Goal: Transaction & Acquisition: Book appointment/travel/reservation

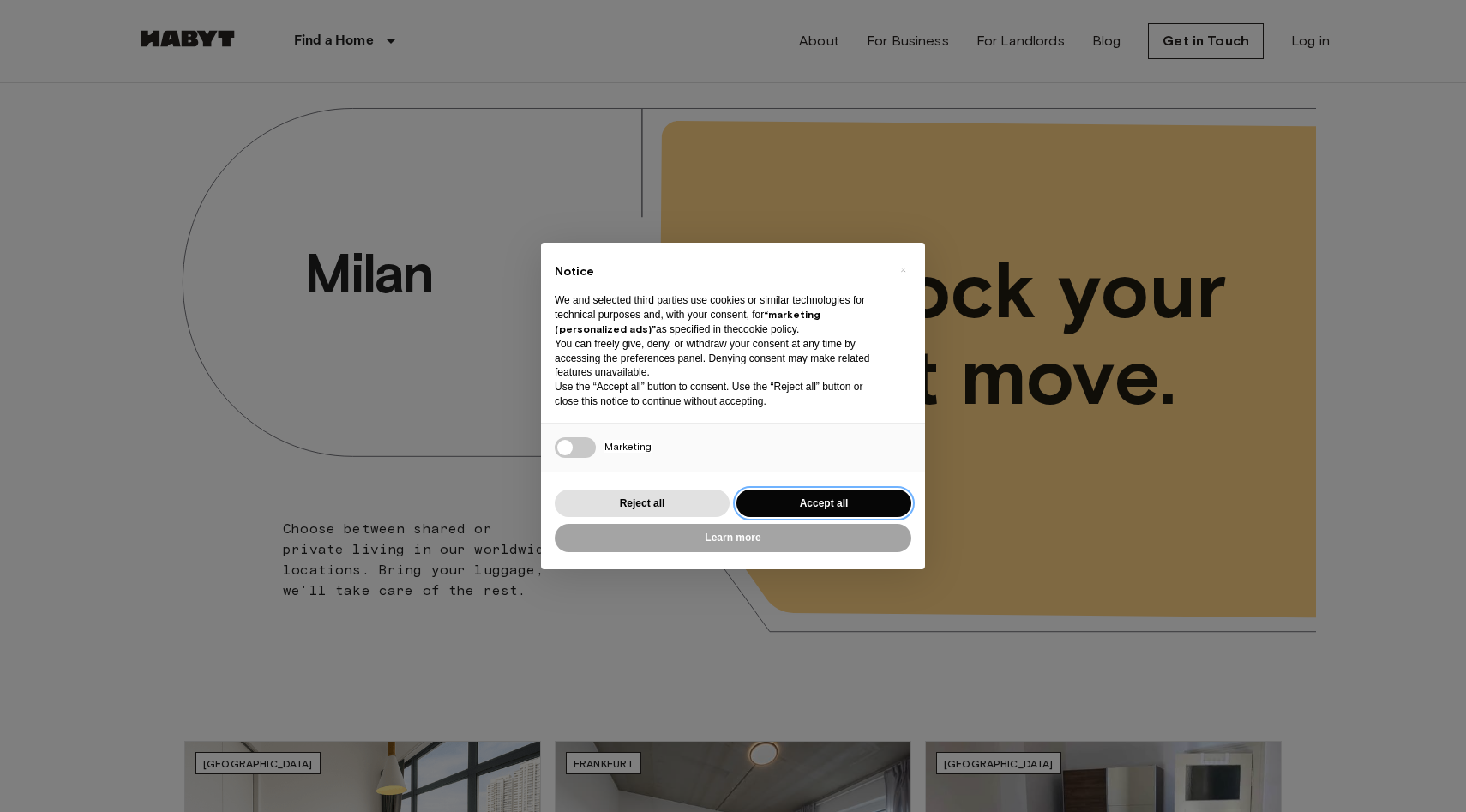
click at [428, 496] on button "Accept all" at bounding box center [824, 503] width 175 height 28
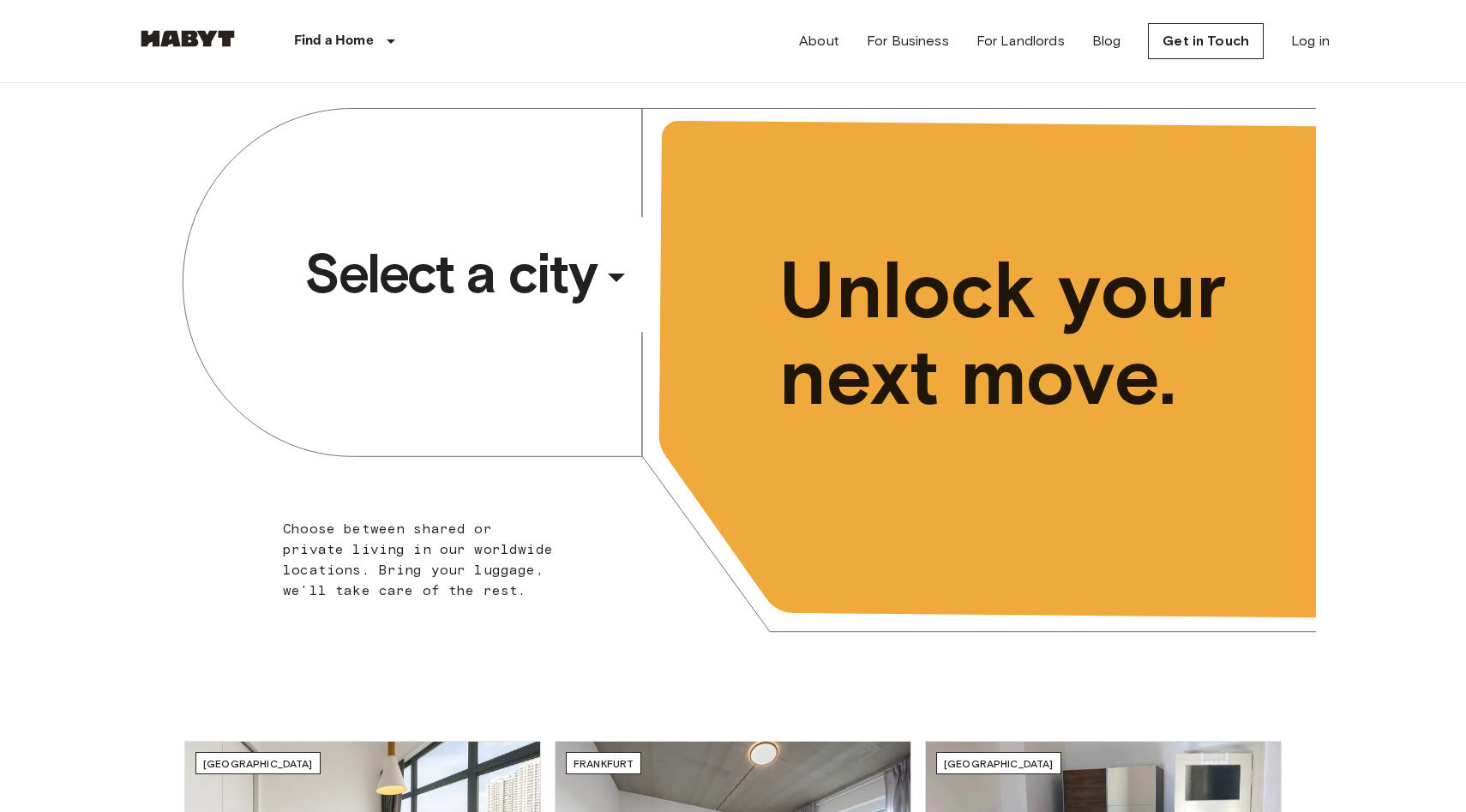
click at [428, 282] on div "​" at bounding box center [639, 290] width 177 height 35
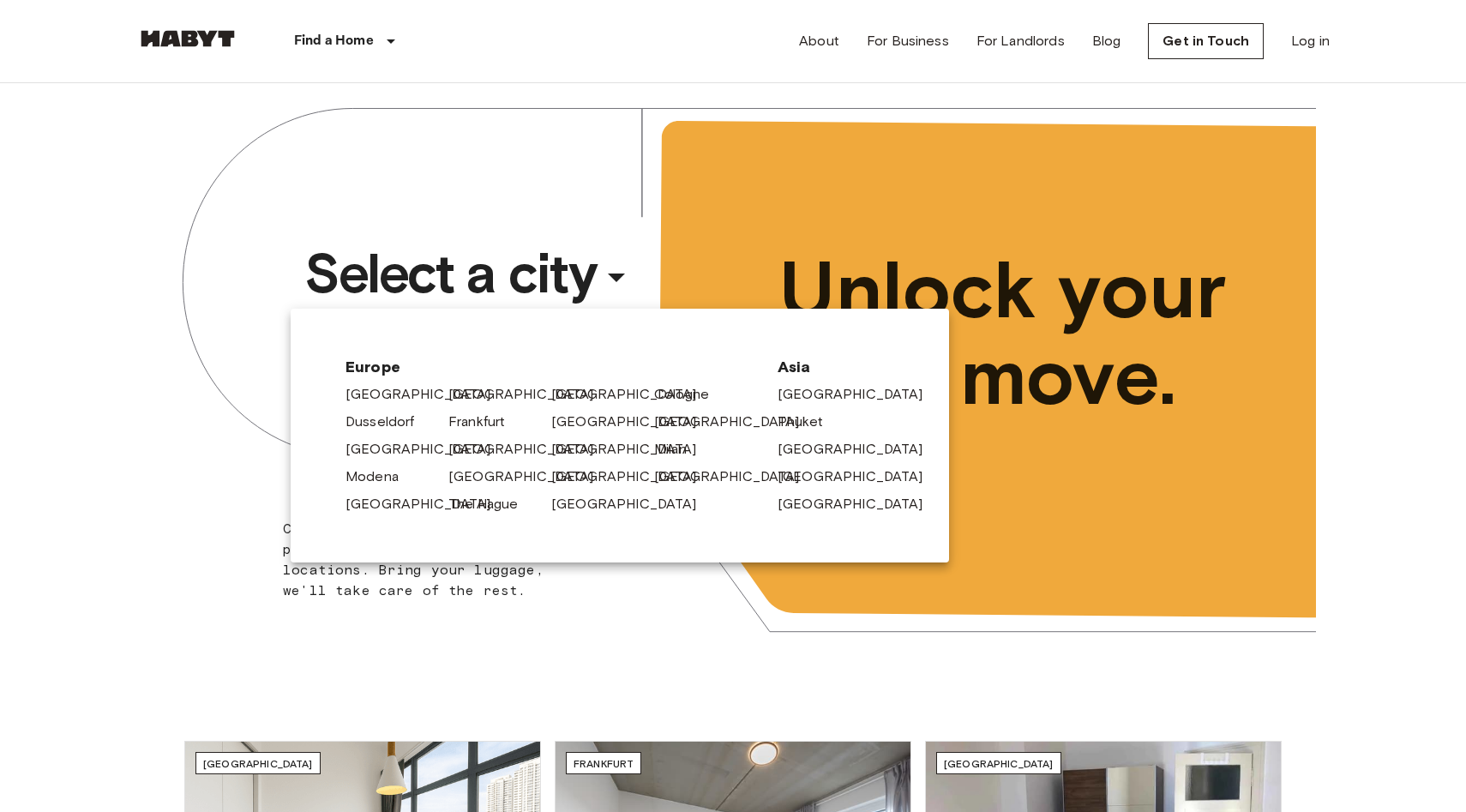
click at [428, 282] on div at bounding box center [733, 406] width 1466 height 812
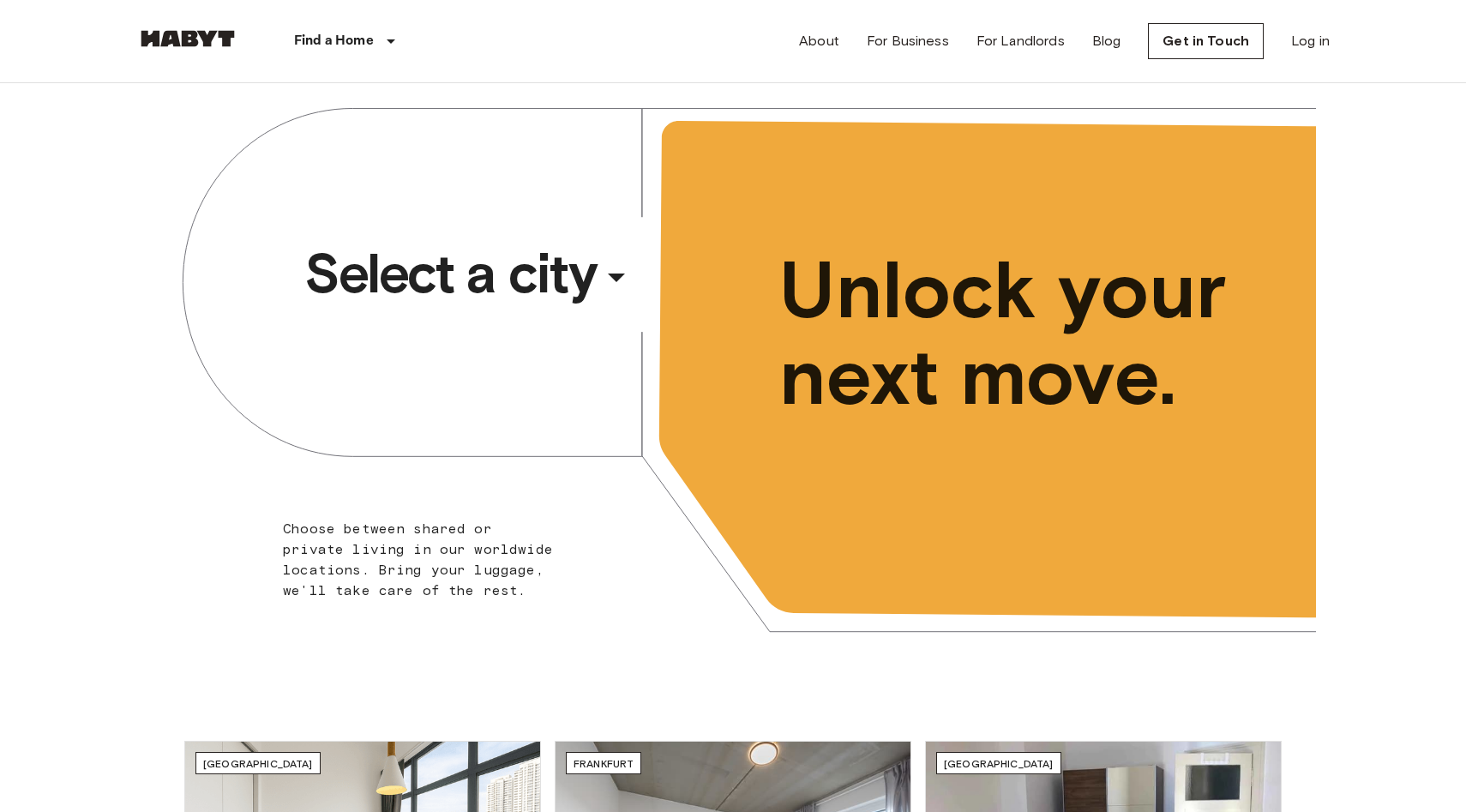
click at [428, 282] on div "​" at bounding box center [639, 290] width 177 height 35
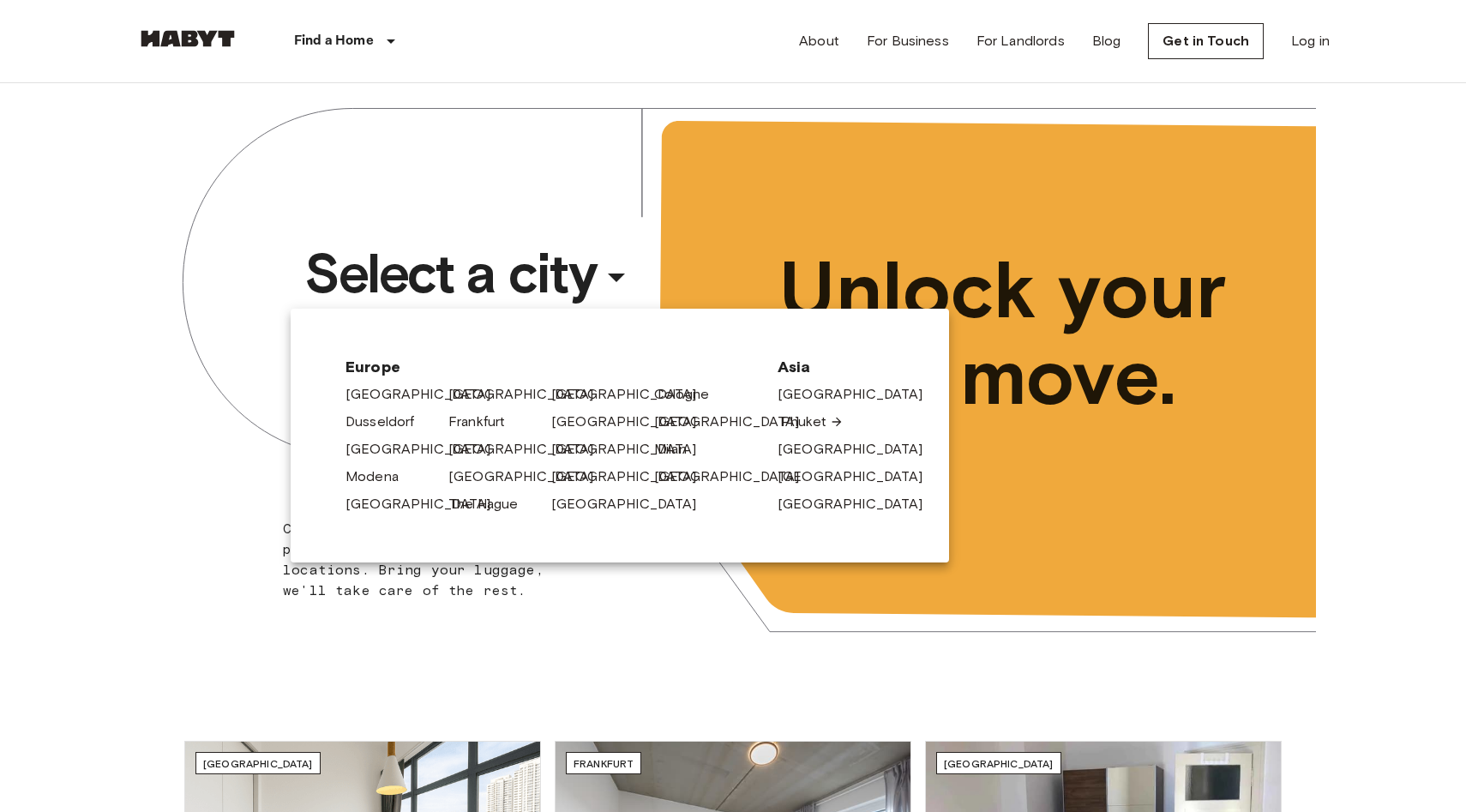
click at [428, 416] on link "Phuket" at bounding box center [812, 421] width 63 height 21
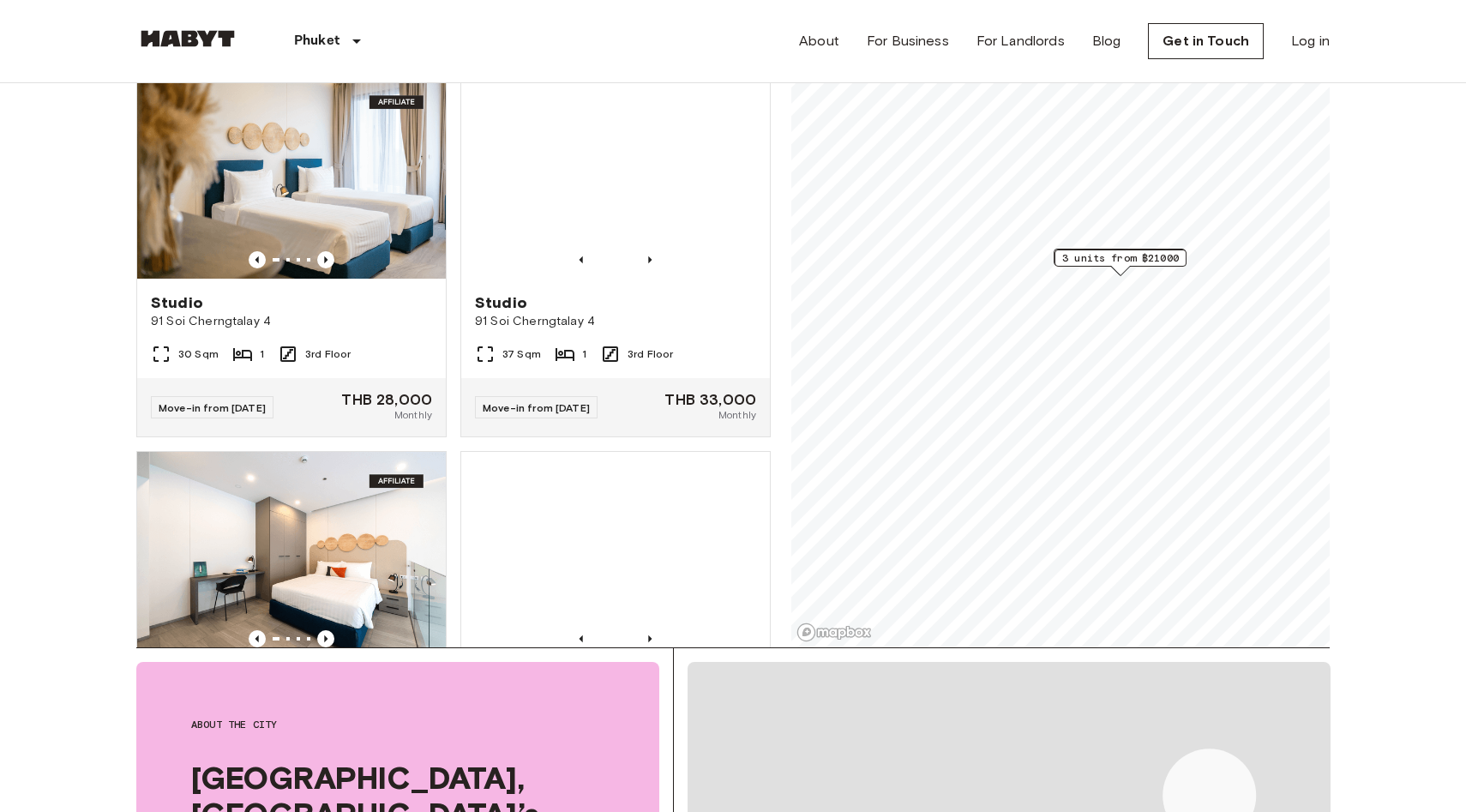
scroll to position [49, 0]
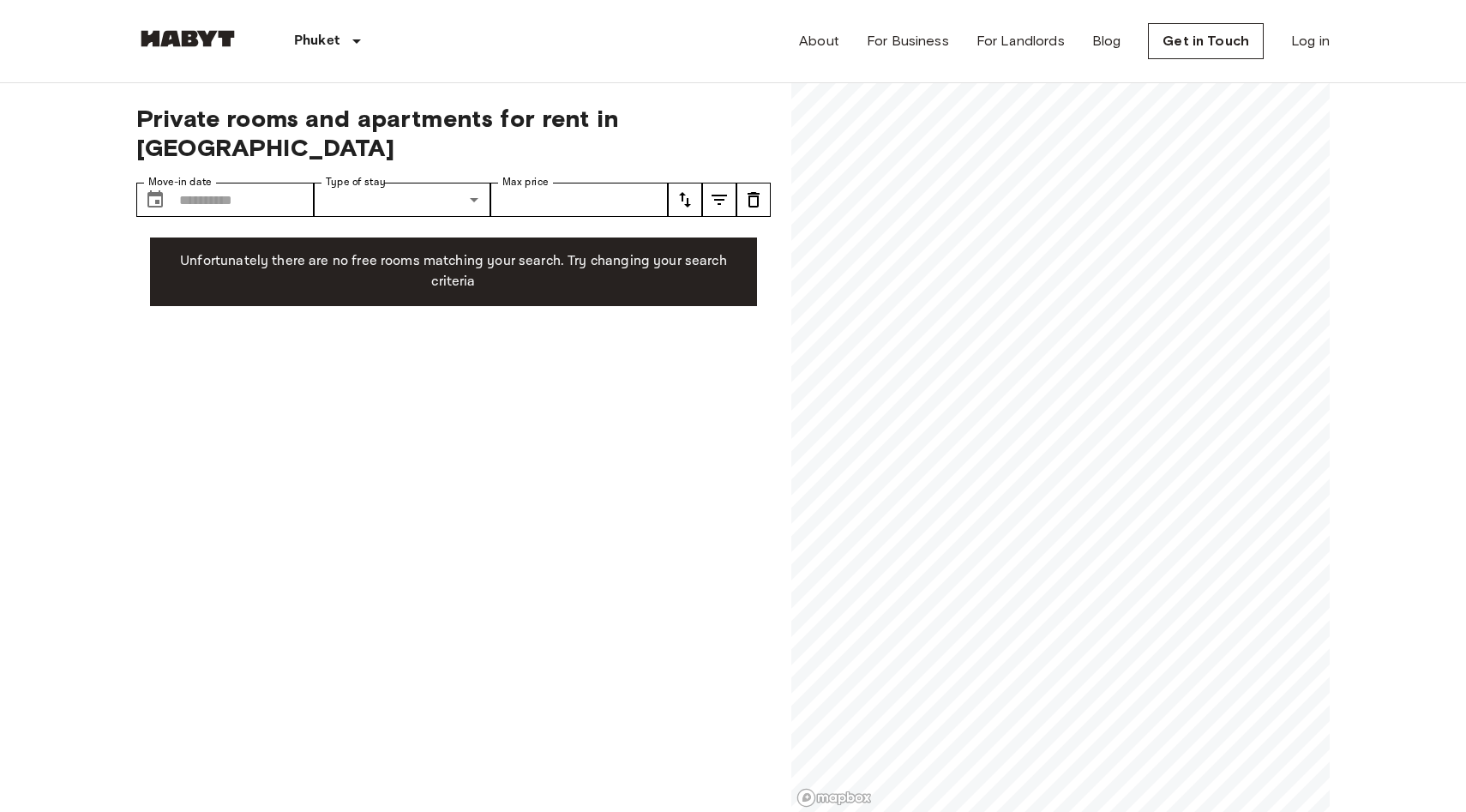
click at [254, 151] on div "Private rooms and apartments for rent in Phuket Move-in date ​ Move-in date Typ…" at bounding box center [453, 448] width 635 height 729
click at [259, 182] on input "Move-in date" at bounding box center [246, 200] width 134 height 34
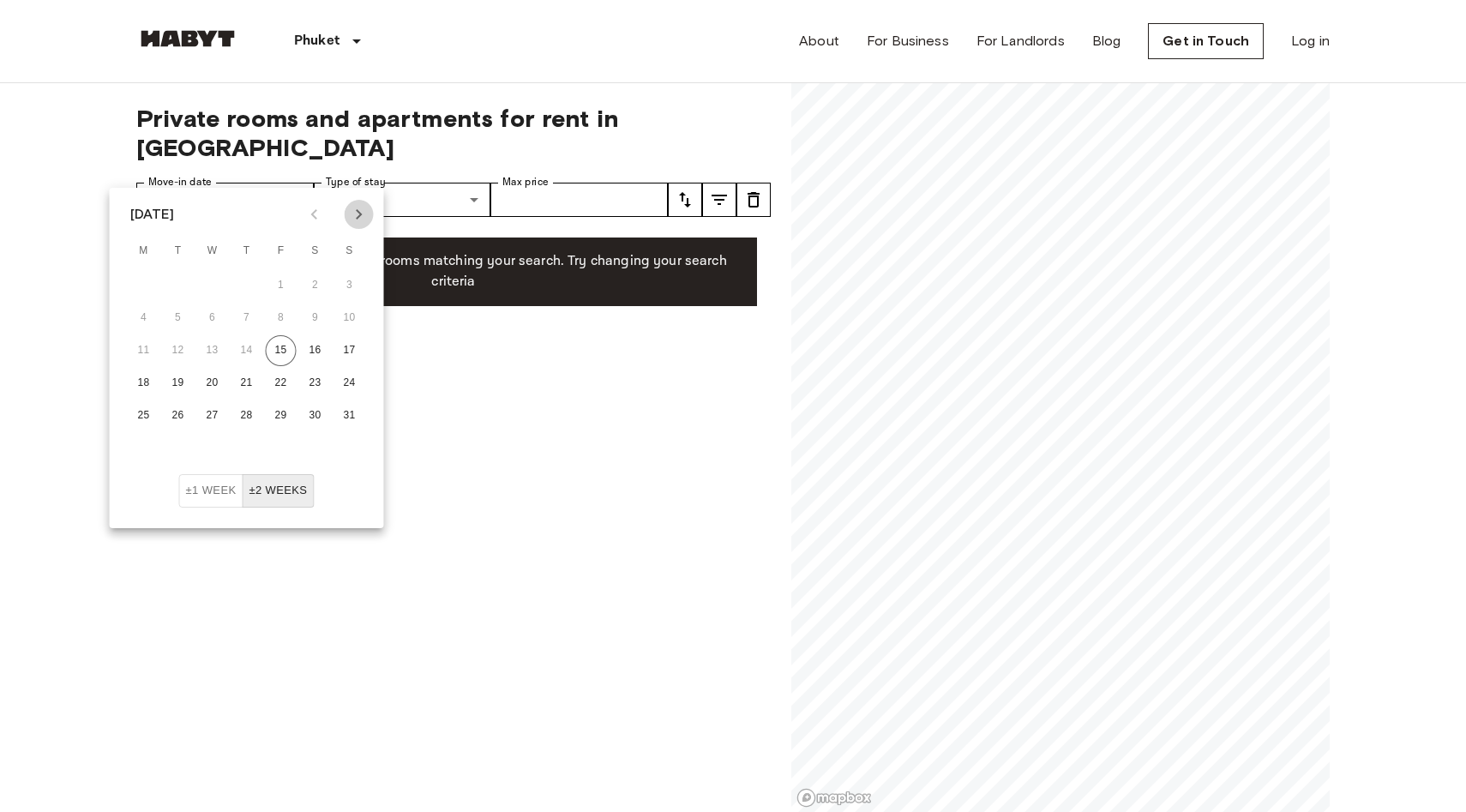
click at [365, 215] on icon "Next month" at bounding box center [359, 214] width 21 height 21
click at [209, 486] on button "±1 week" at bounding box center [211, 490] width 64 height 34
click at [147, 318] on button "8" at bounding box center [144, 318] width 31 height 31
type input "**********"
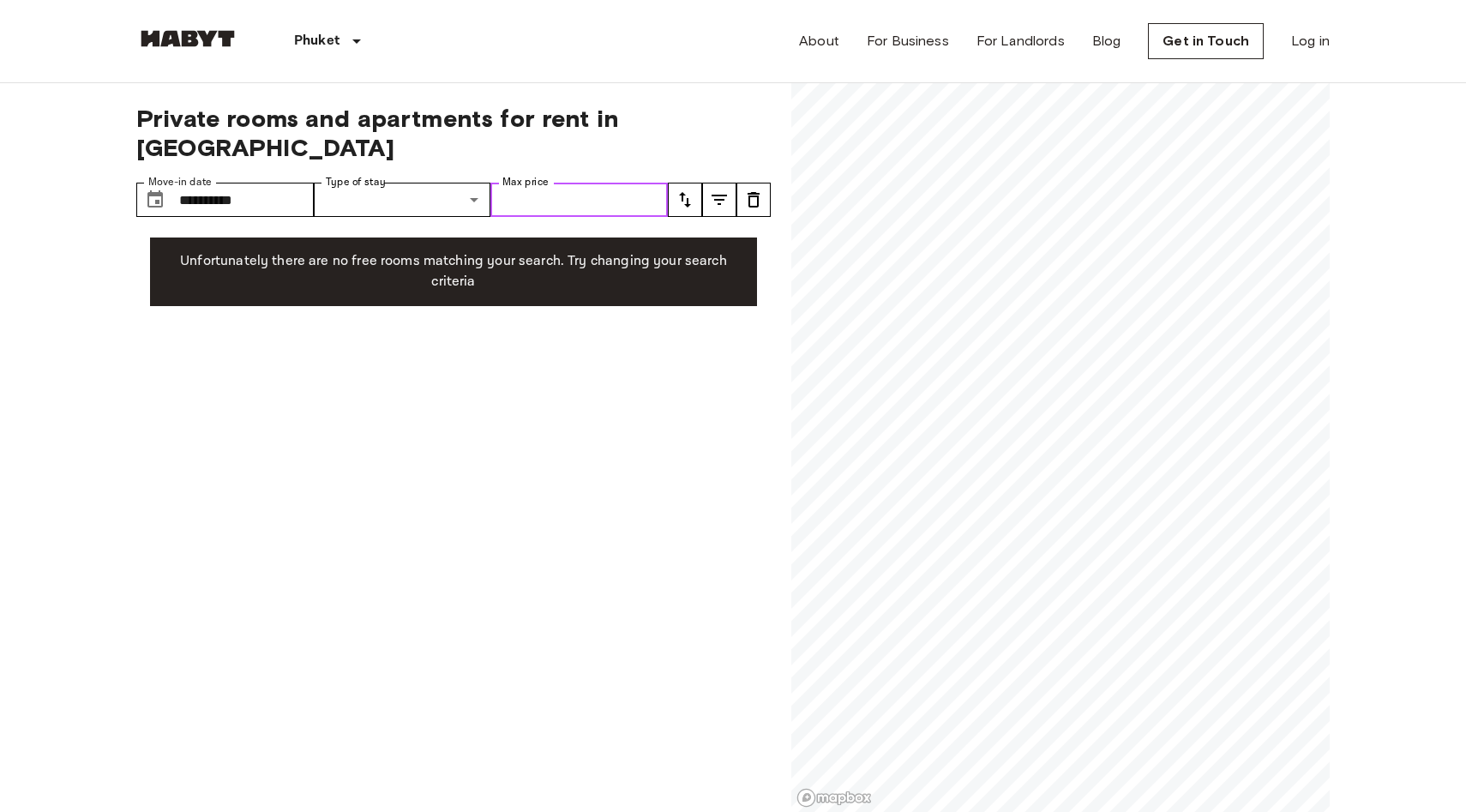
click at [428, 182] on input "Max price" at bounding box center [579, 200] width 178 height 34
click at [428, 251] on p "Unfortunately there are no free rooms matching your search. Try changing your s…" at bounding box center [453, 271] width 580 height 41
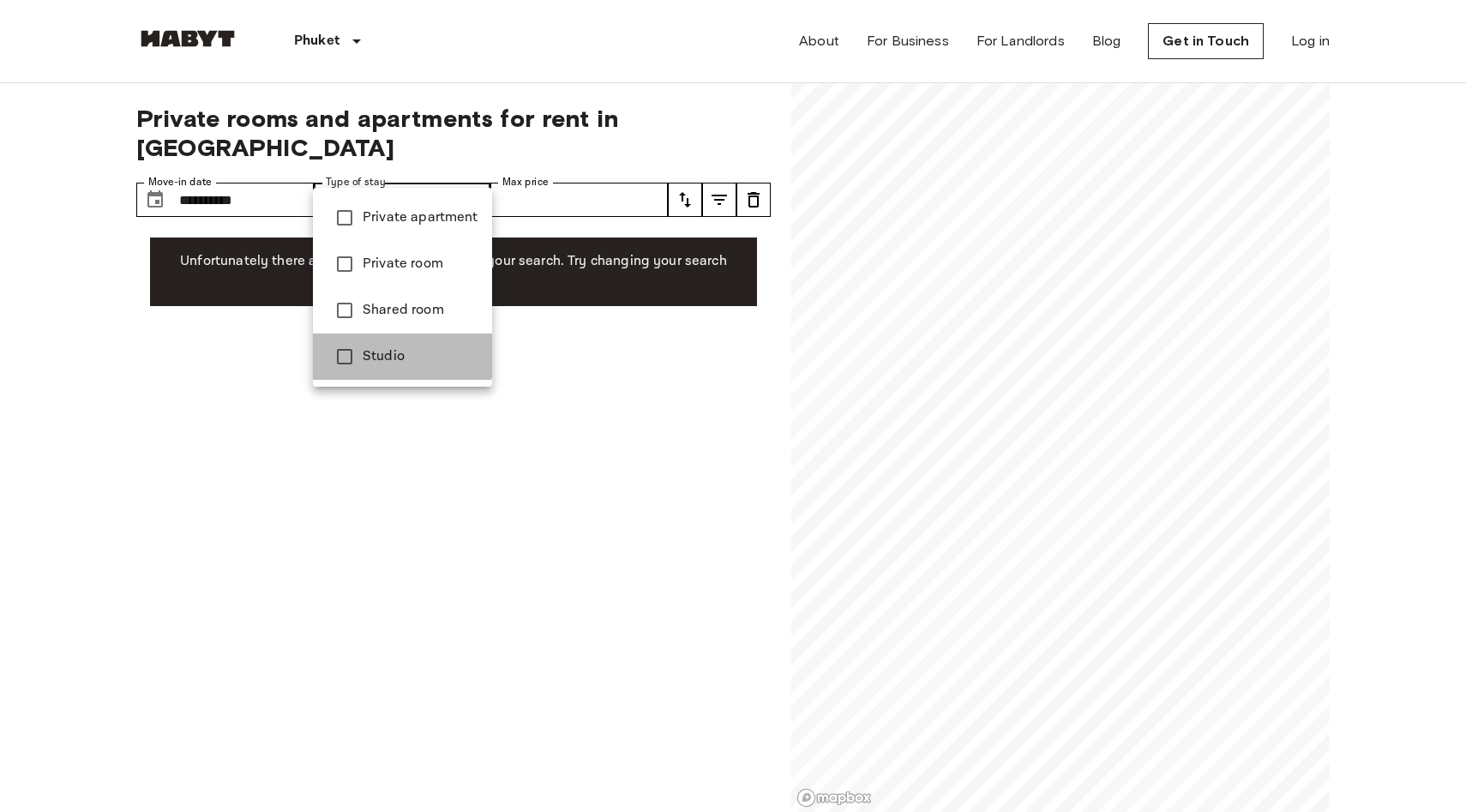
click at [379, 347] on span "Studio" at bounding box center [421, 357] width 116 height 21
click at [375, 306] on span "Shared room" at bounding box center [421, 310] width 116 height 21
click at [367, 261] on span "Private room" at bounding box center [421, 264] width 116 height 21
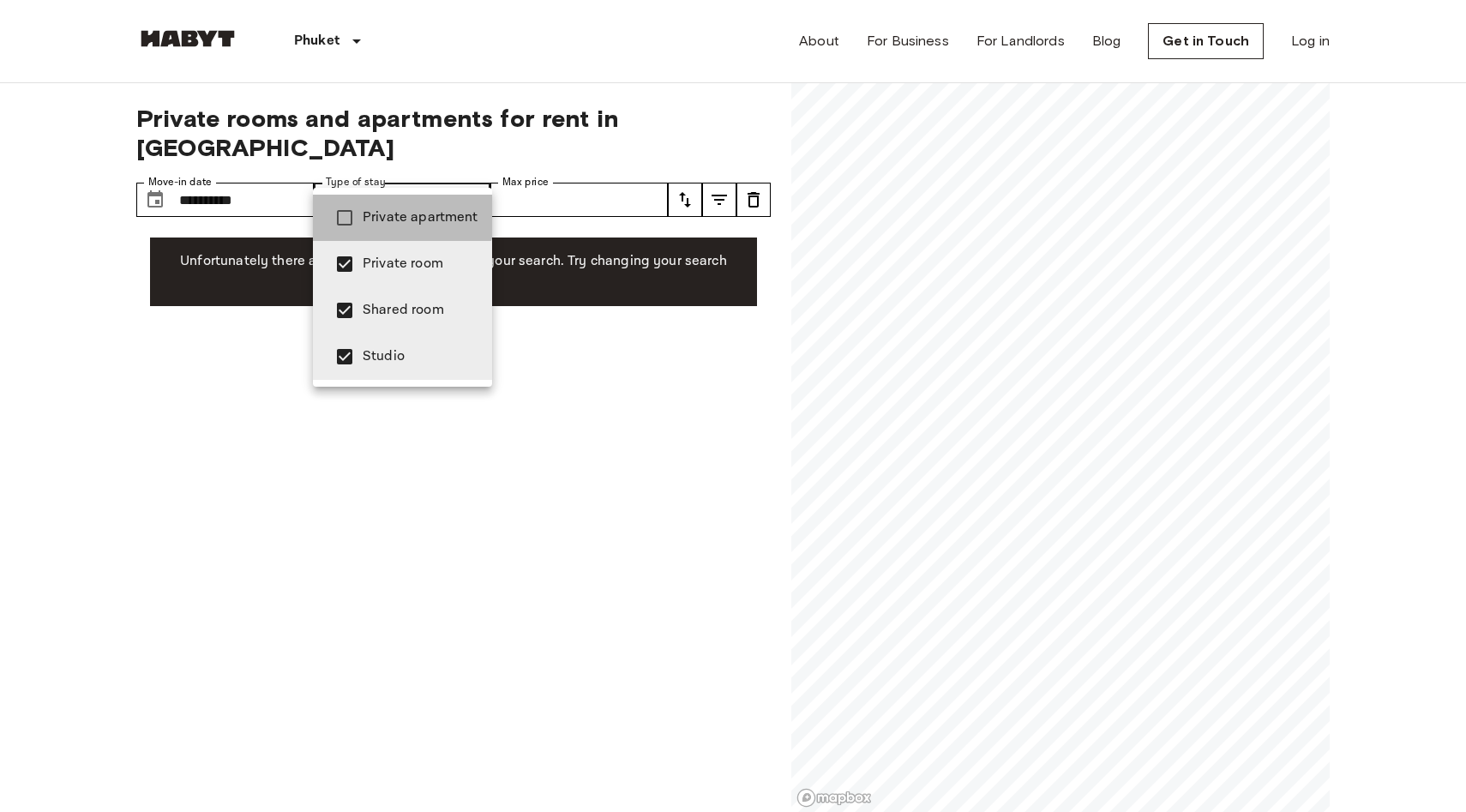
click at [374, 208] on span "Private apartment" at bounding box center [421, 218] width 116 height 21
type input "**********"
click at [418, 157] on div at bounding box center [733, 406] width 1466 height 812
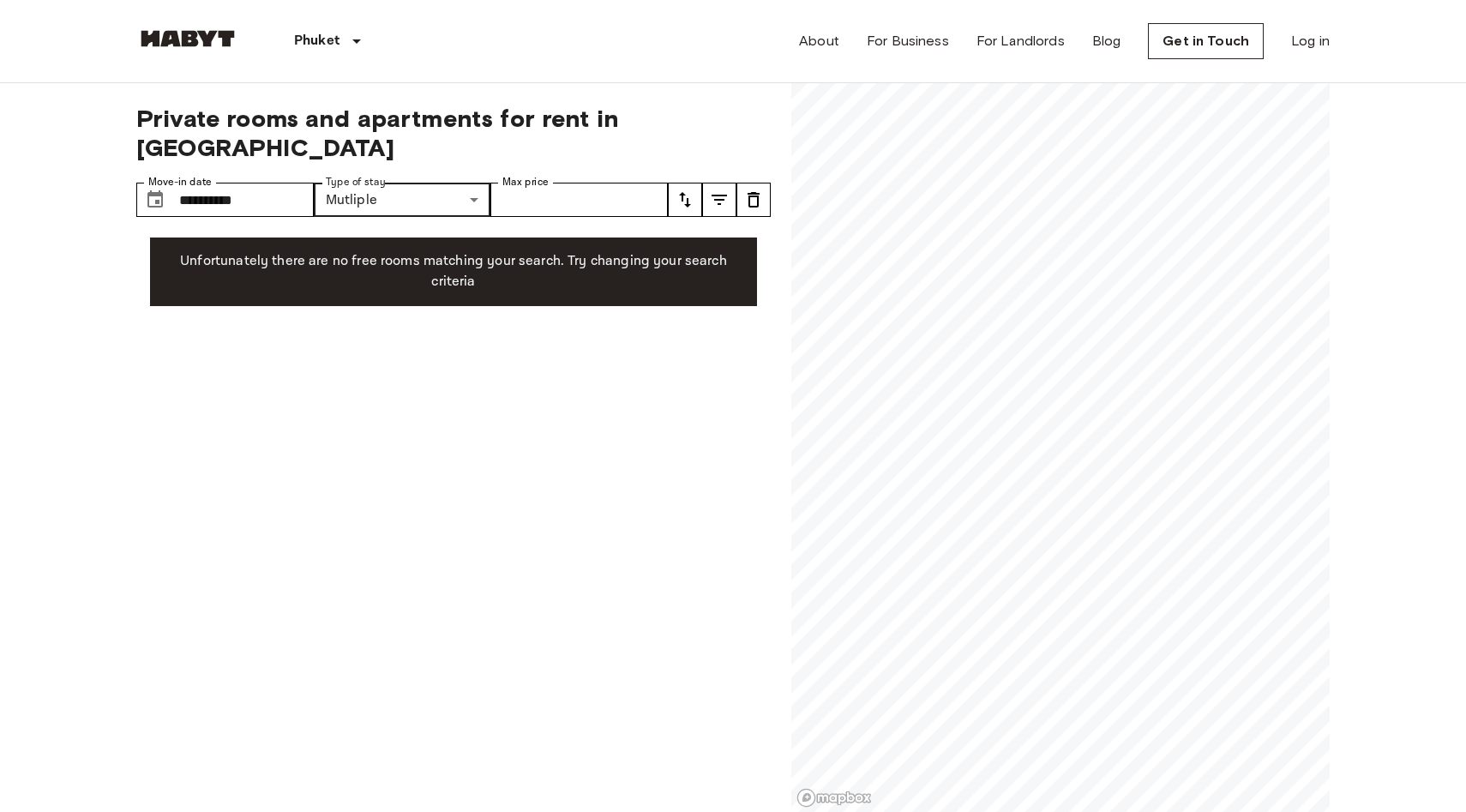
click at [428, 251] on p "Unfortunately there are no free rooms matching your search. Try changing your s…" at bounding box center [453, 271] width 580 height 41
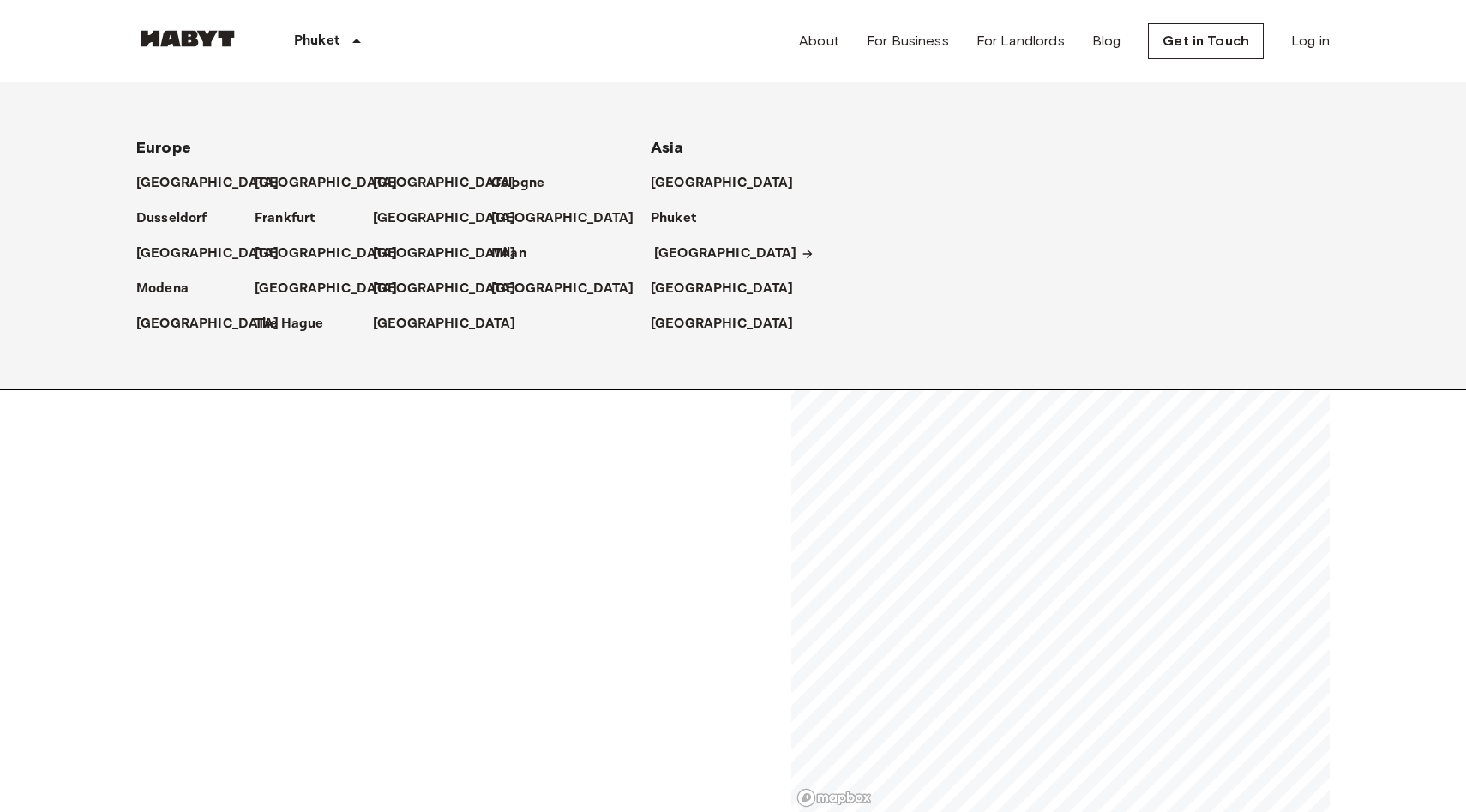
click at [428, 245] on p "[GEOGRAPHIC_DATA]" at bounding box center [726, 253] width 143 height 21
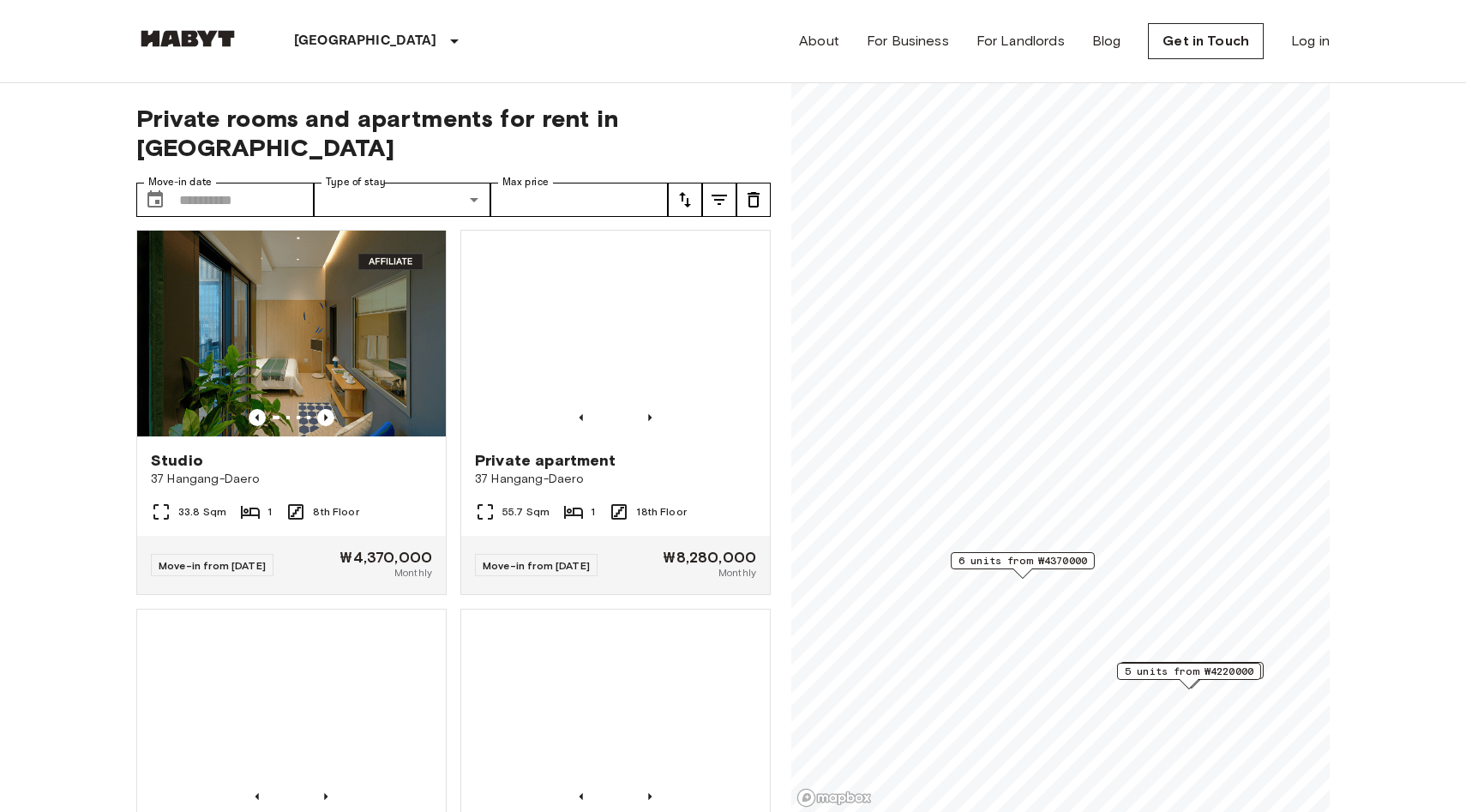
scroll to position [783, 0]
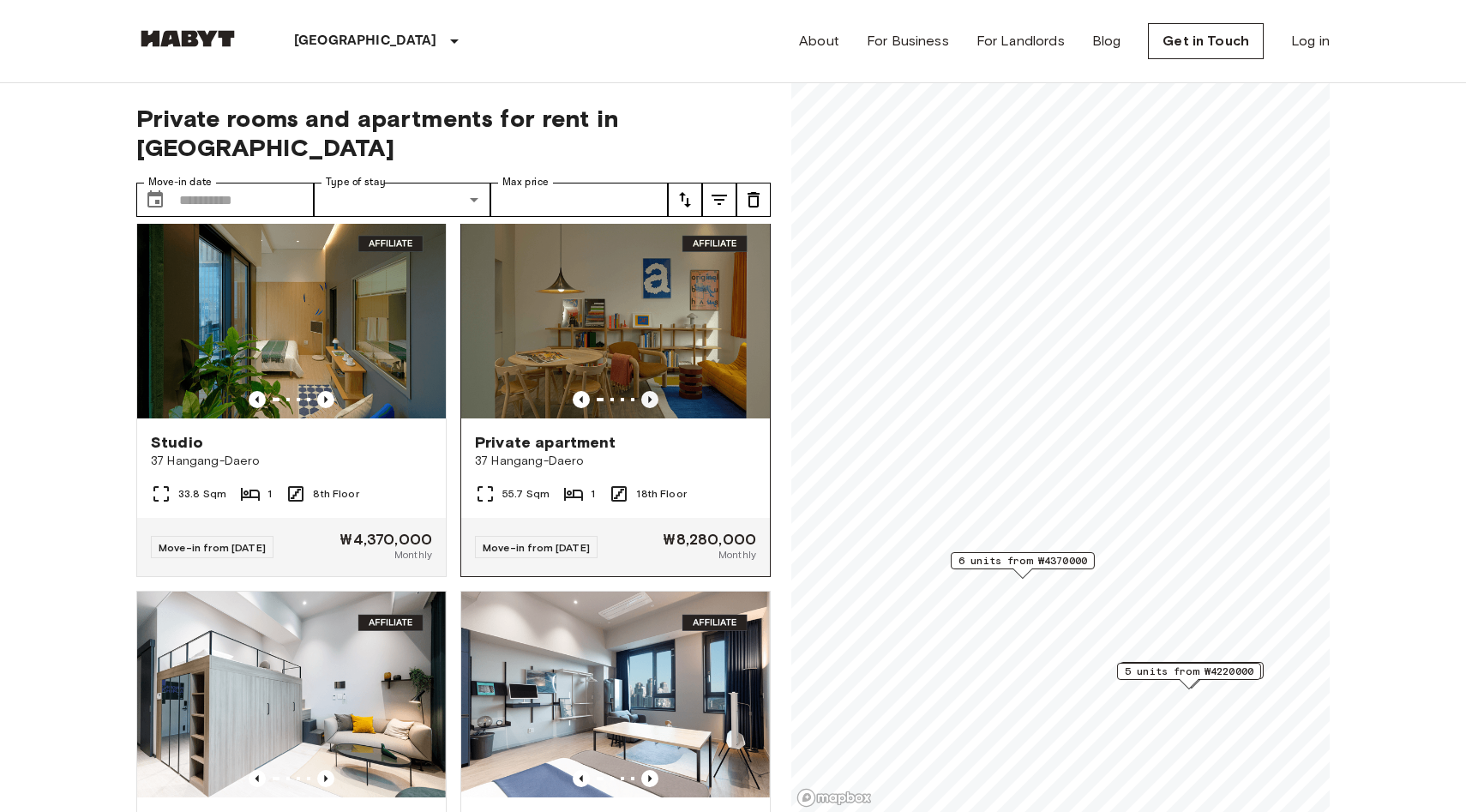
click at [428, 396] on icon "Previous image" at bounding box center [650, 399] width 4 height 7
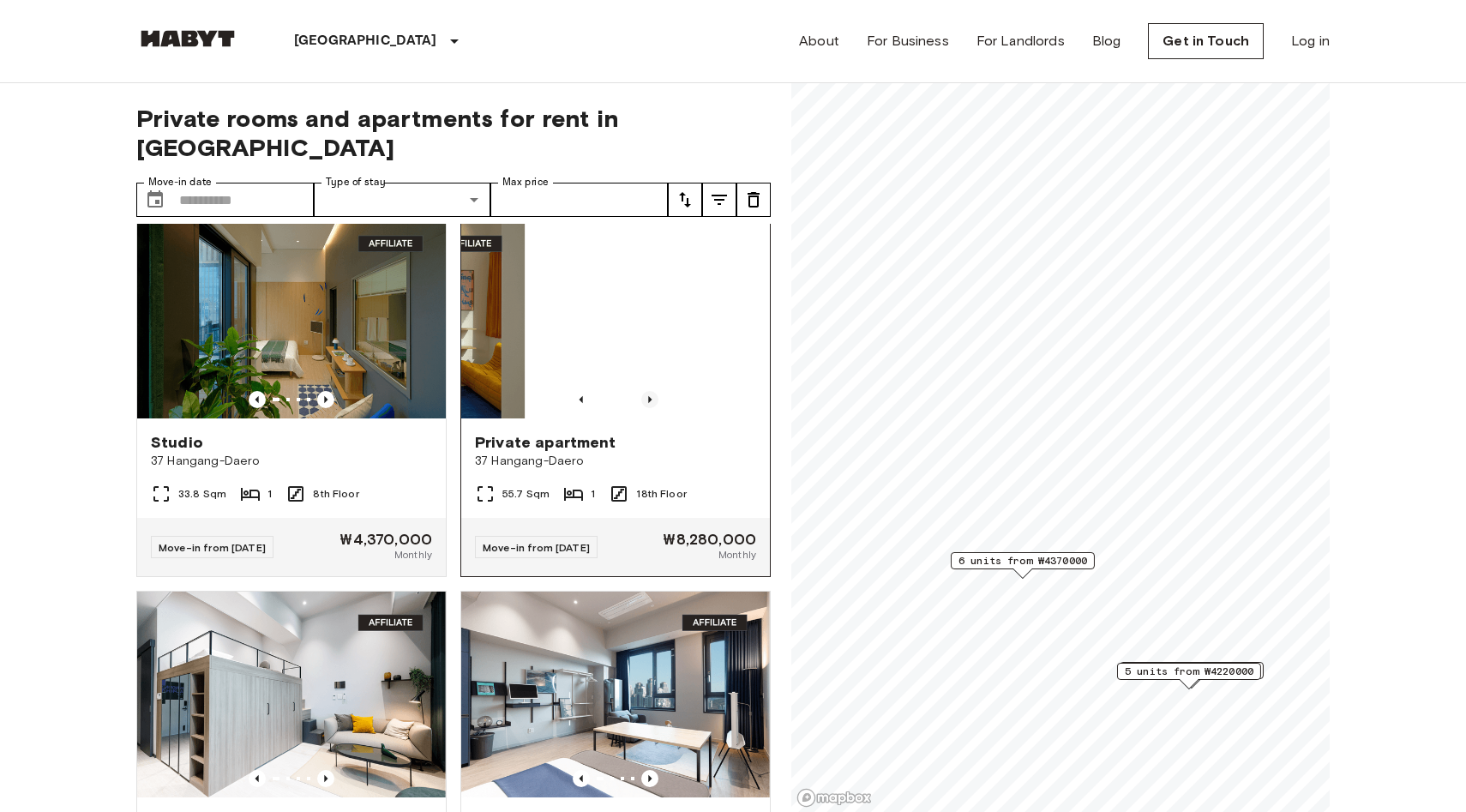
click at [428, 396] on icon "Previous image" at bounding box center [650, 399] width 4 height 7
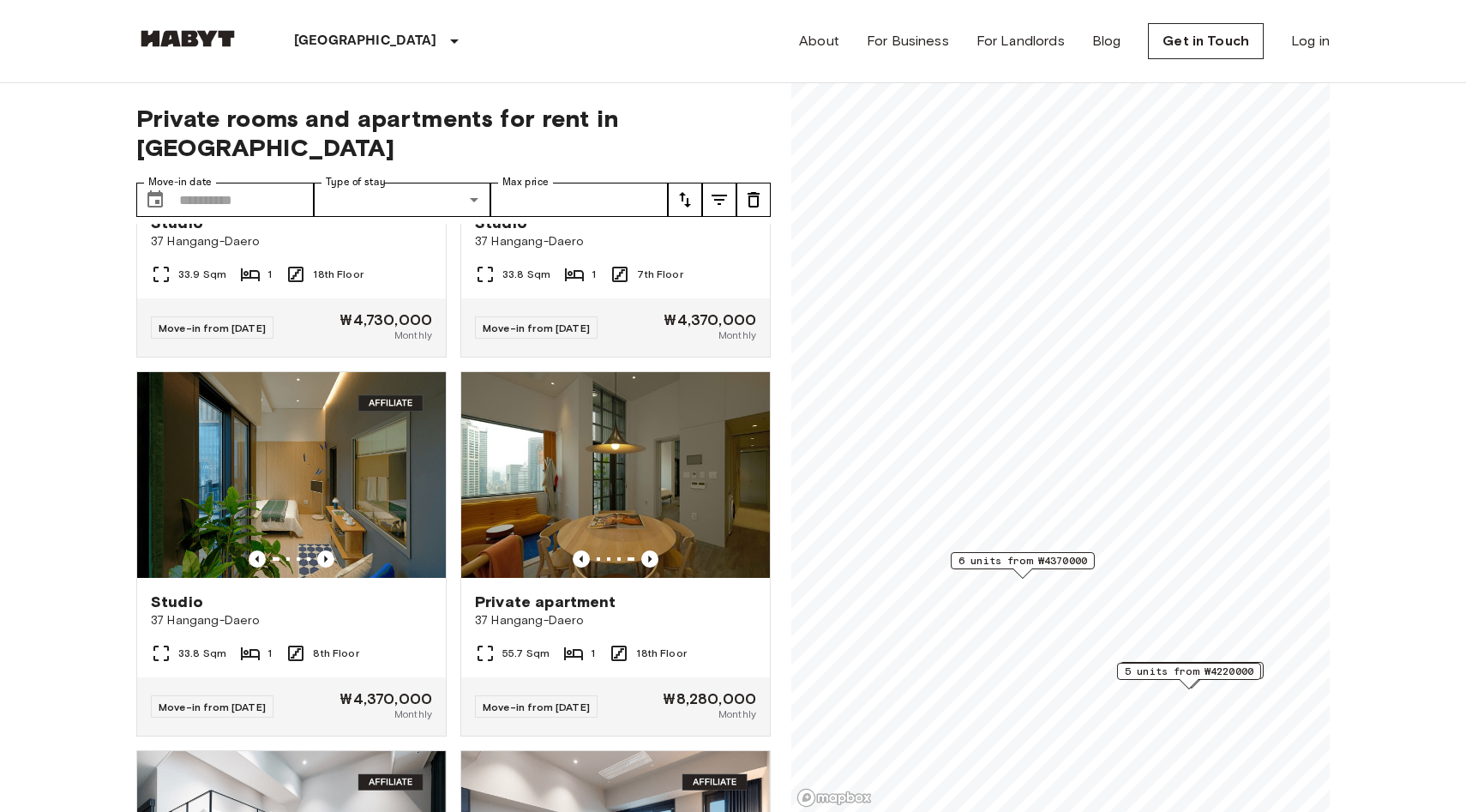
scroll to position [0, 0]
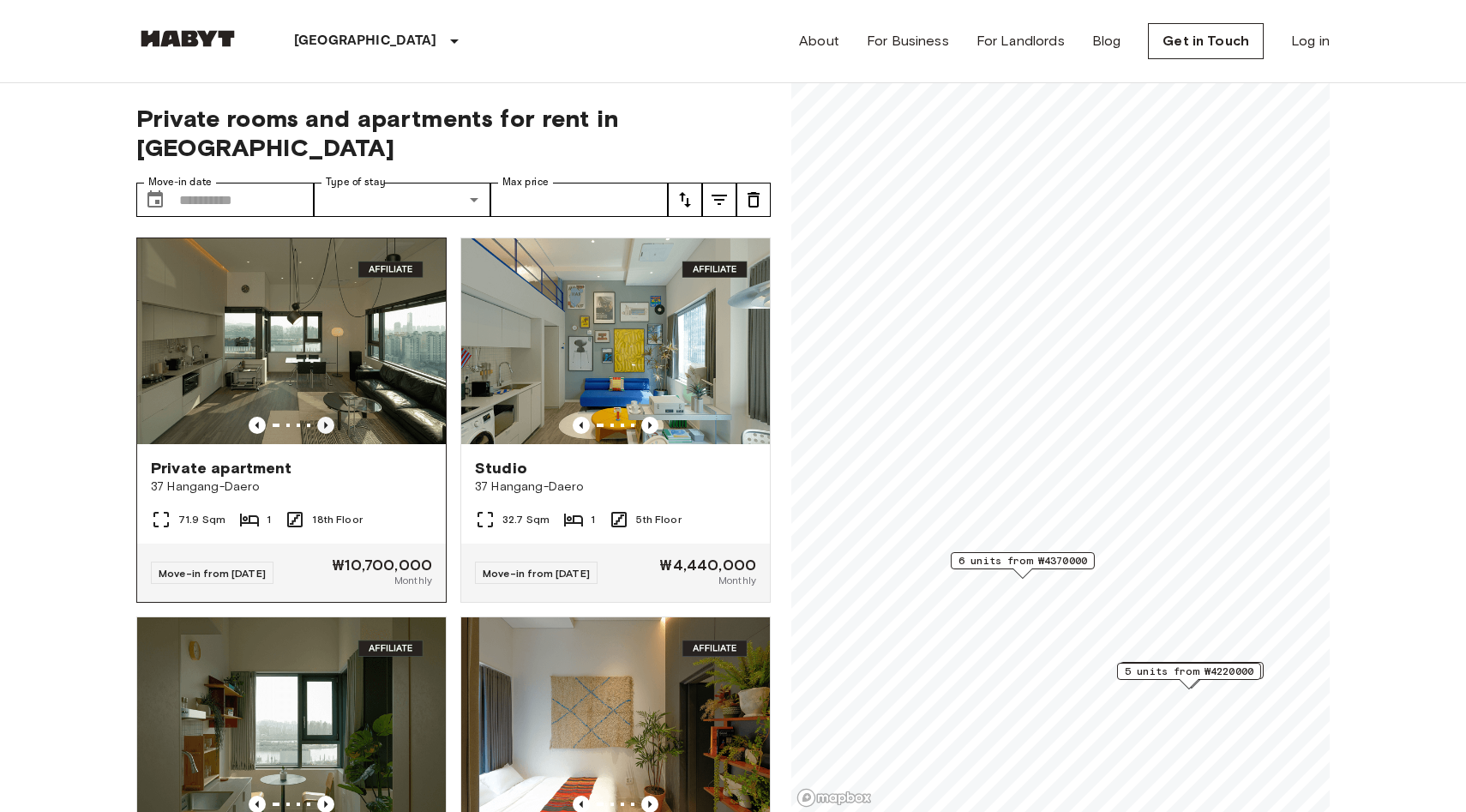
click at [323, 416] on icon "Previous image" at bounding box center [326, 425] width 17 height 17
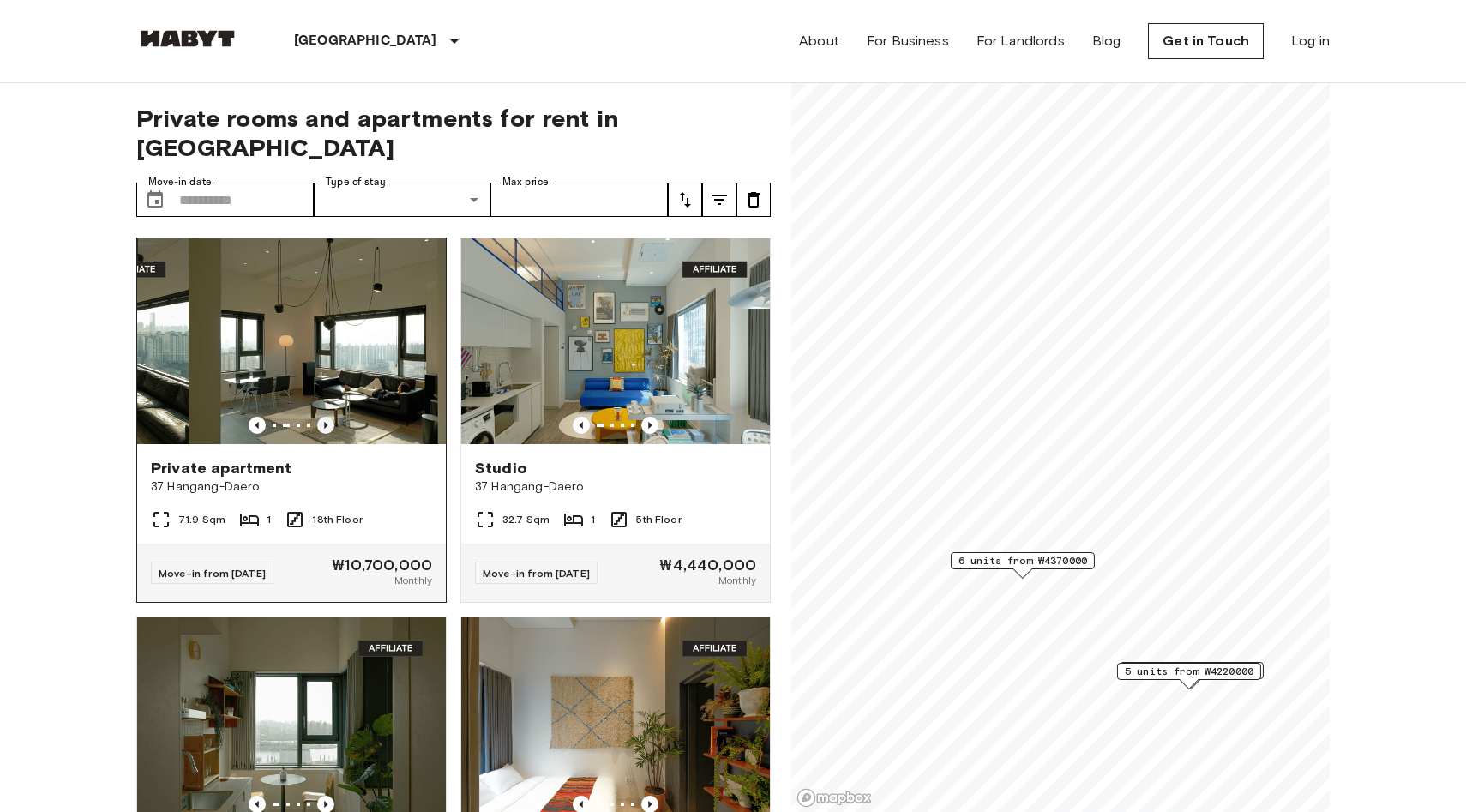
click at [323, 416] on icon "Previous image" at bounding box center [326, 425] width 17 height 17
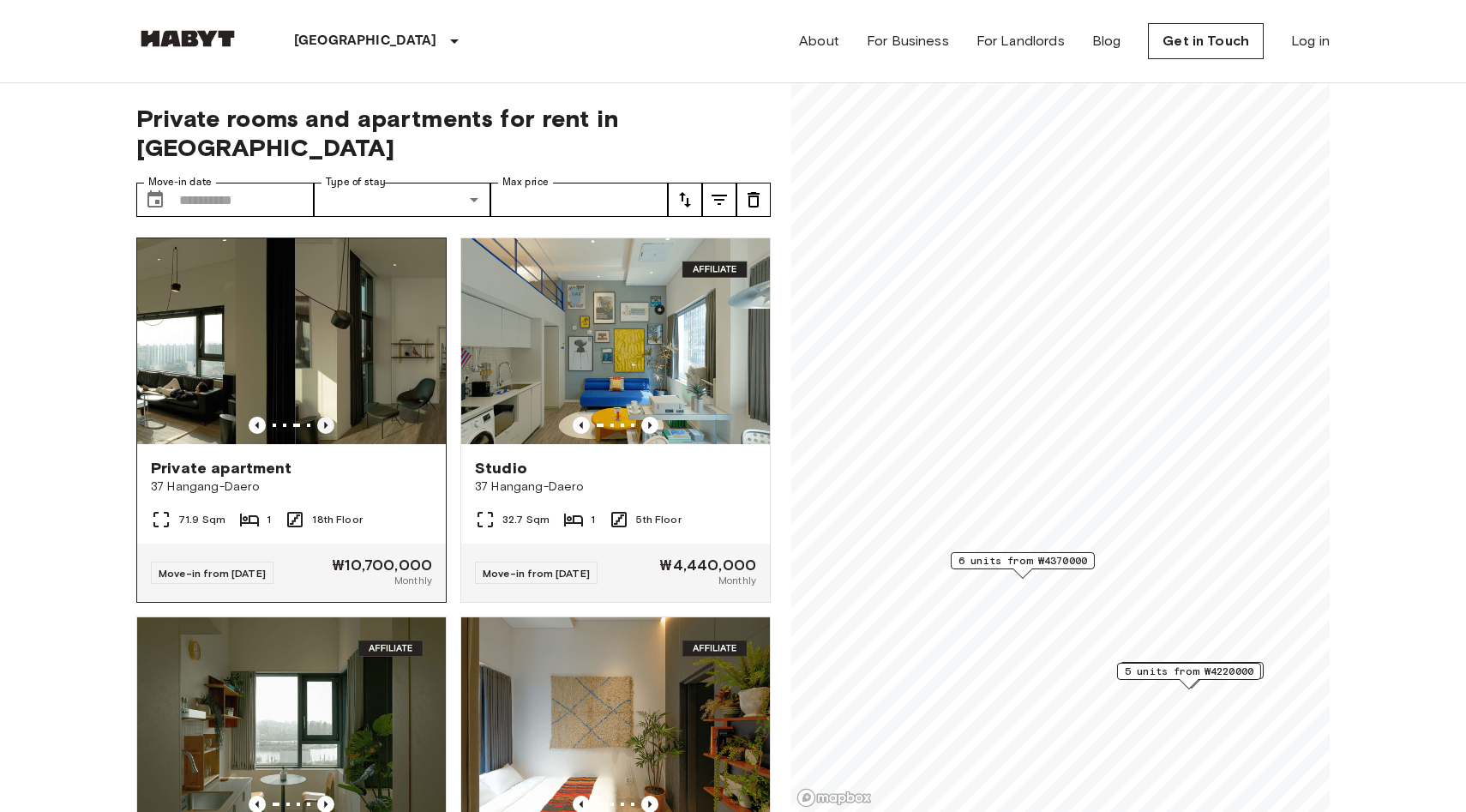
click at [323, 416] on icon "Previous image" at bounding box center [326, 425] width 17 height 17
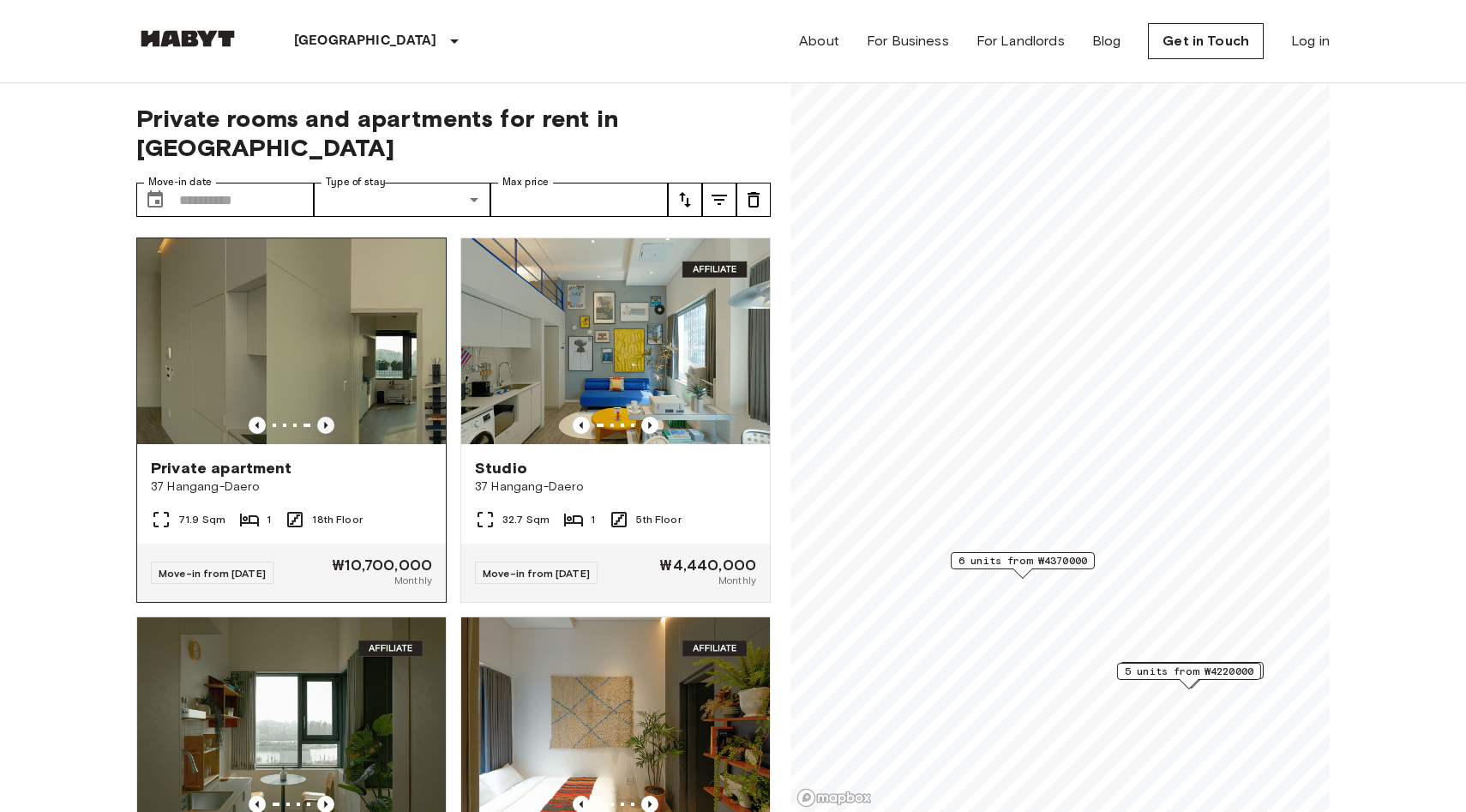
click at [323, 416] on icon "Previous image" at bounding box center [326, 425] width 17 height 17
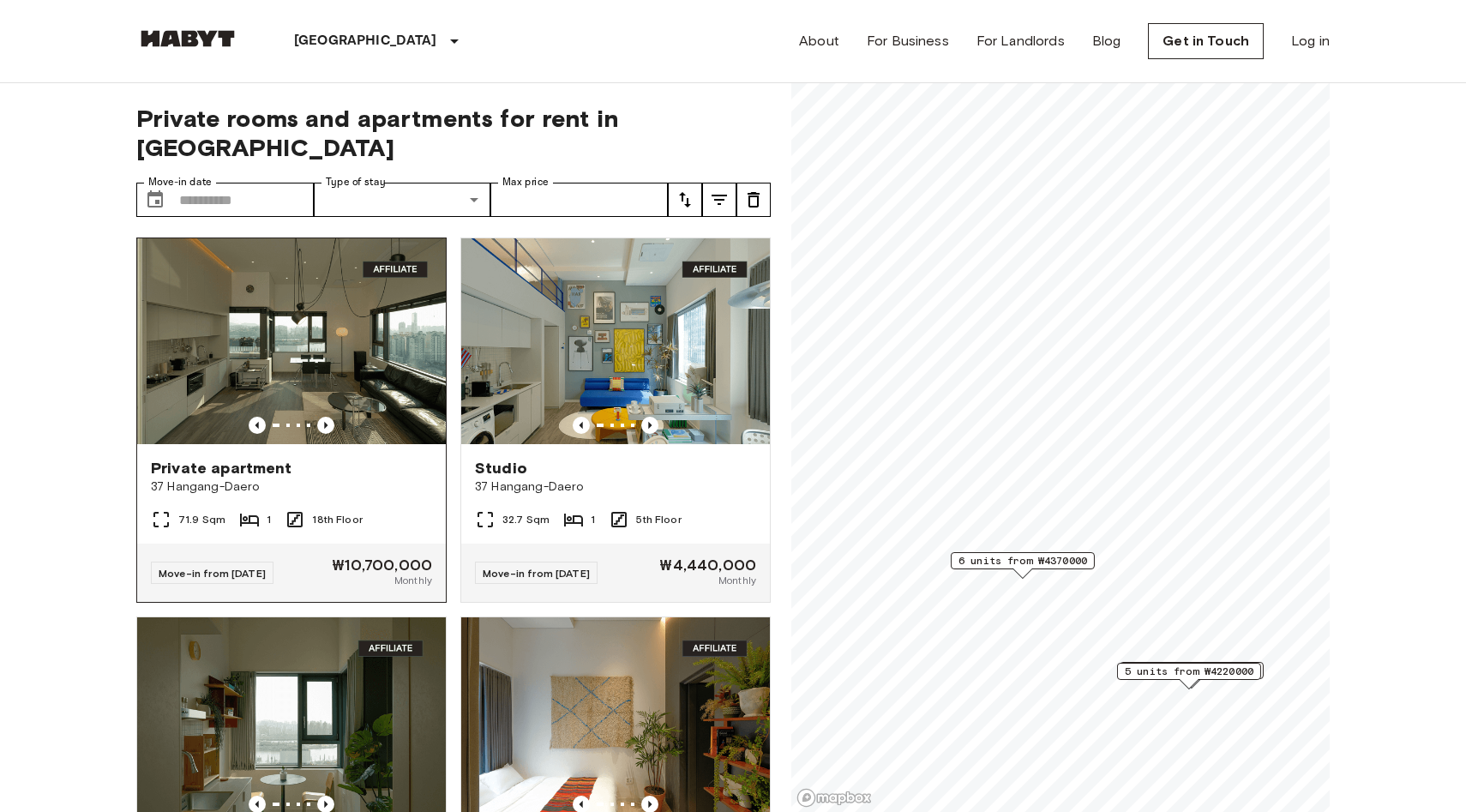
click at [330, 270] on img at bounding box center [296, 341] width 309 height 206
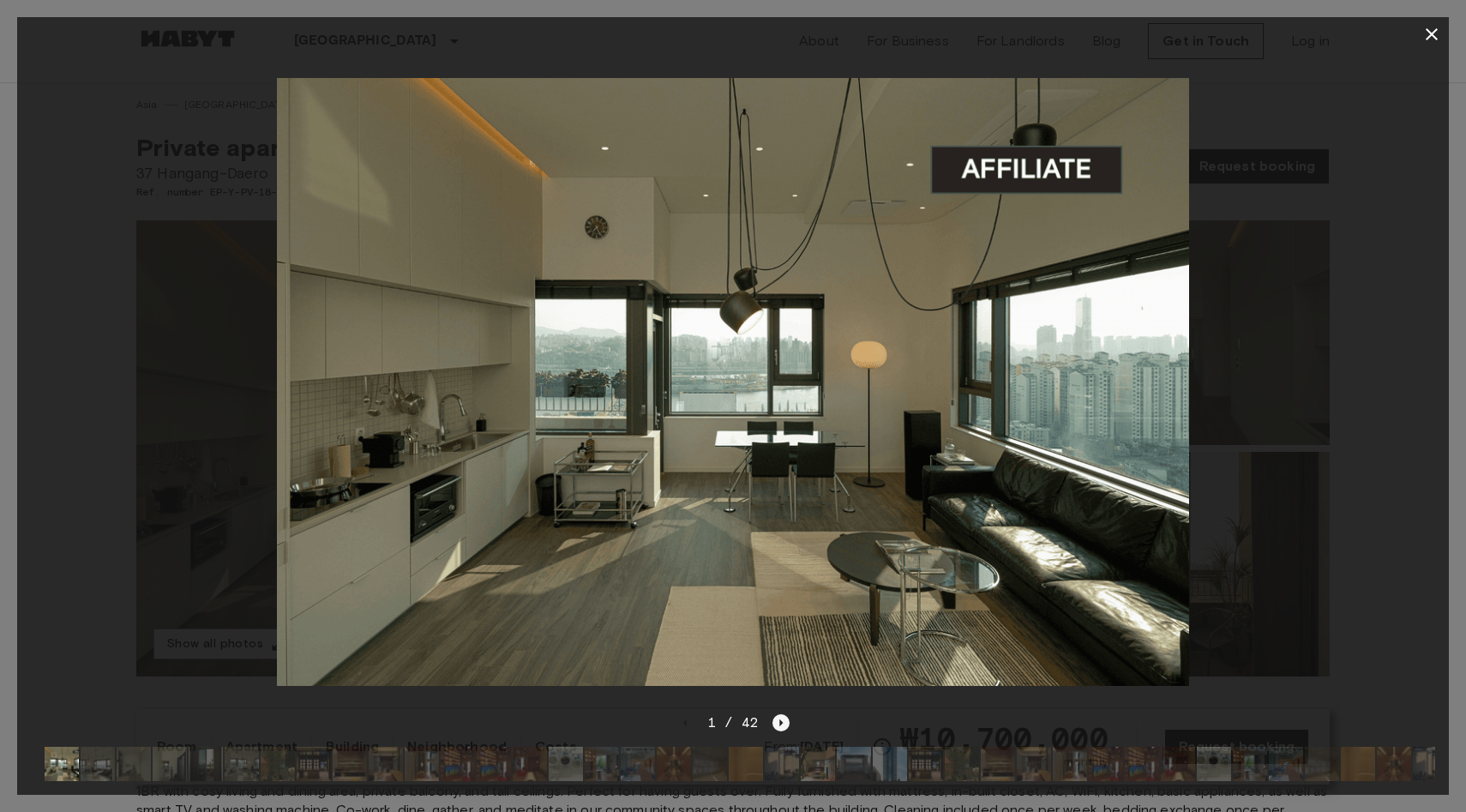
click at [785, 719] on icon "Next image" at bounding box center [781, 722] width 17 height 17
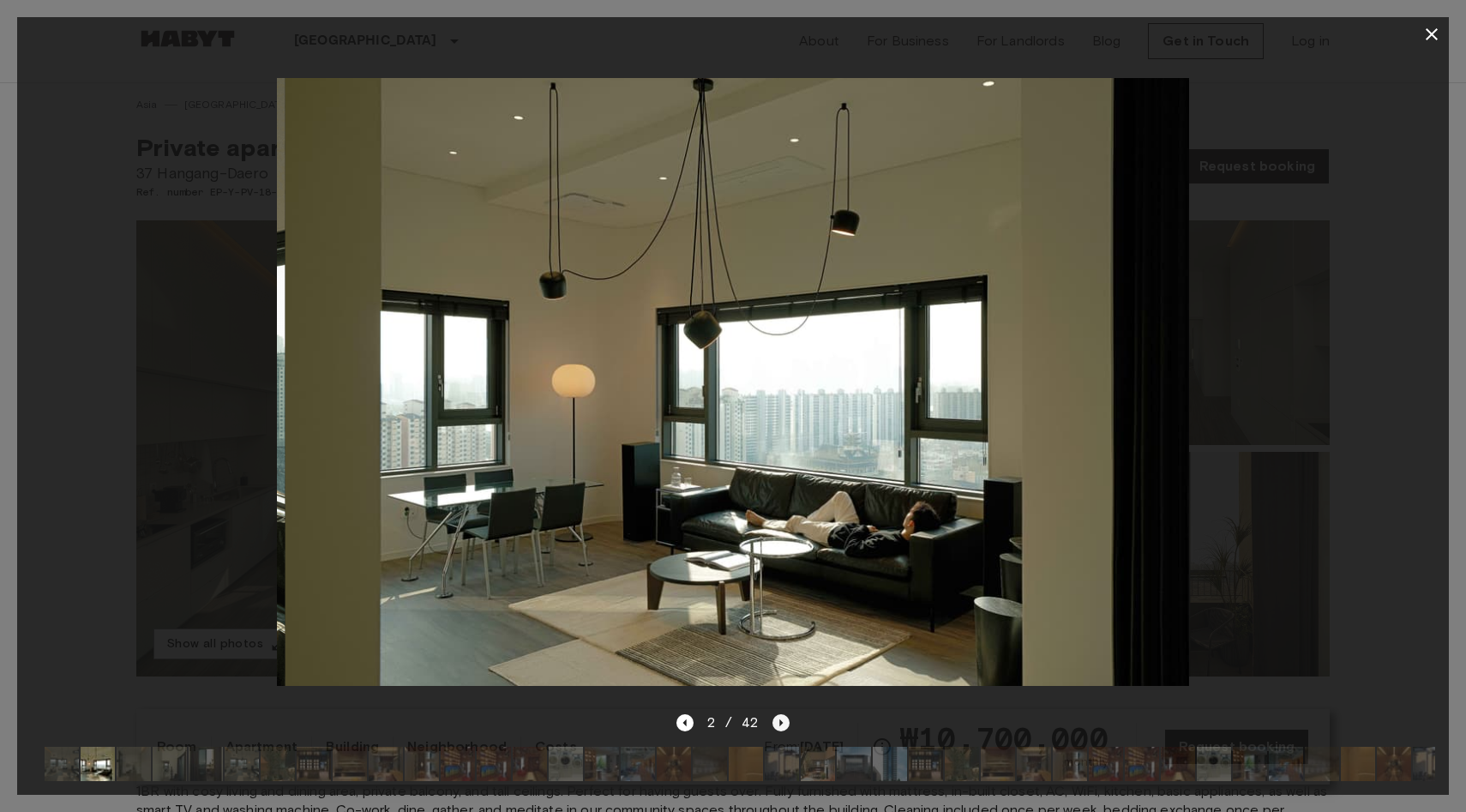
click at [785, 719] on icon "Next image" at bounding box center [781, 722] width 17 height 17
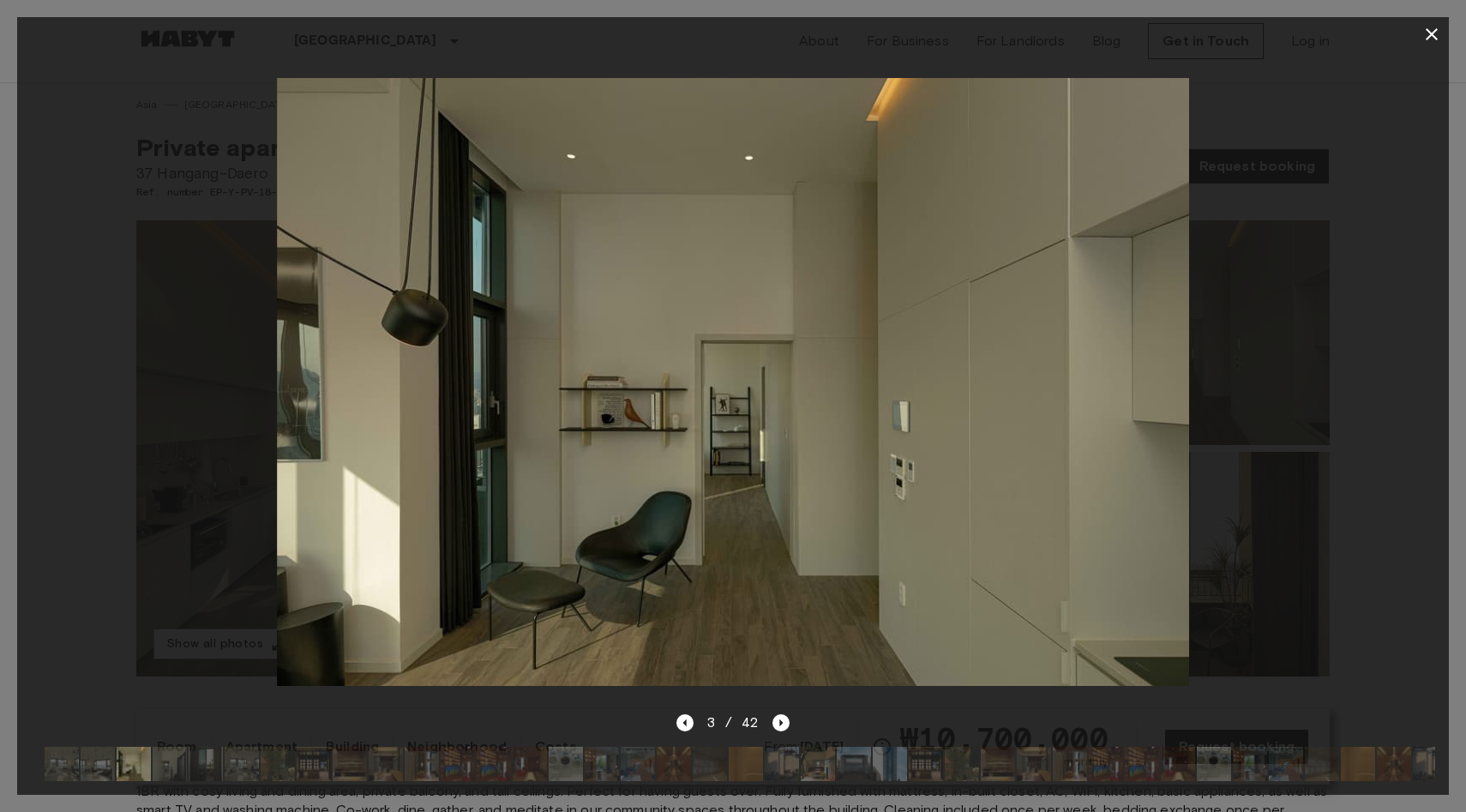
click at [699, 725] on div "3 / 42" at bounding box center [733, 722] width 114 height 21
click at [686, 725] on icon "Previous image" at bounding box center [684, 722] width 17 height 17
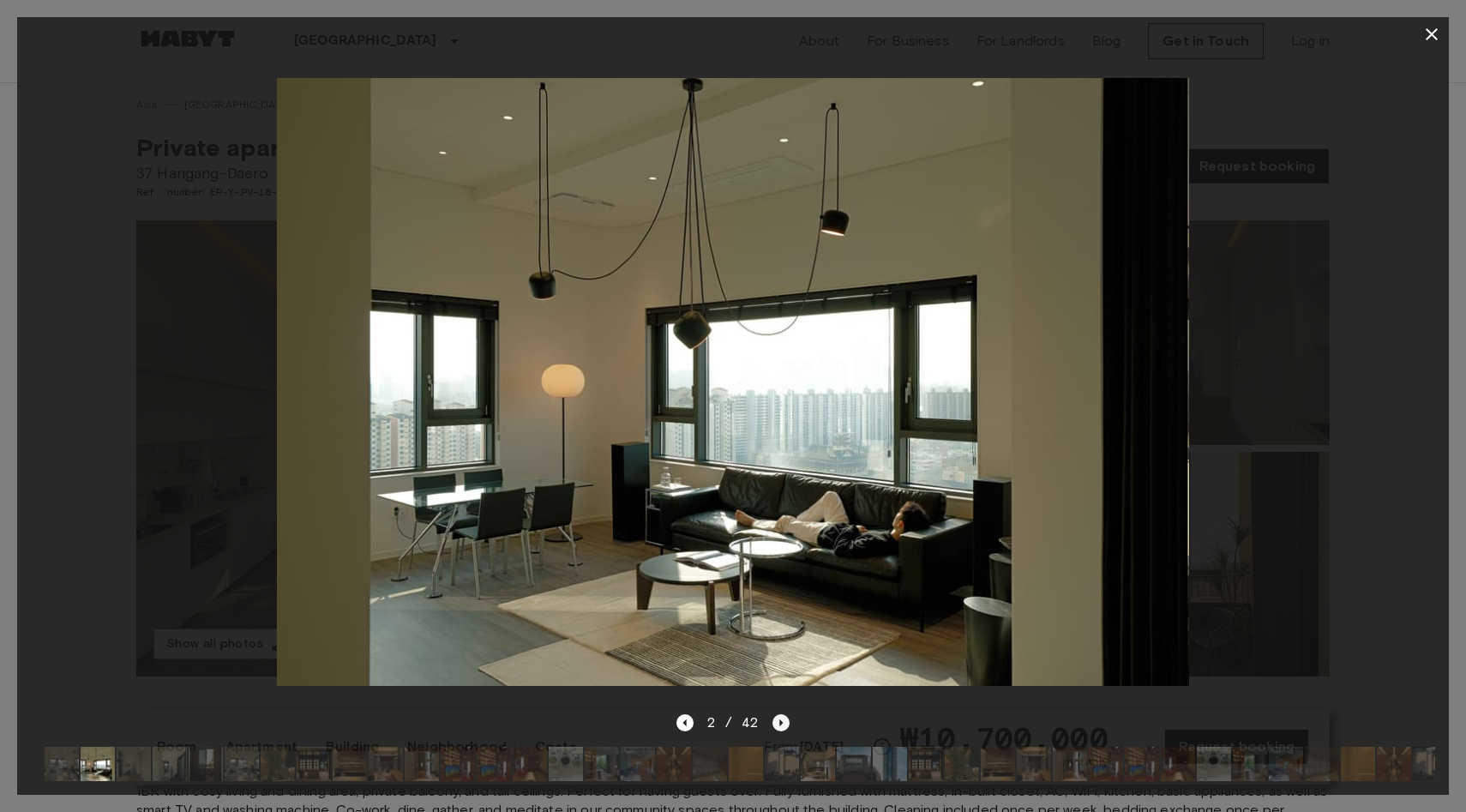
click at [781, 721] on icon "Next image" at bounding box center [782, 723] width 4 height 7
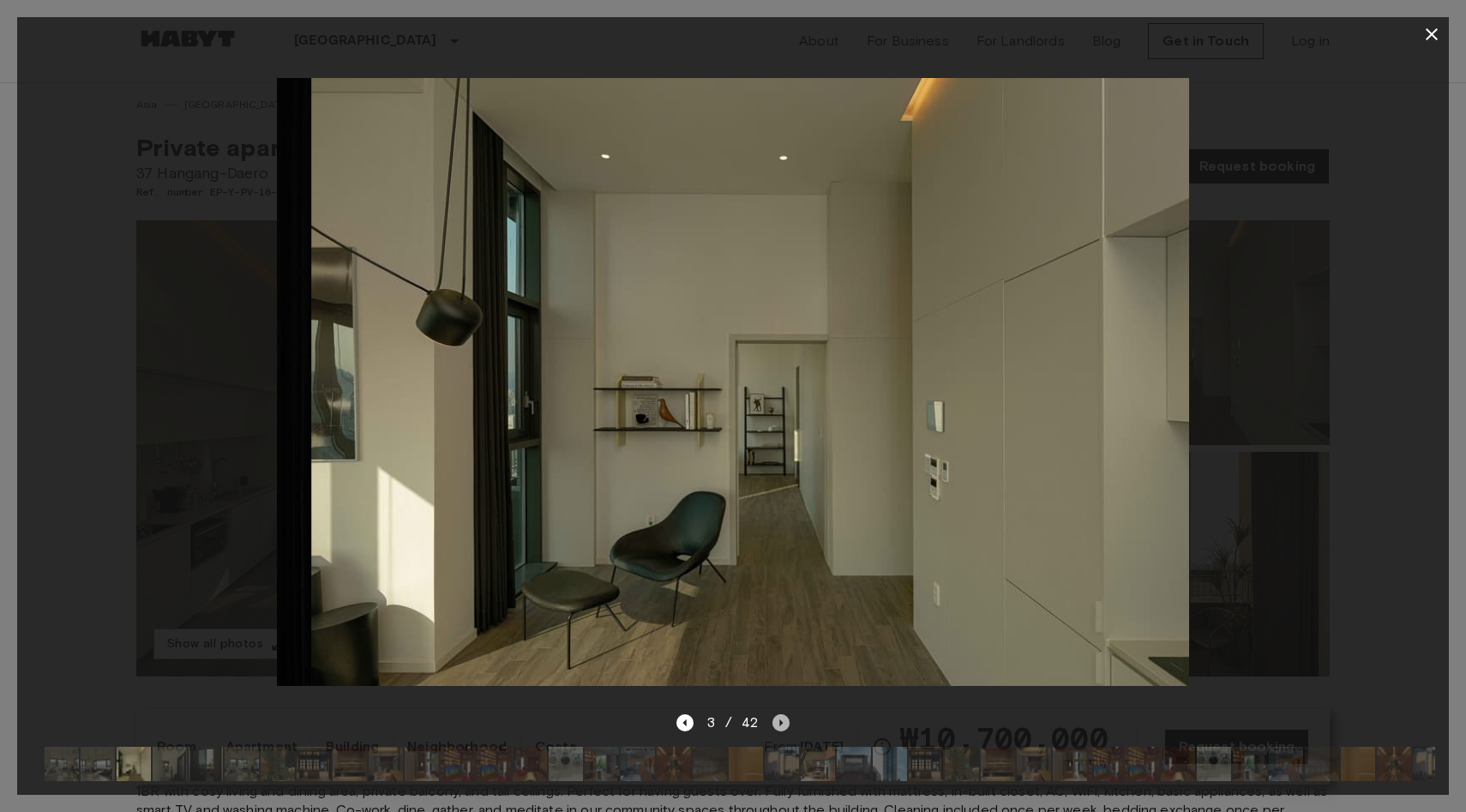
click at [781, 721] on icon "Next image" at bounding box center [782, 723] width 4 height 7
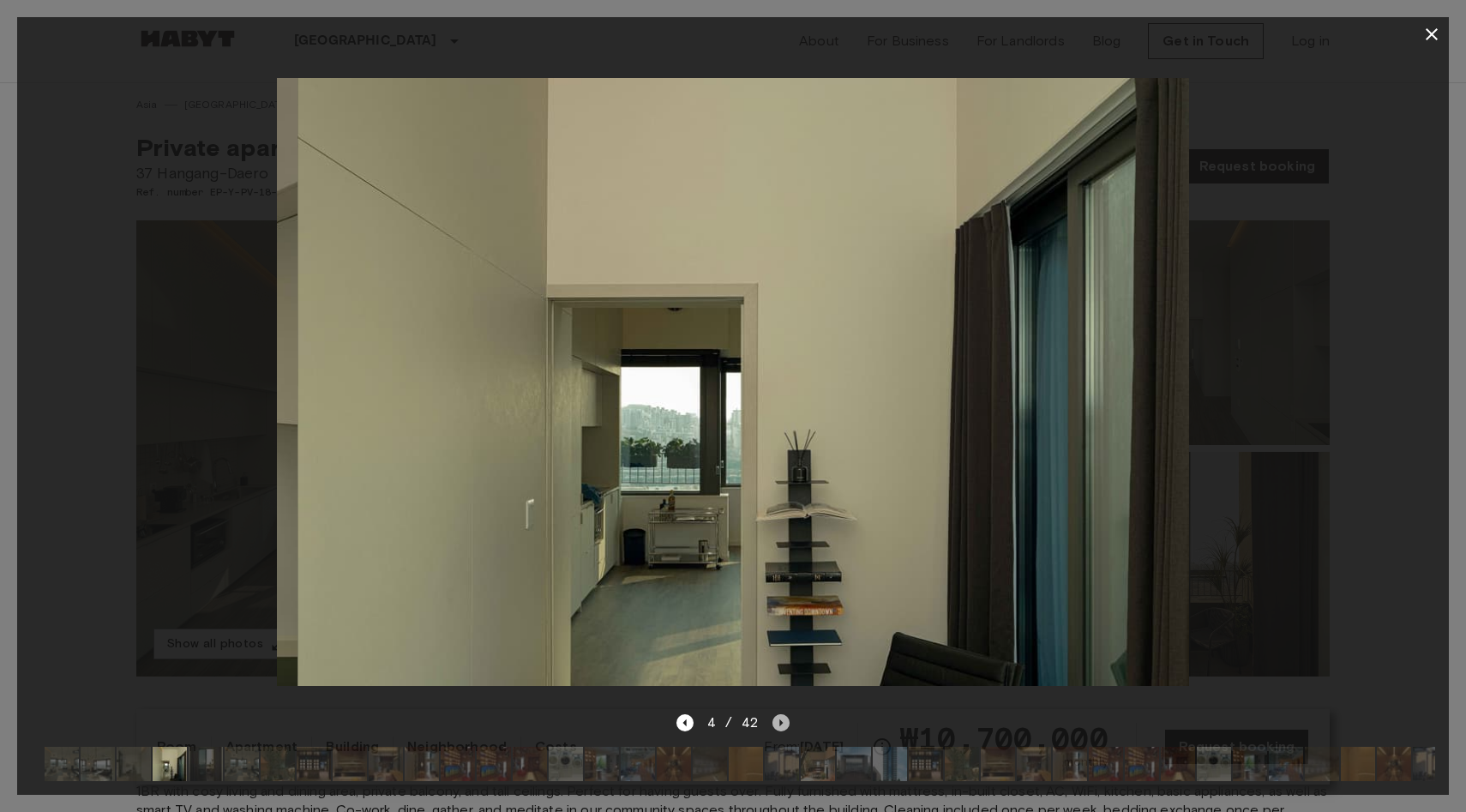
click at [781, 721] on icon "Next image" at bounding box center [782, 723] width 4 height 7
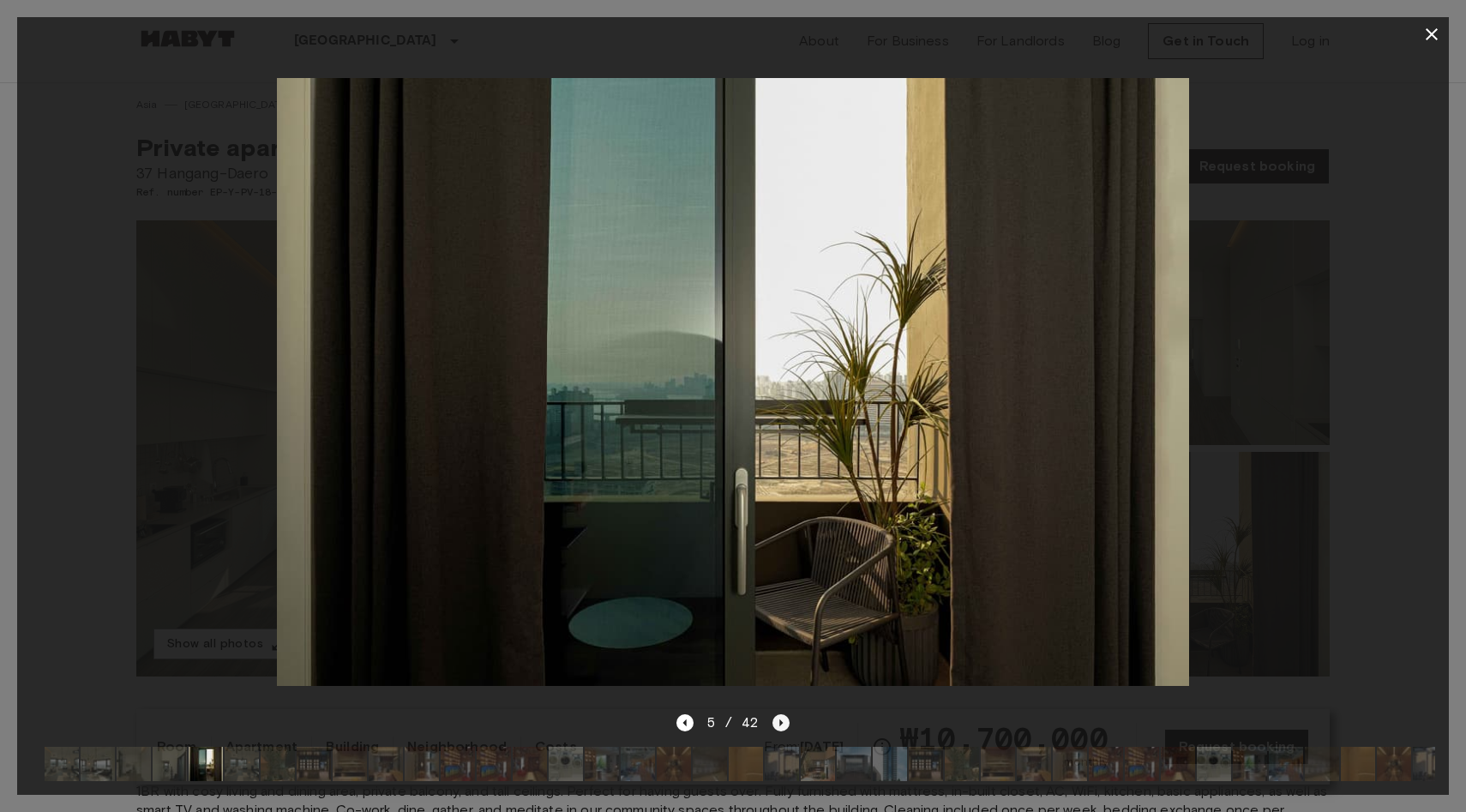
click at [781, 721] on icon "Next image" at bounding box center [782, 723] width 4 height 7
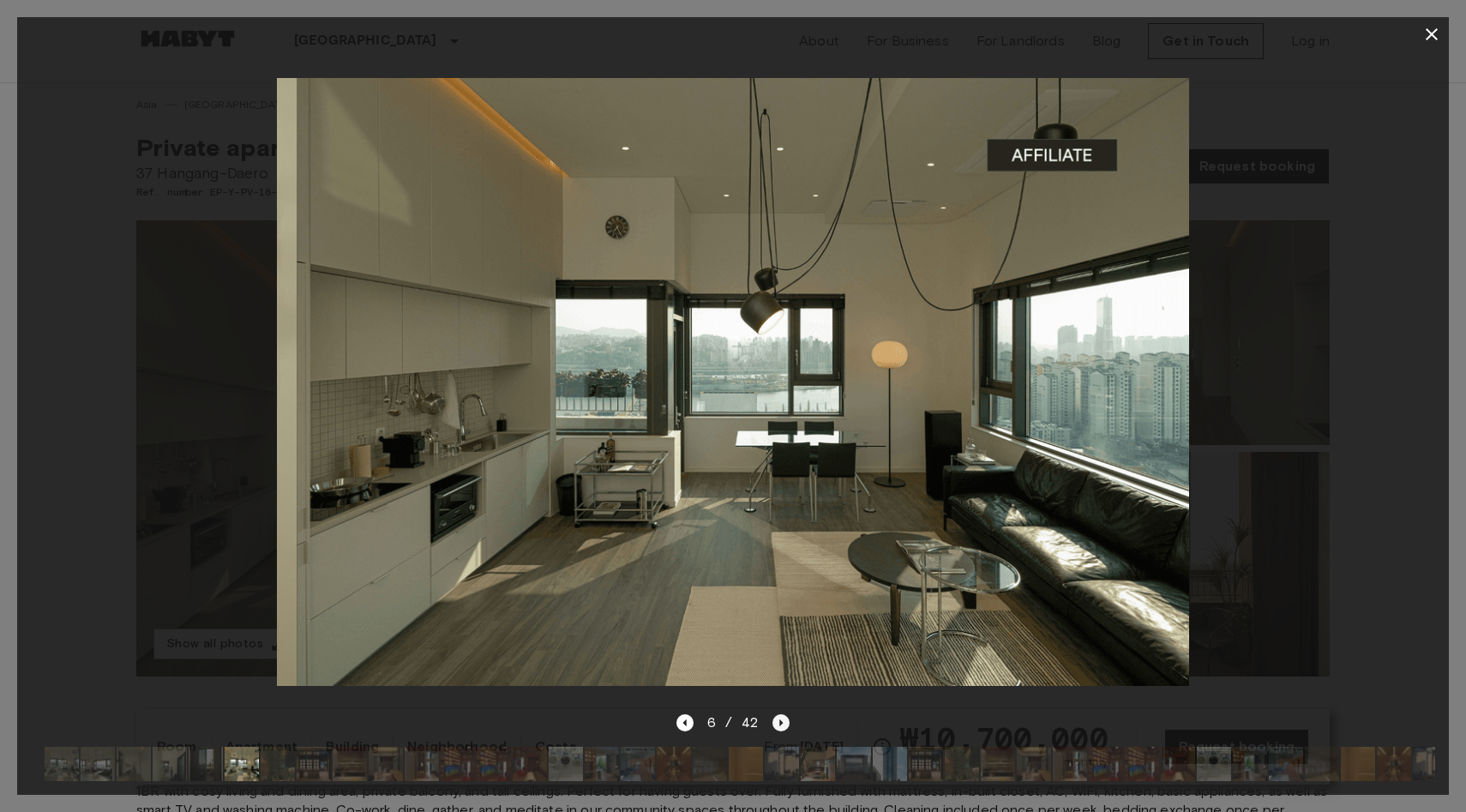
click at [782, 721] on icon "Next image" at bounding box center [782, 723] width 4 height 7
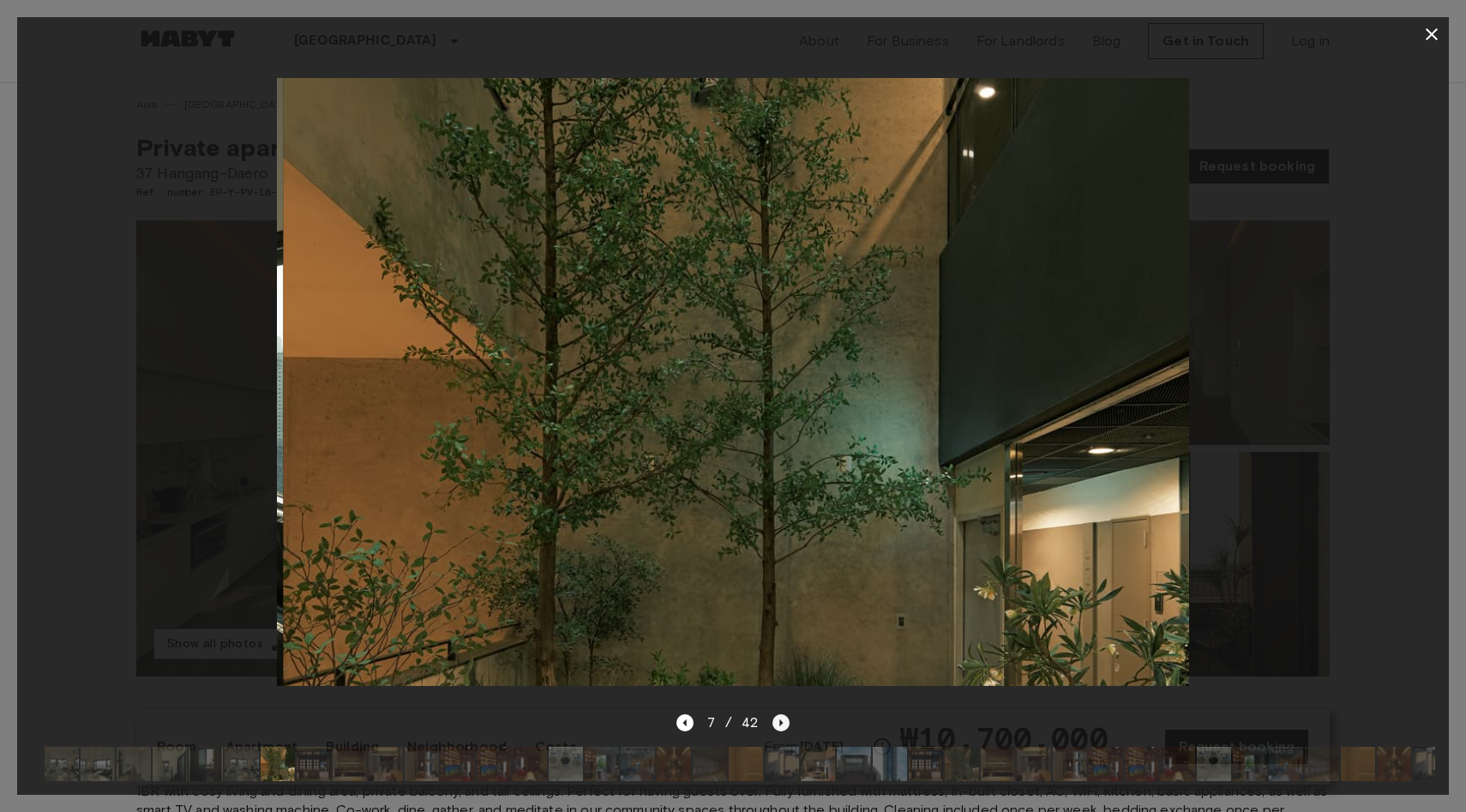
click at [782, 721] on icon "Next image" at bounding box center [781, 722] width 17 height 17
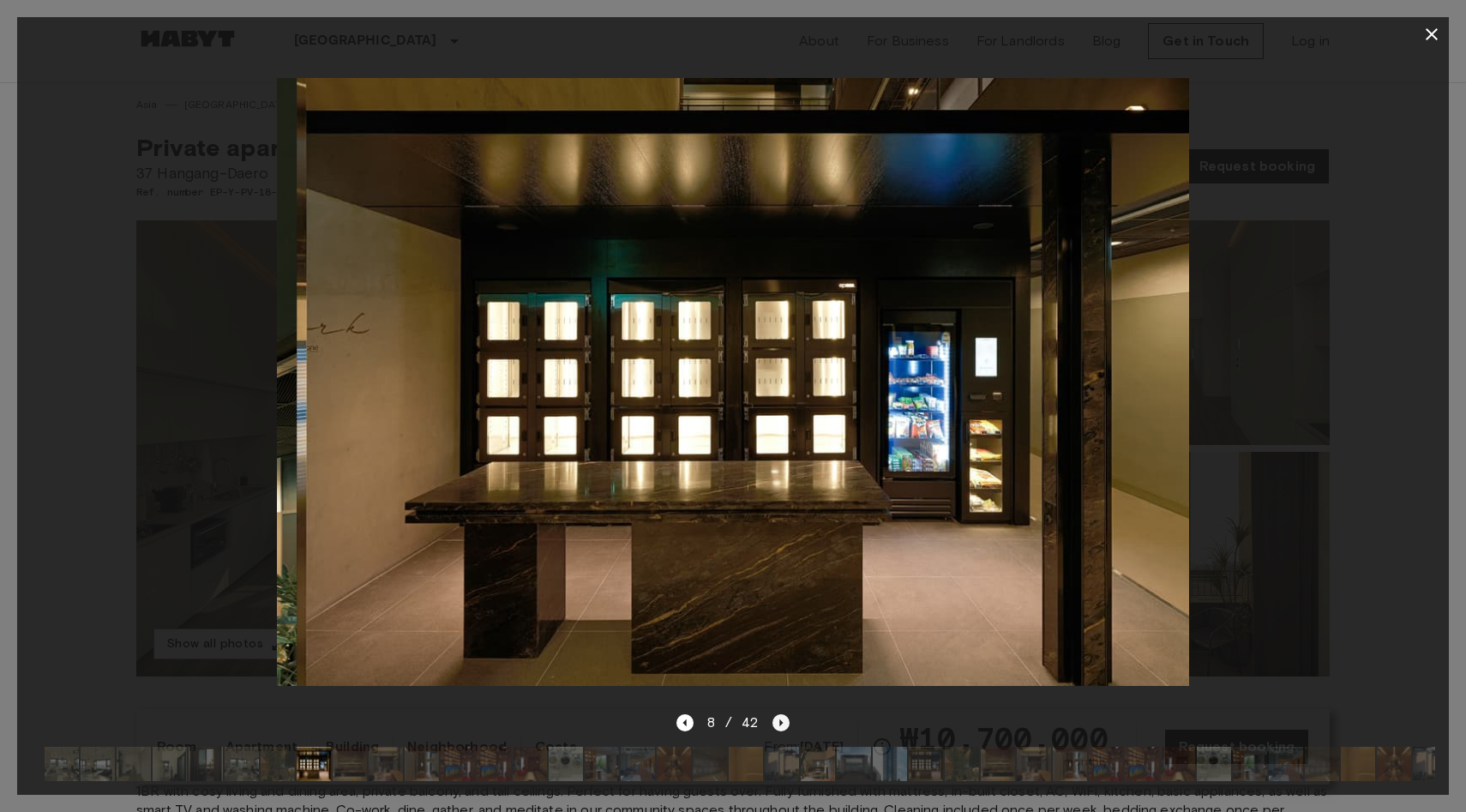
click at [783, 721] on icon "Next image" at bounding box center [781, 722] width 17 height 17
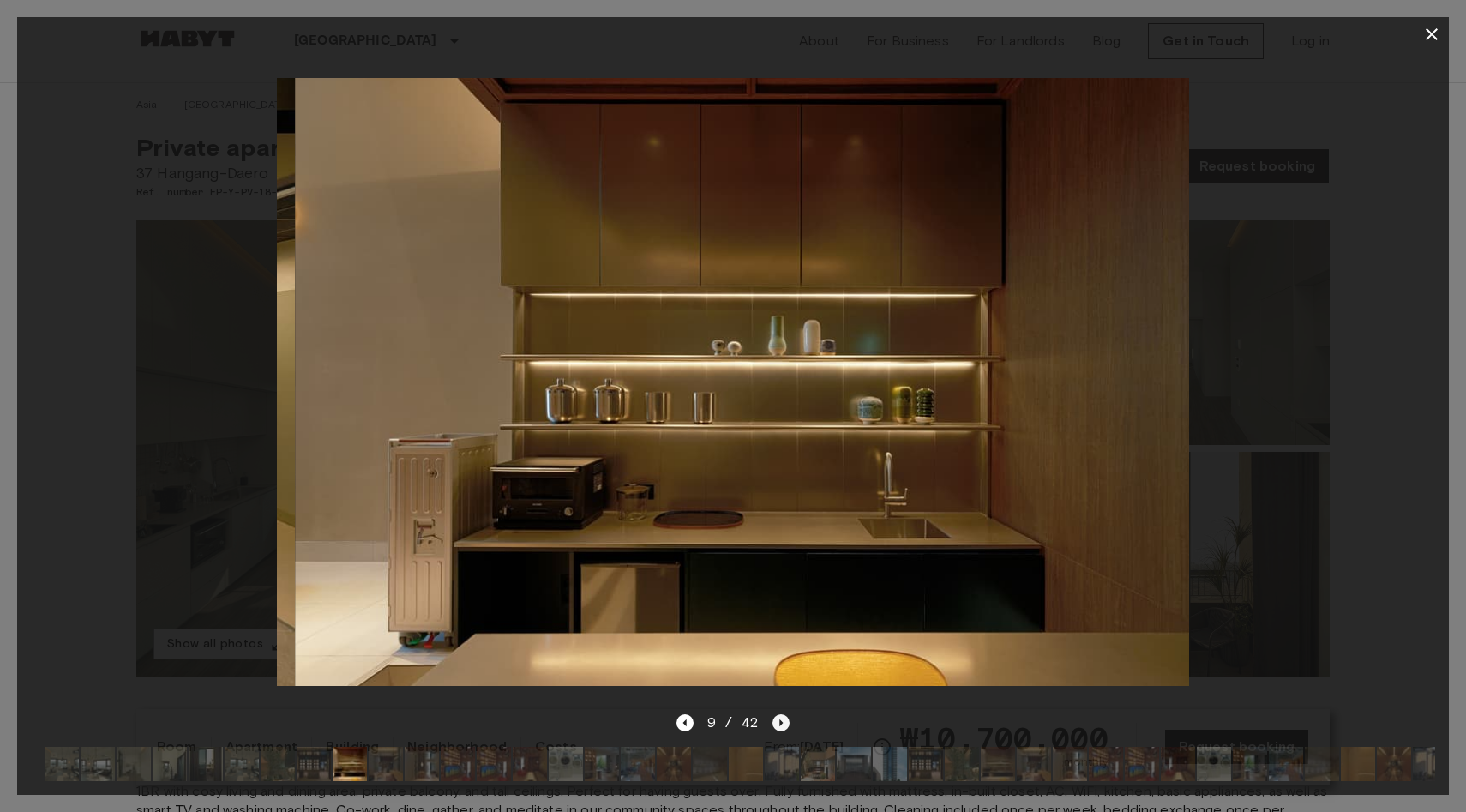
click at [783, 721] on icon "Next image" at bounding box center [781, 722] width 17 height 17
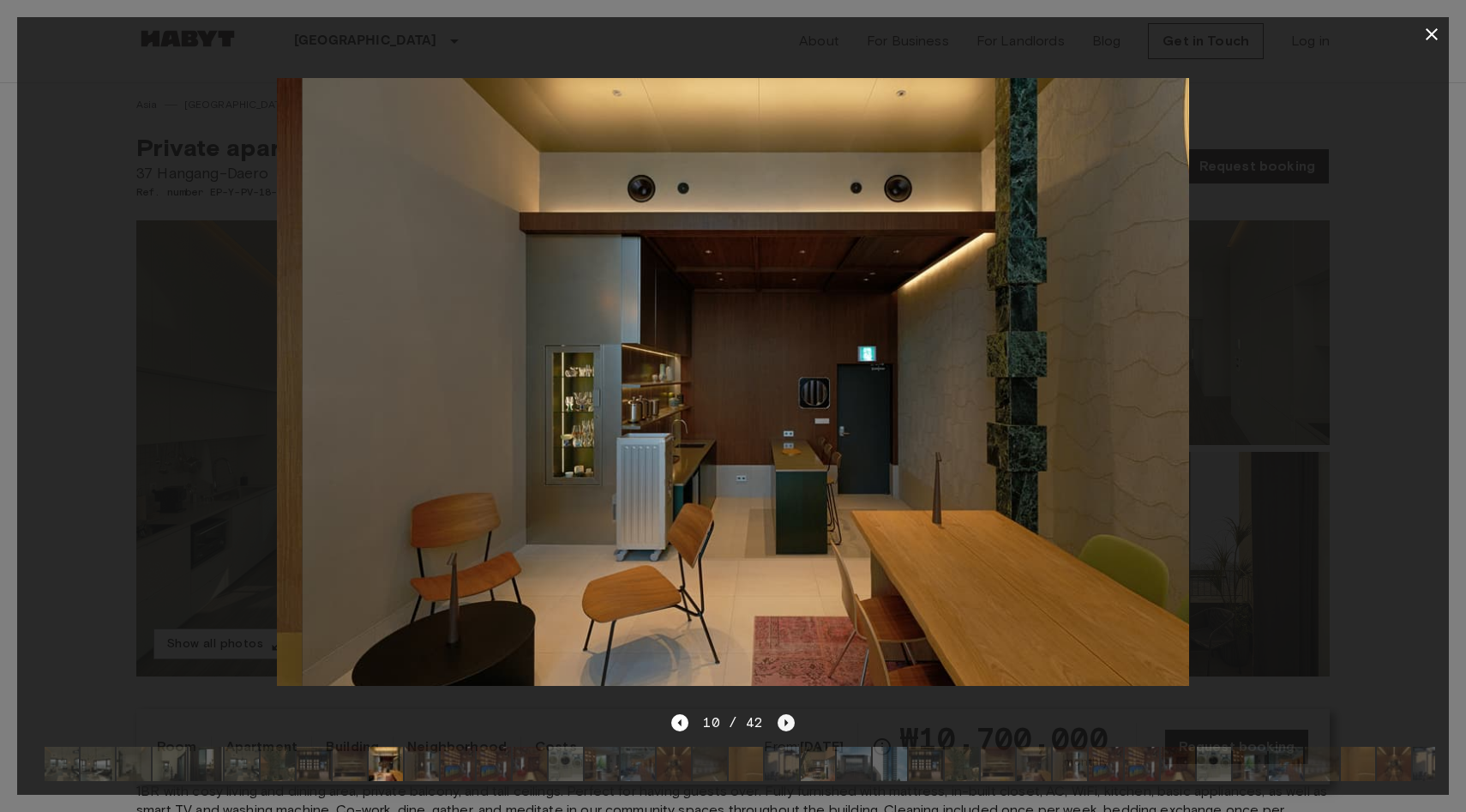
click at [784, 721] on icon "Next image" at bounding box center [786, 723] width 4 height 7
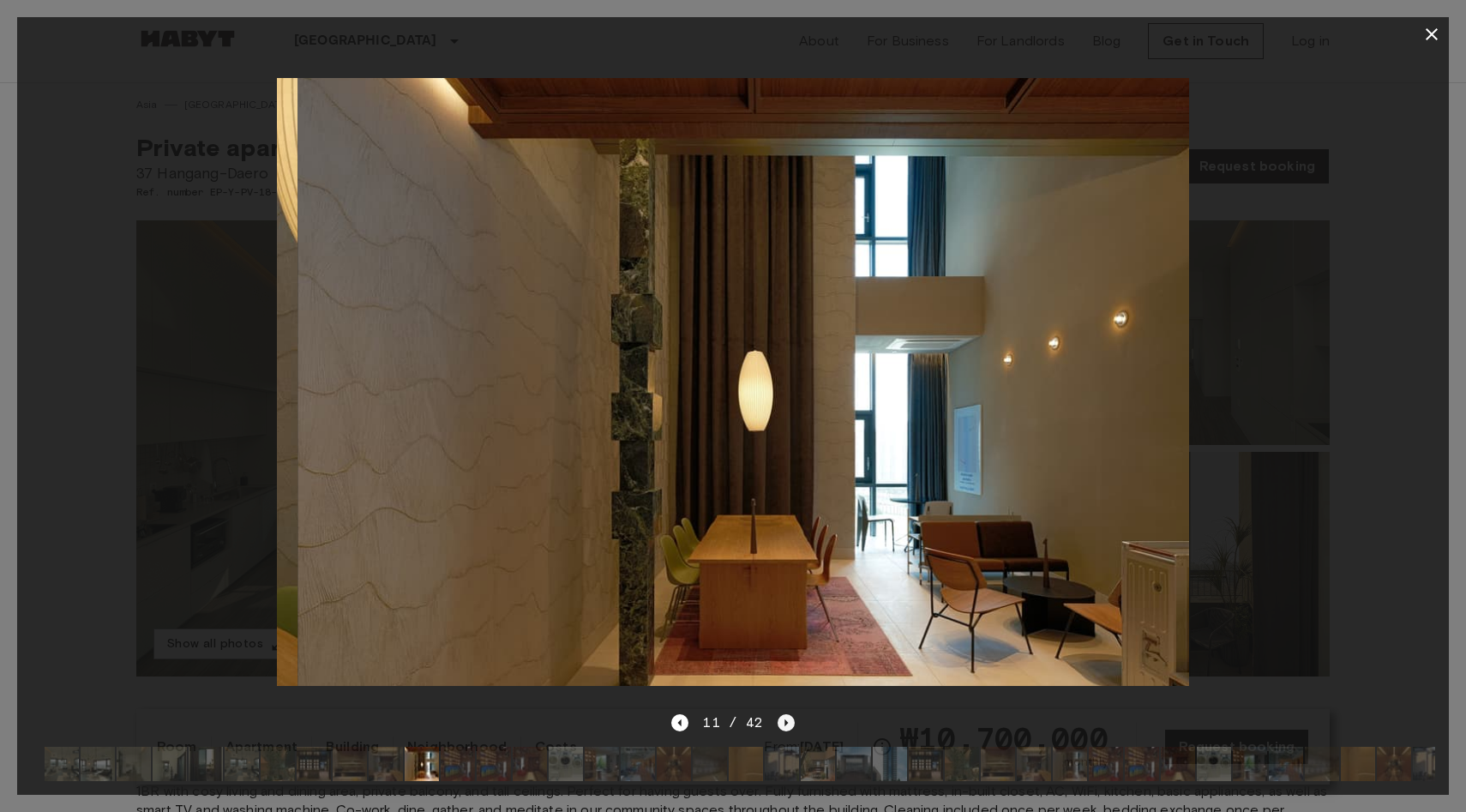
click at [784, 721] on icon "Next image" at bounding box center [786, 723] width 4 height 7
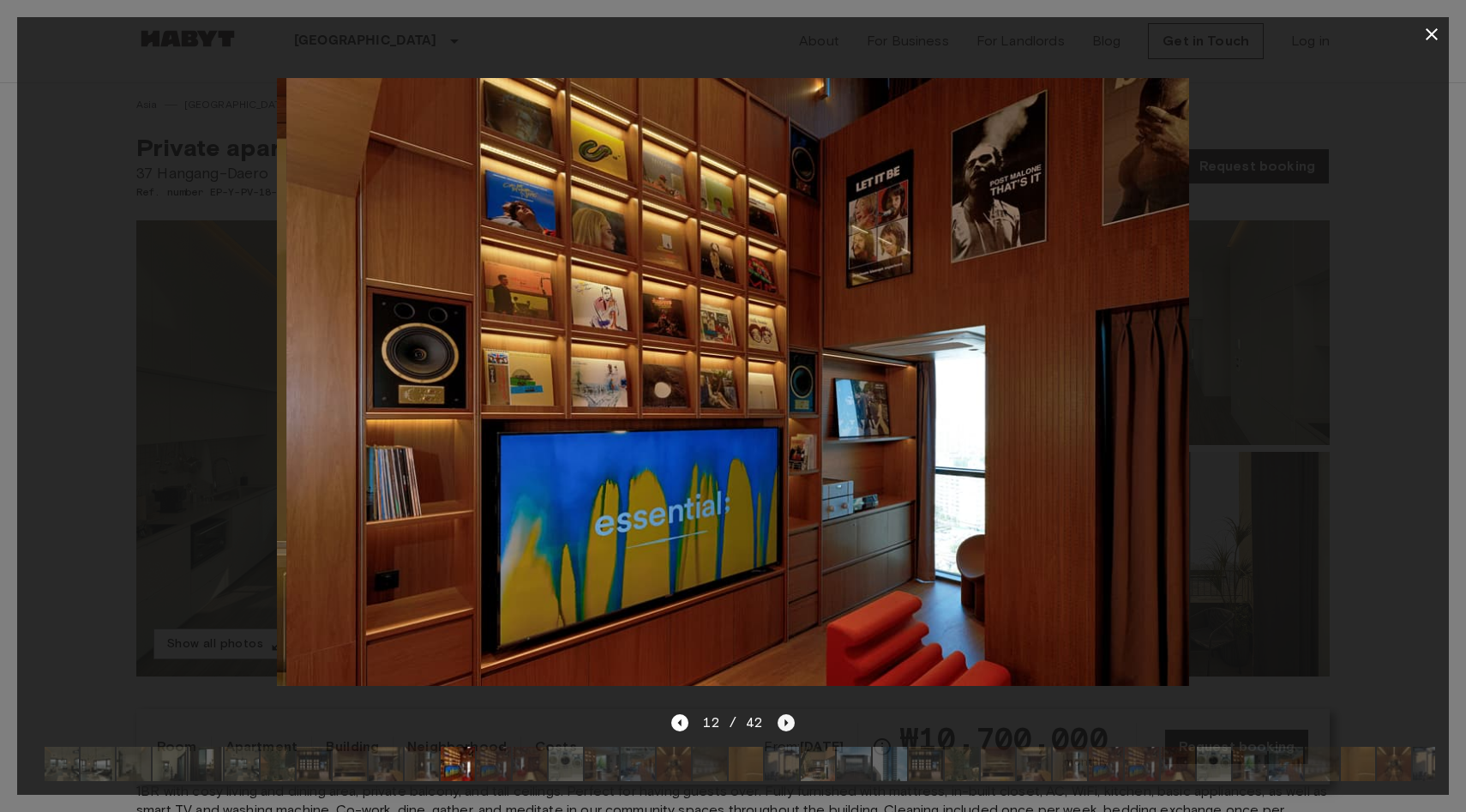
click at [784, 721] on icon "Next image" at bounding box center [786, 723] width 4 height 7
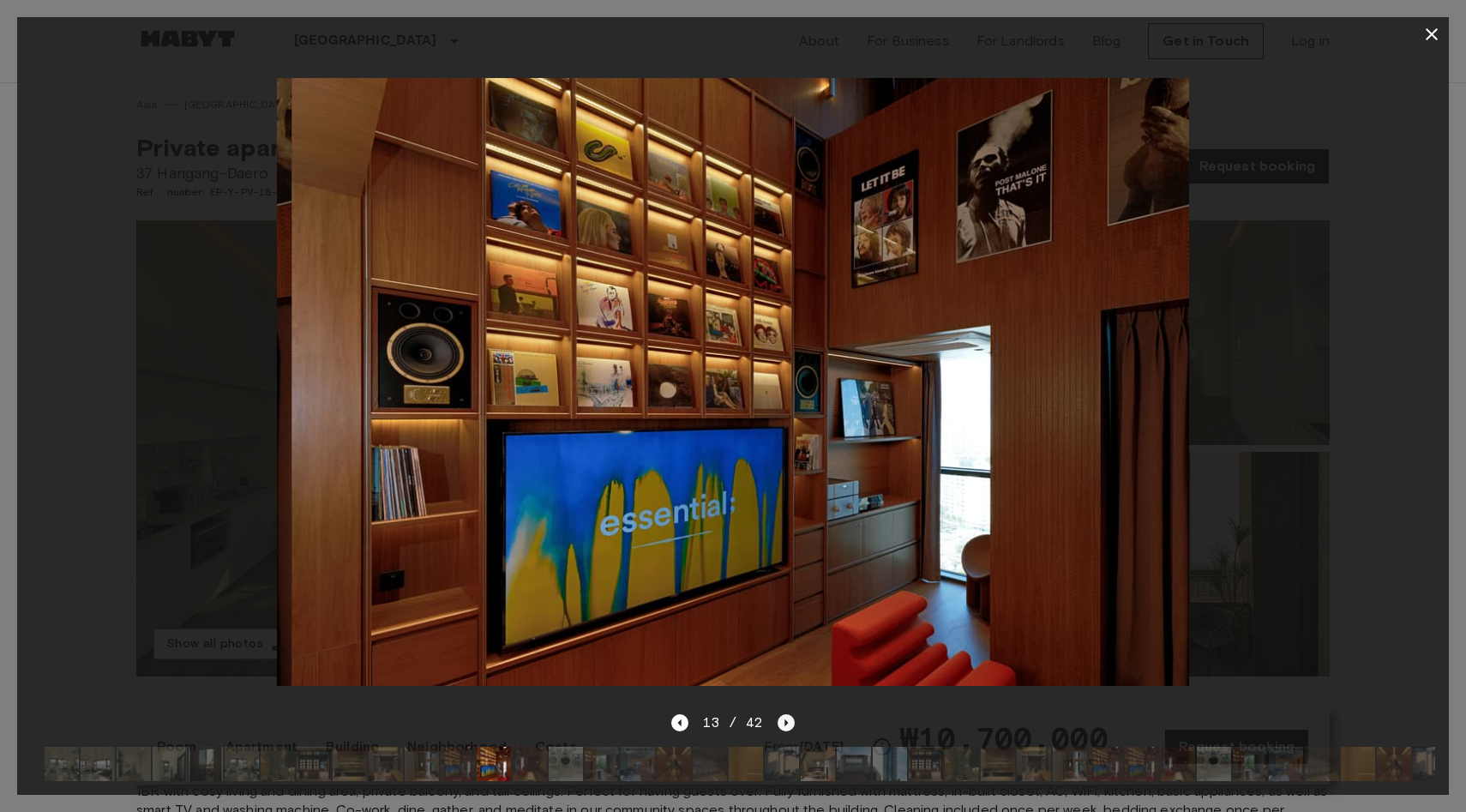
click at [784, 721] on icon "Next image" at bounding box center [786, 723] width 4 height 7
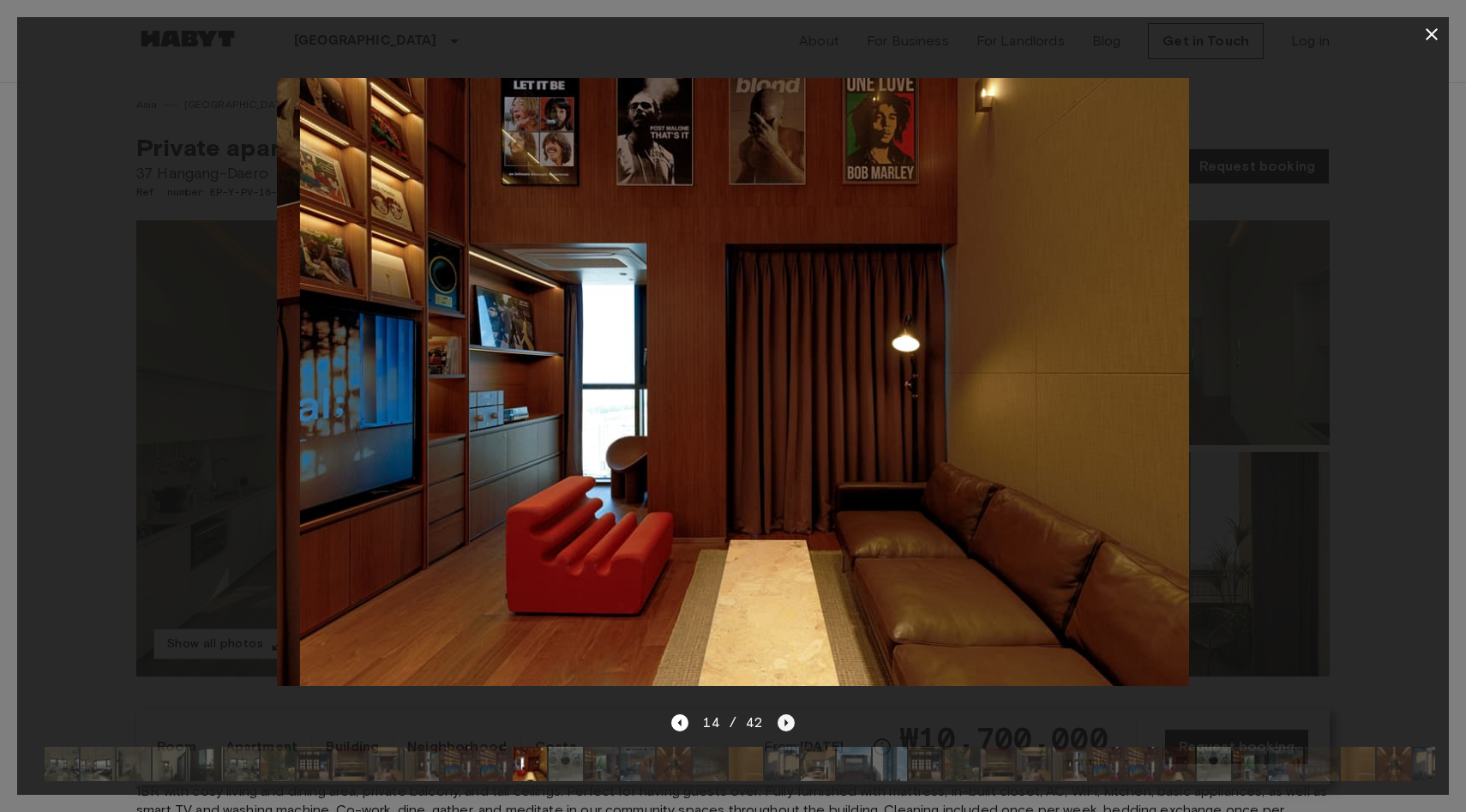
click at [784, 721] on icon "Next image" at bounding box center [786, 723] width 4 height 7
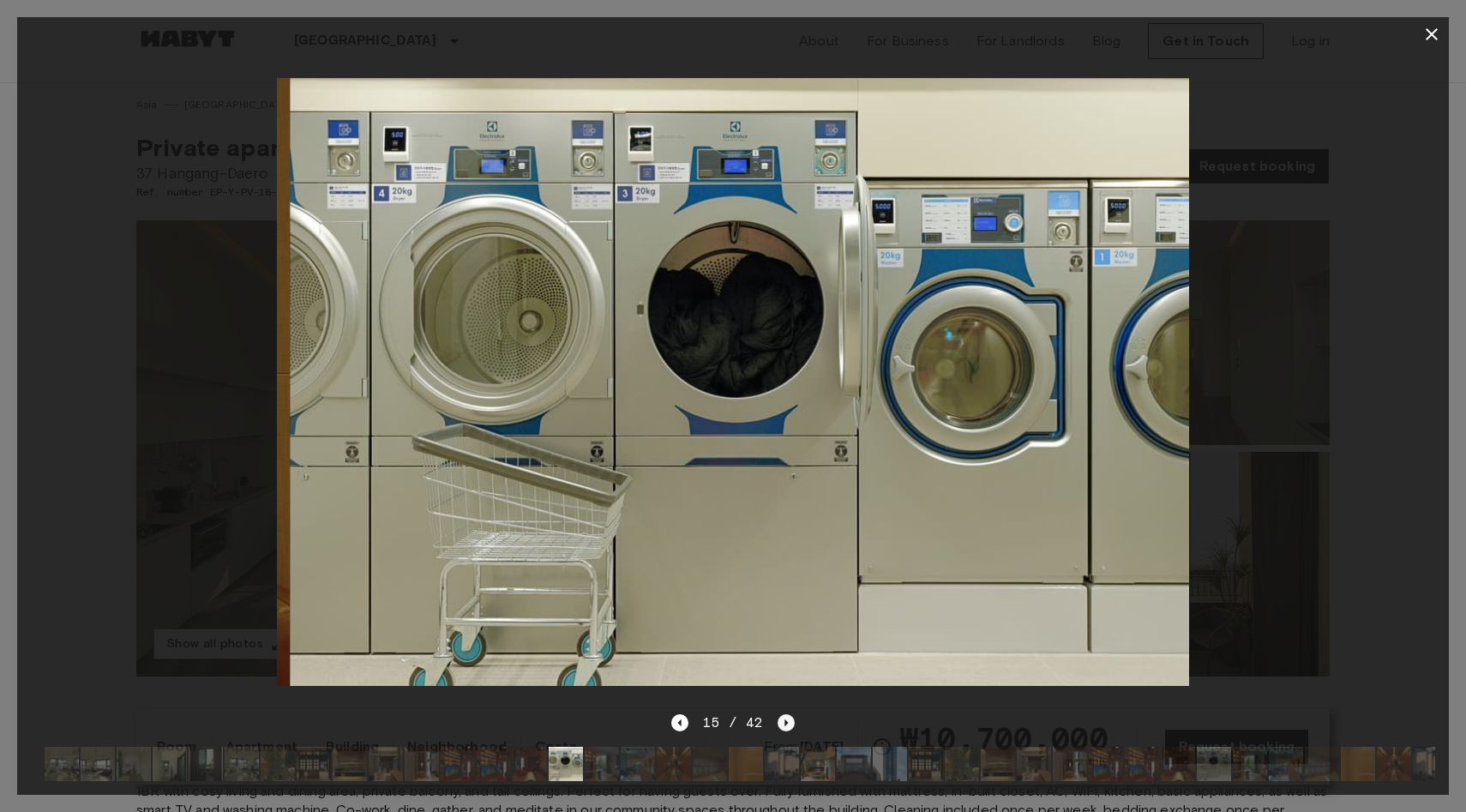
click at [784, 721] on icon "Next image" at bounding box center [786, 723] width 4 height 7
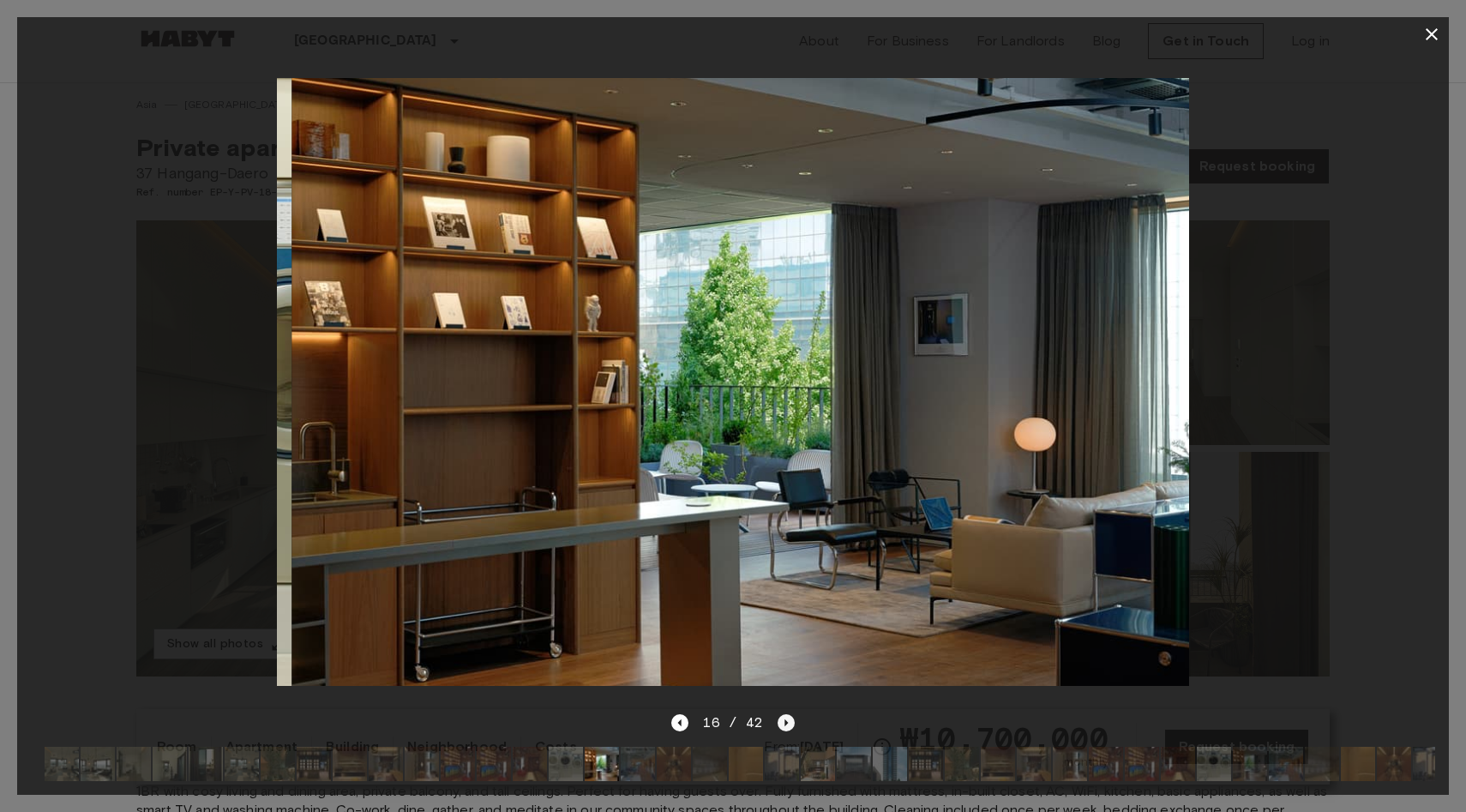
click at [784, 721] on icon "Next image" at bounding box center [786, 723] width 4 height 7
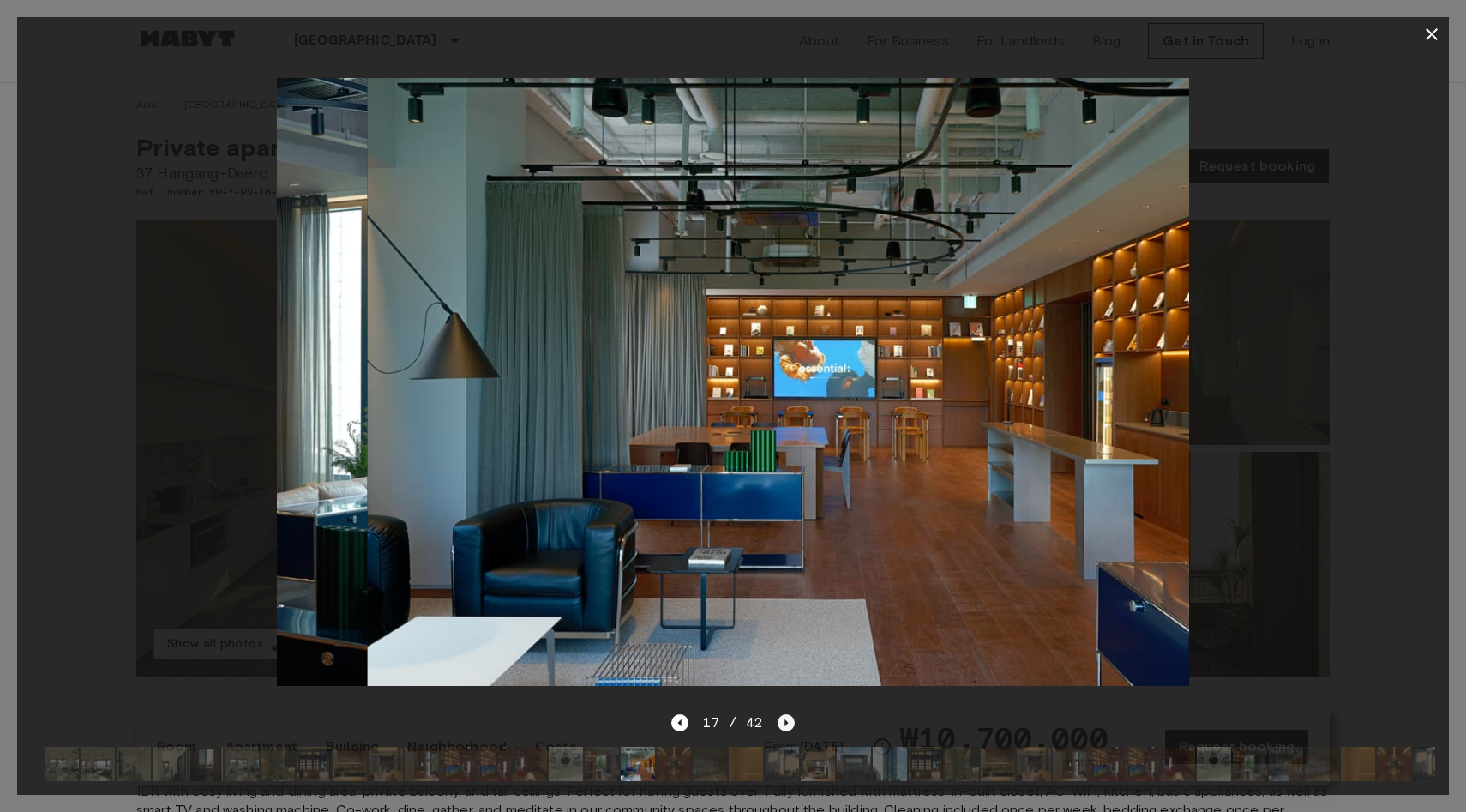
click at [784, 721] on icon "Next image" at bounding box center [786, 723] width 4 height 7
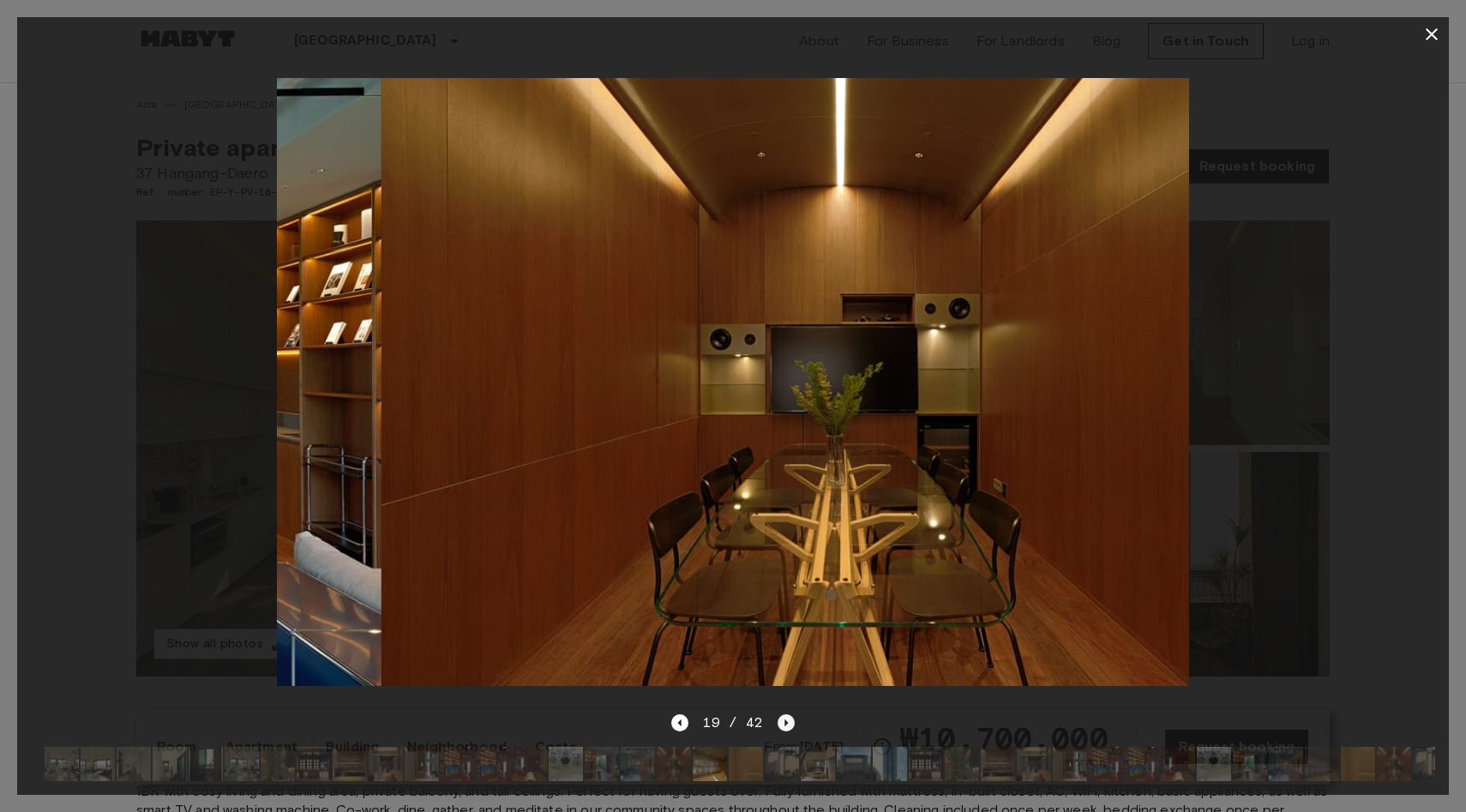
click at [784, 721] on icon "Next image" at bounding box center [786, 723] width 4 height 7
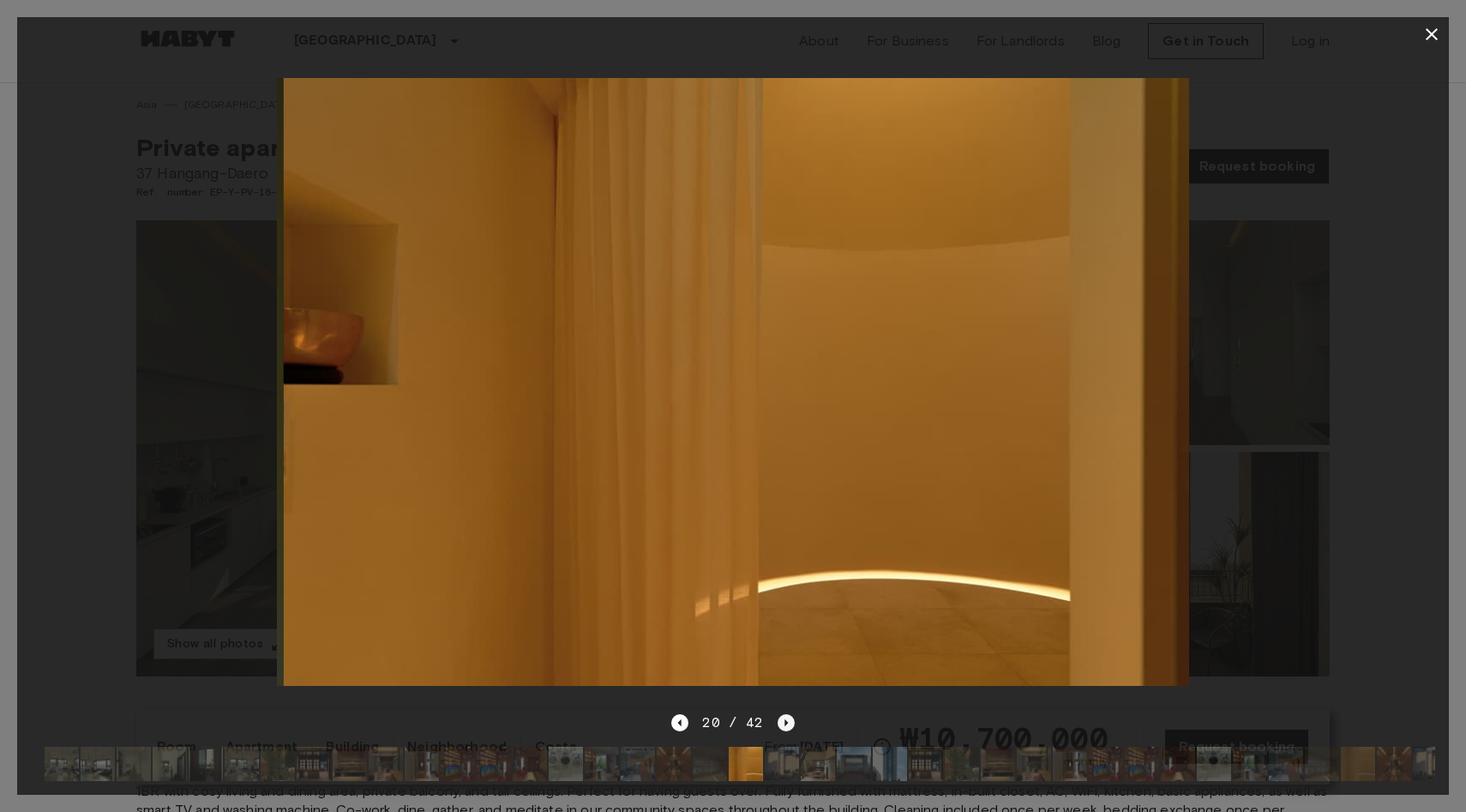
click at [784, 721] on icon "Next image" at bounding box center [786, 723] width 4 height 7
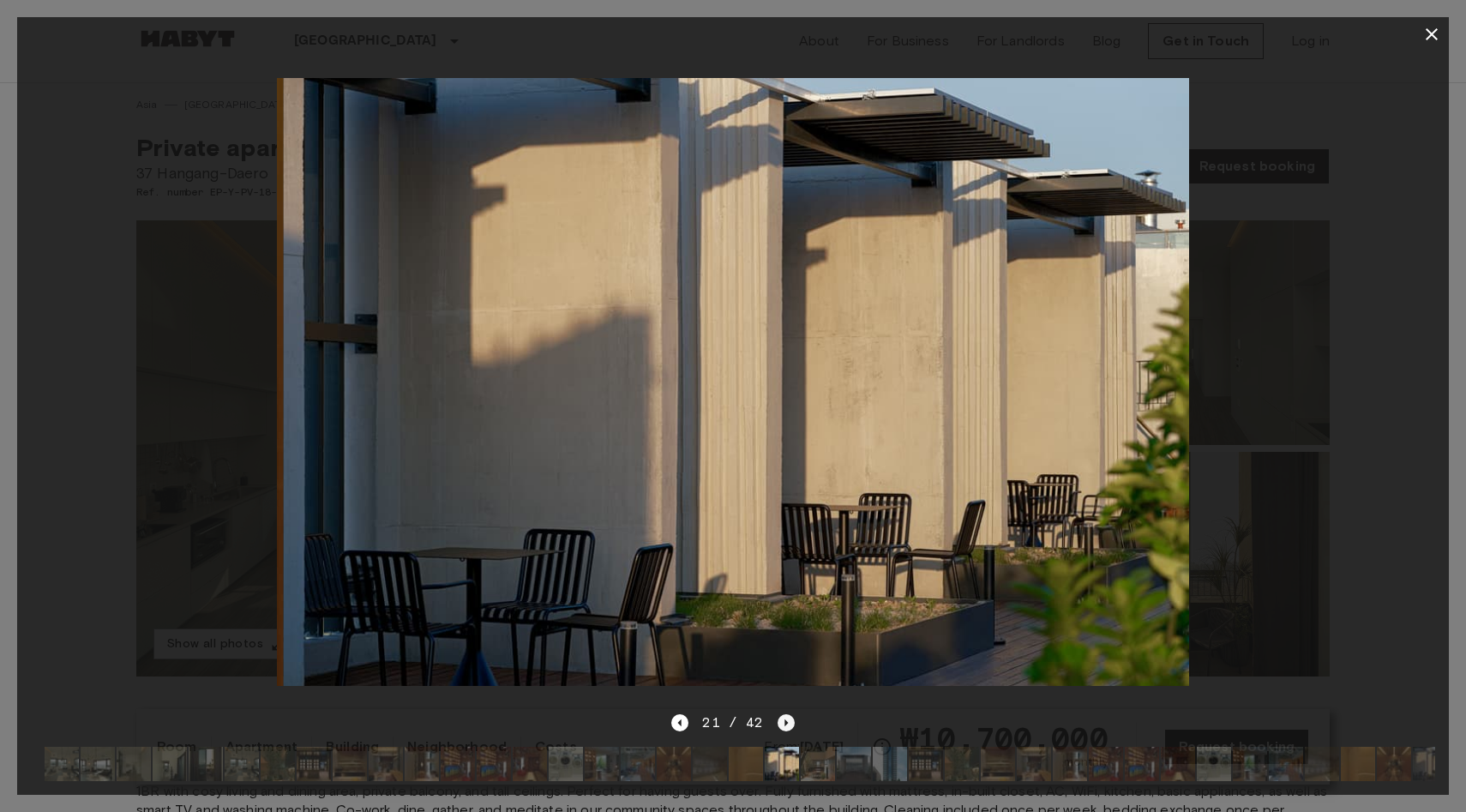
click at [784, 721] on icon "Next image" at bounding box center [786, 723] width 4 height 7
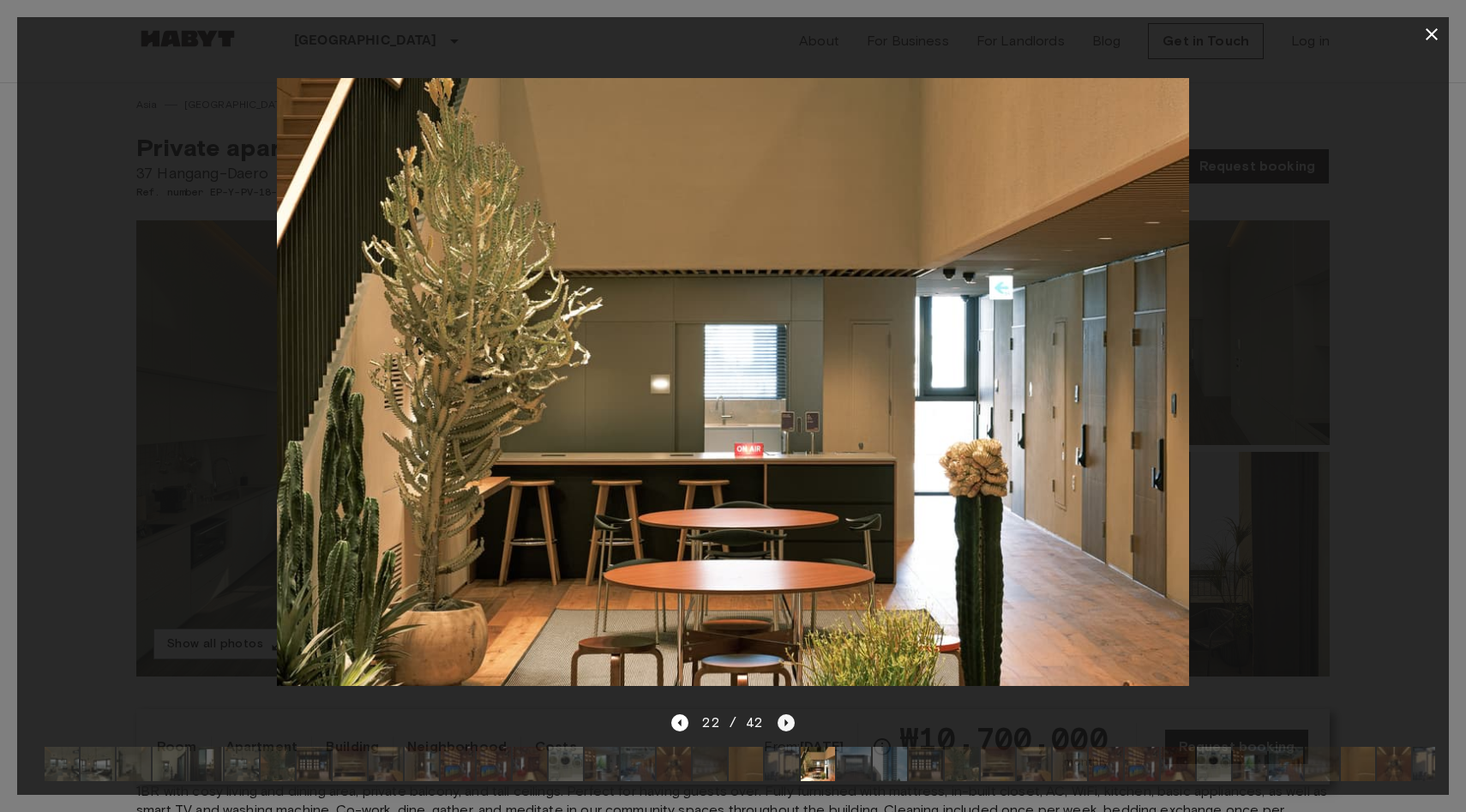
click at [784, 721] on icon "Next image" at bounding box center [786, 723] width 4 height 7
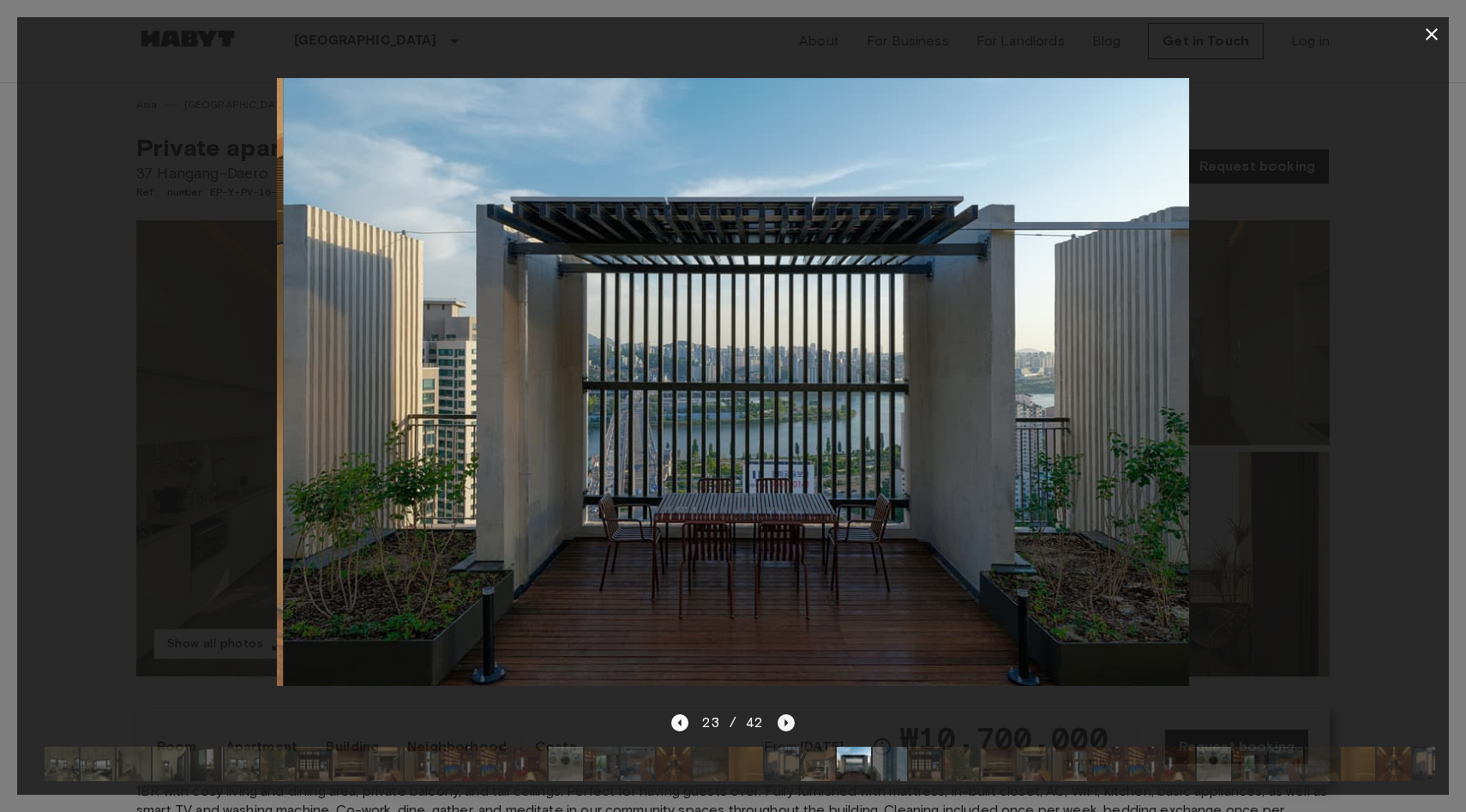
click at [784, 721] on icon "Next image" at bounding box center [786, 723] width 4 height 7
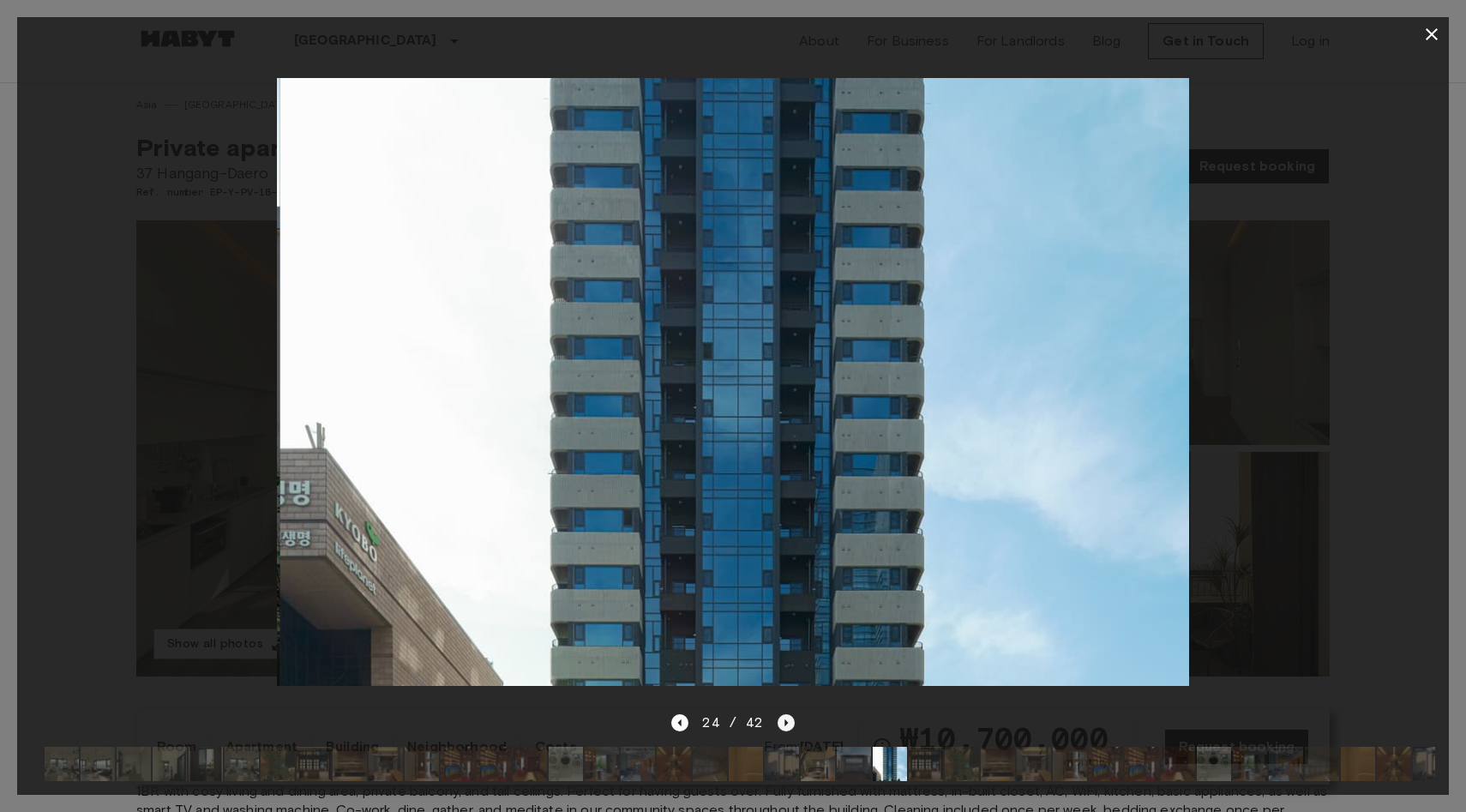
click at [784, 721] on icon "Next image" at bounding box center [786, 723] width 4 height 7
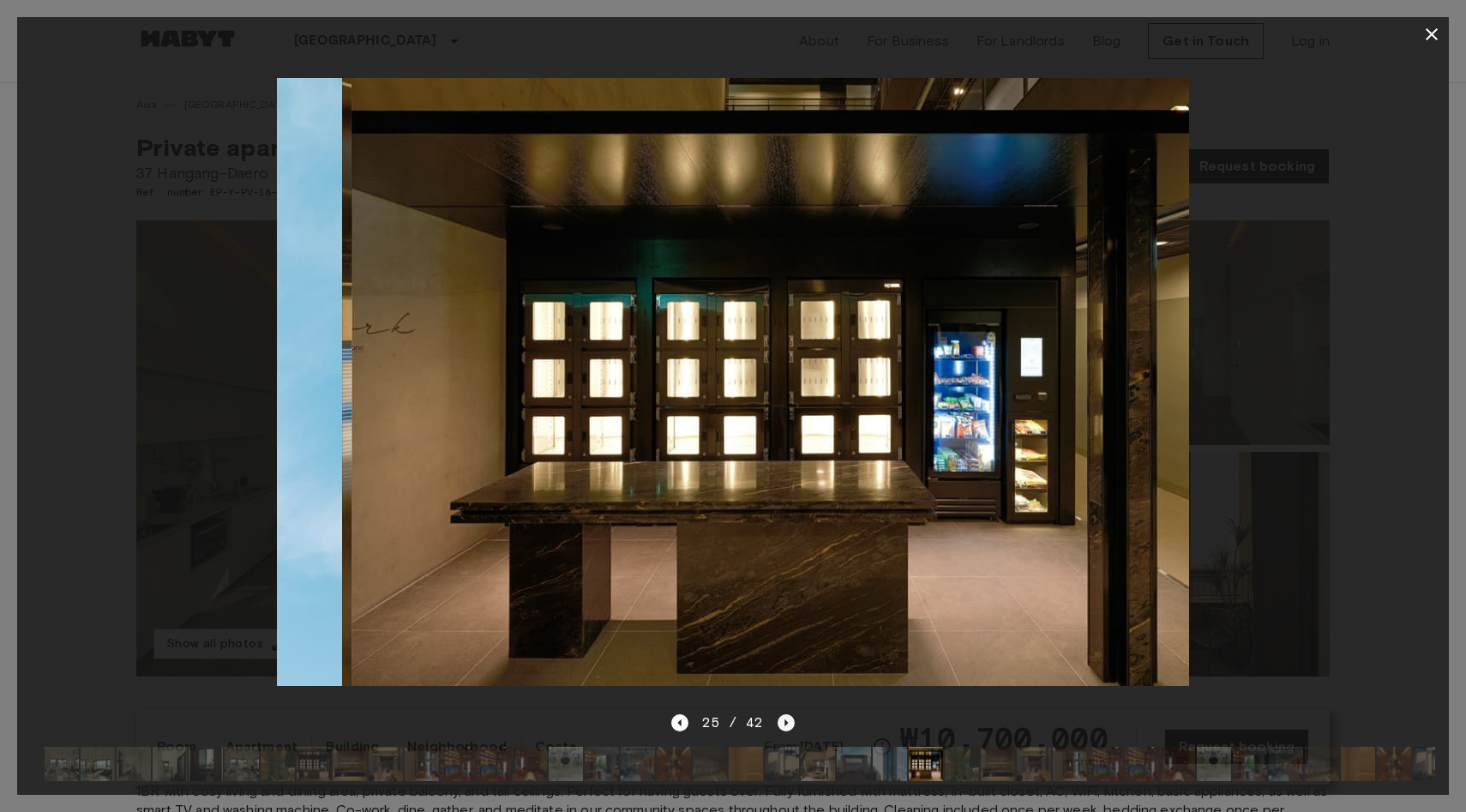
click at [784, 721] on icon "Next image" at bounding box center [786, 723] width 4 height 7
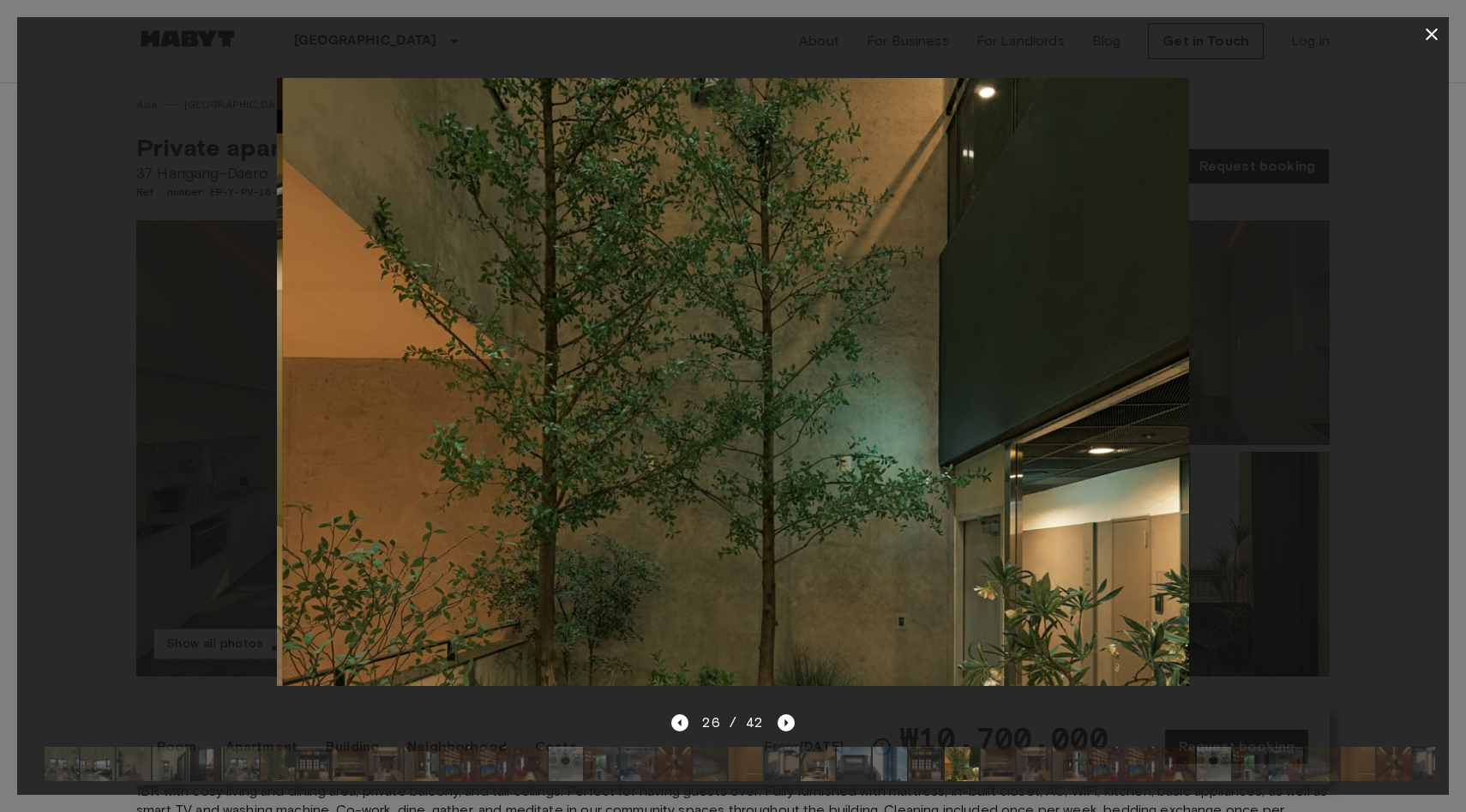
click at [1418, 43] on button "button" at bounding box center [1432, 34] width 34 height 34
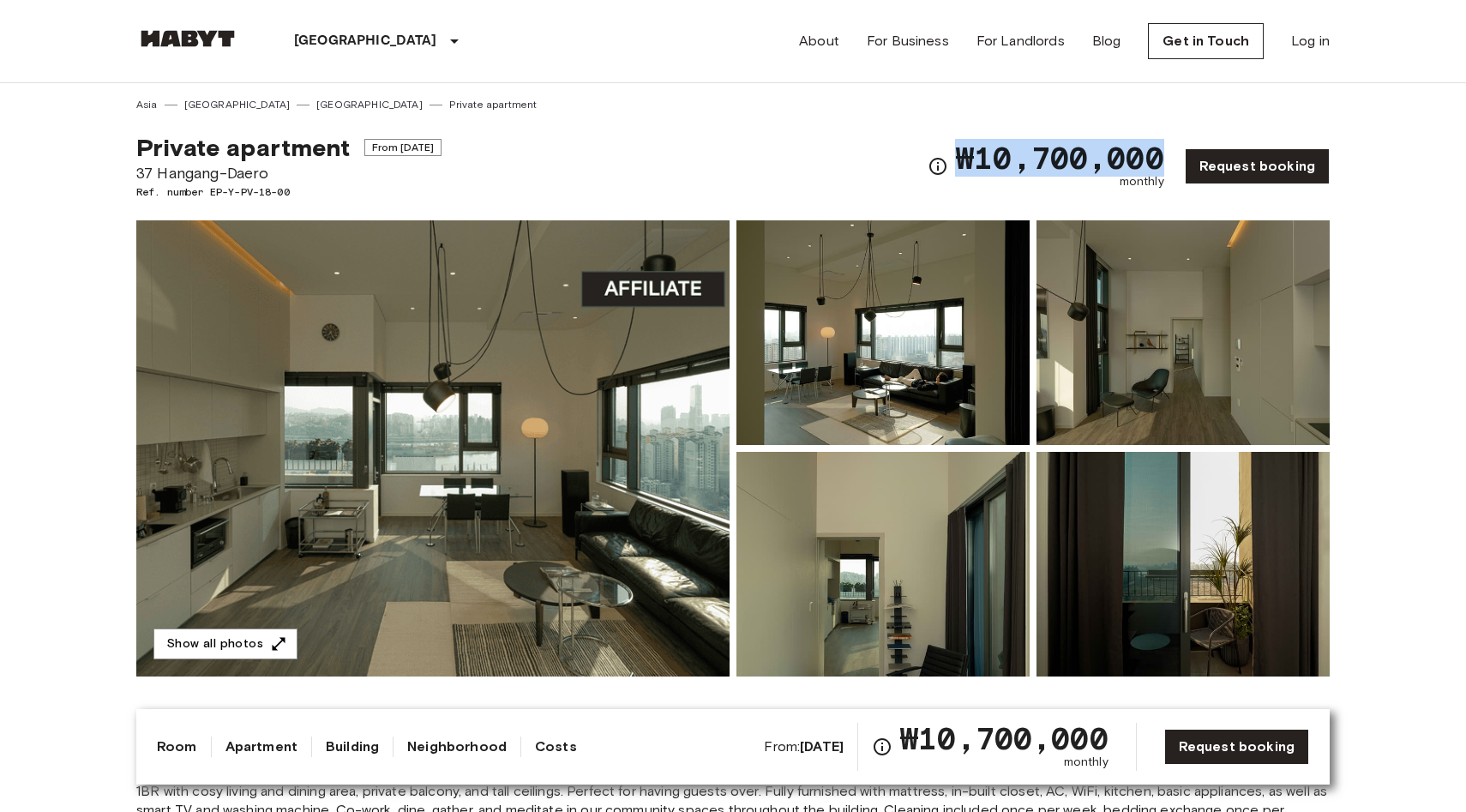
drag, startPoint x: 969, startPoint y: 147, endPoint x: 1176, endPoint y: 164, distance: 207.7
click at [1176, 164] on div "₩10,700,000 monthly Request booking" at bounding box center [1128, 166] width 402 height 67
copy span "₩10,700,000"
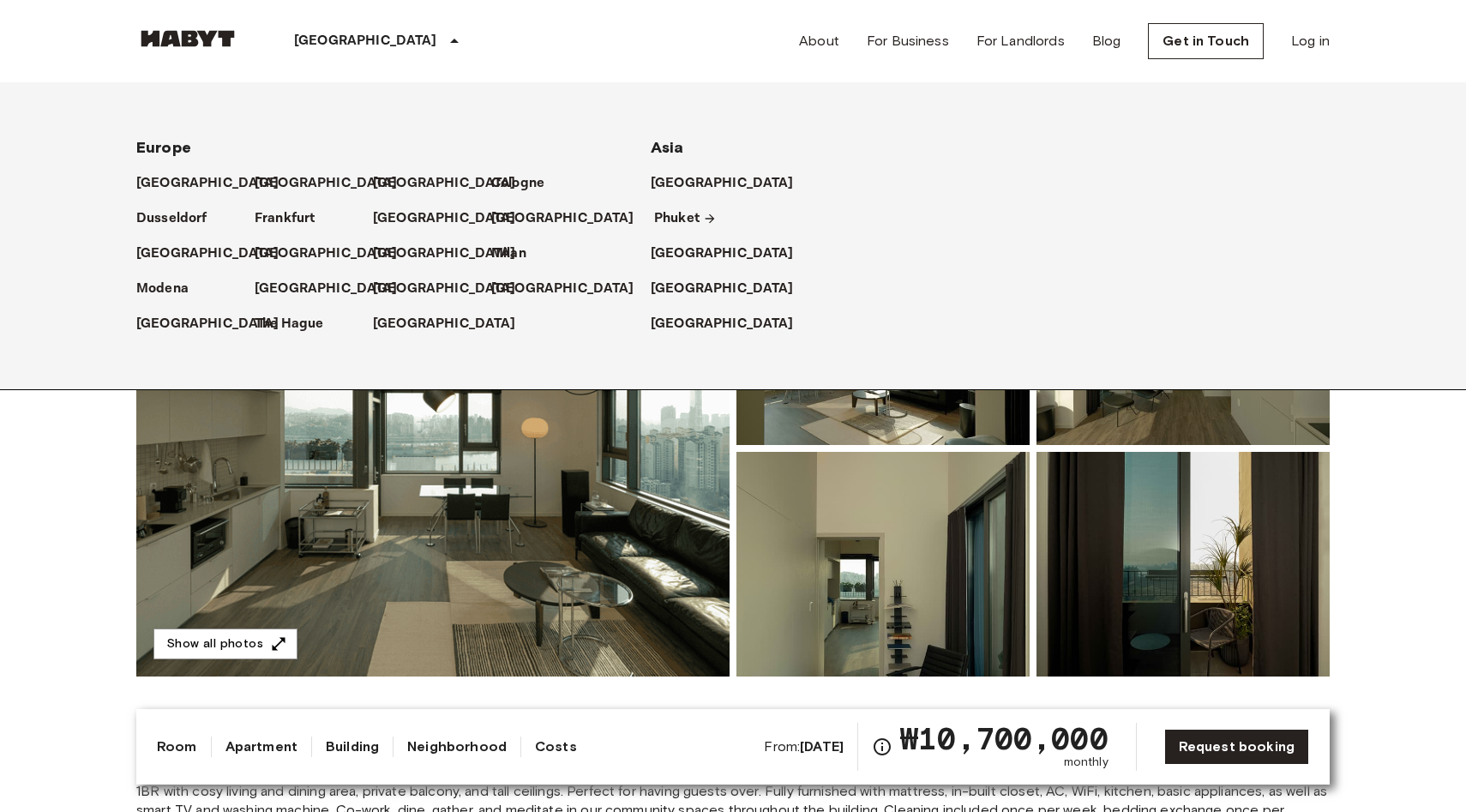
click at [681, 210] on p "Phuket" at bounding box center [677, 219] width 45 height 21
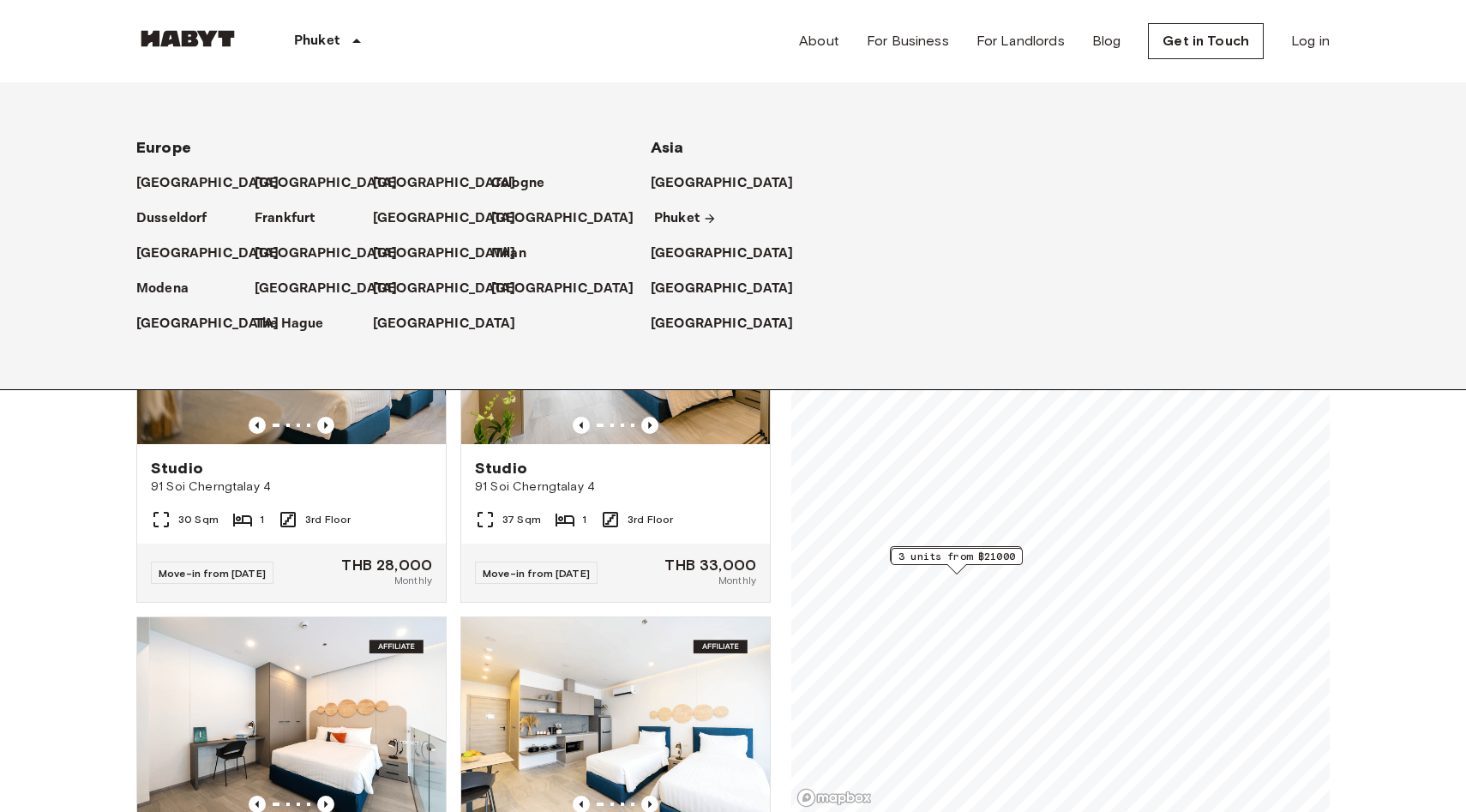
click at [681, 210] on p "Phuket" at bounding box center [677, 219] width 45 height 21
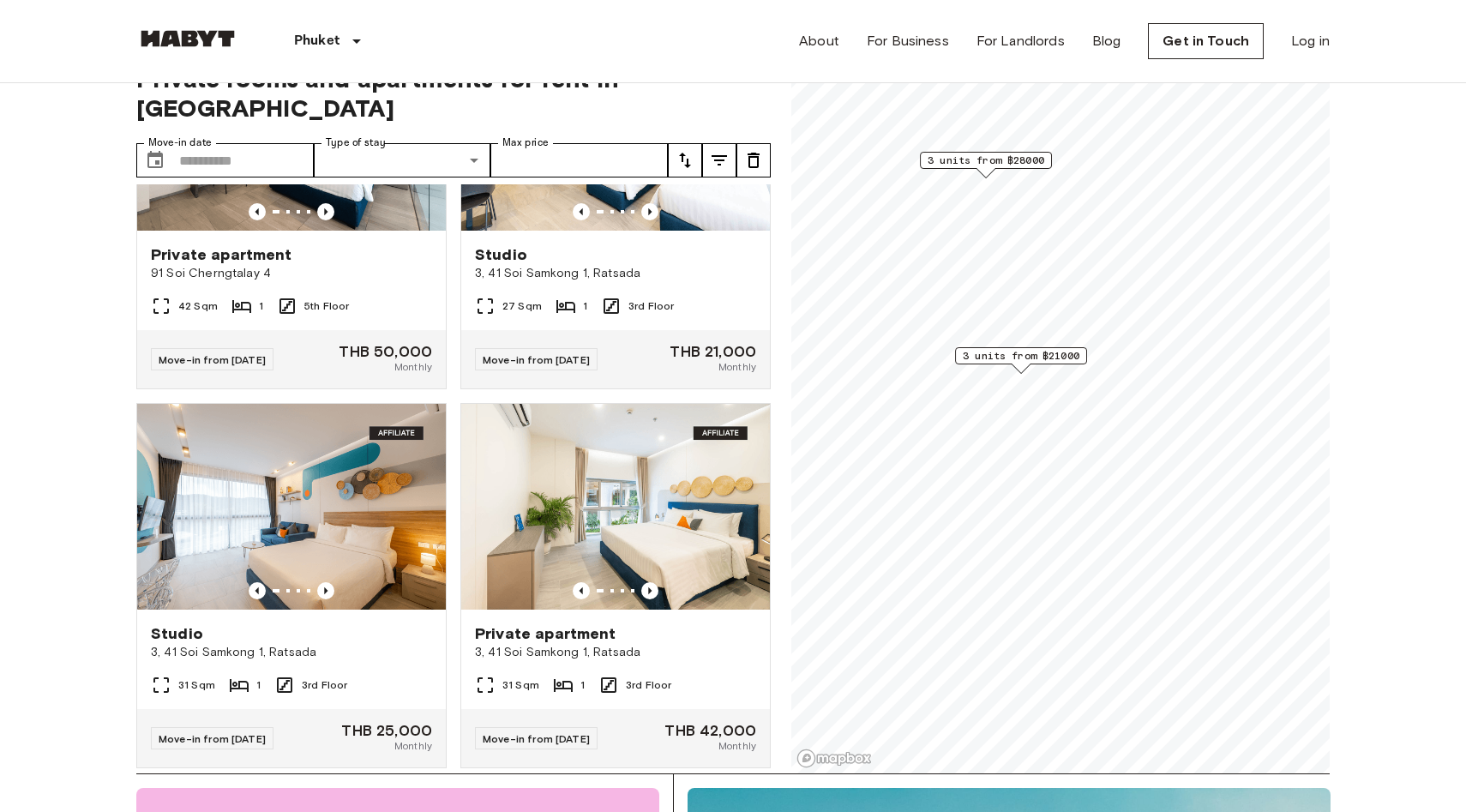
scroll to position [43, 0]
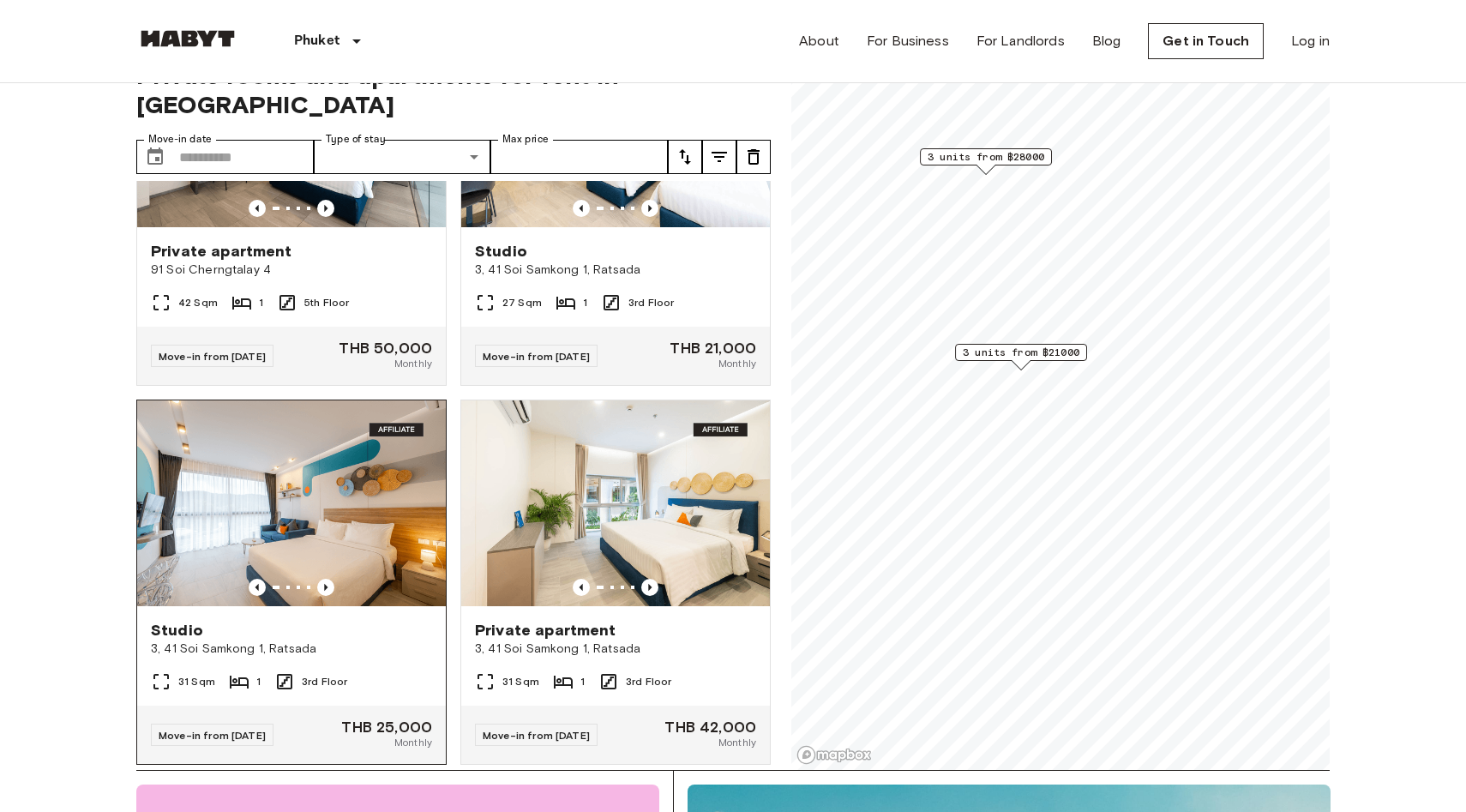
click at [333, 511] on img at bounding box center [291, 503] width 309 height 206
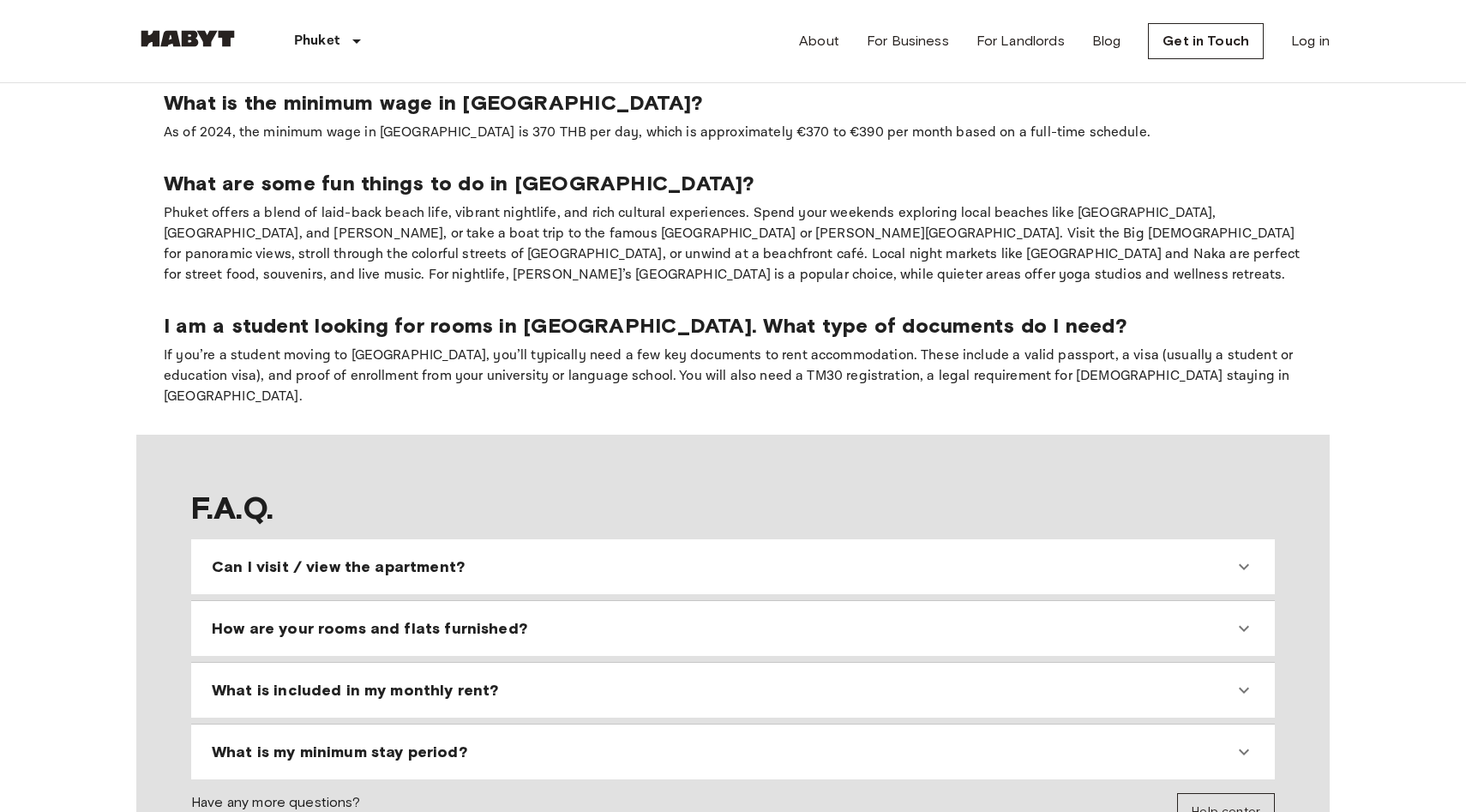
scroll to position [1544, 0]
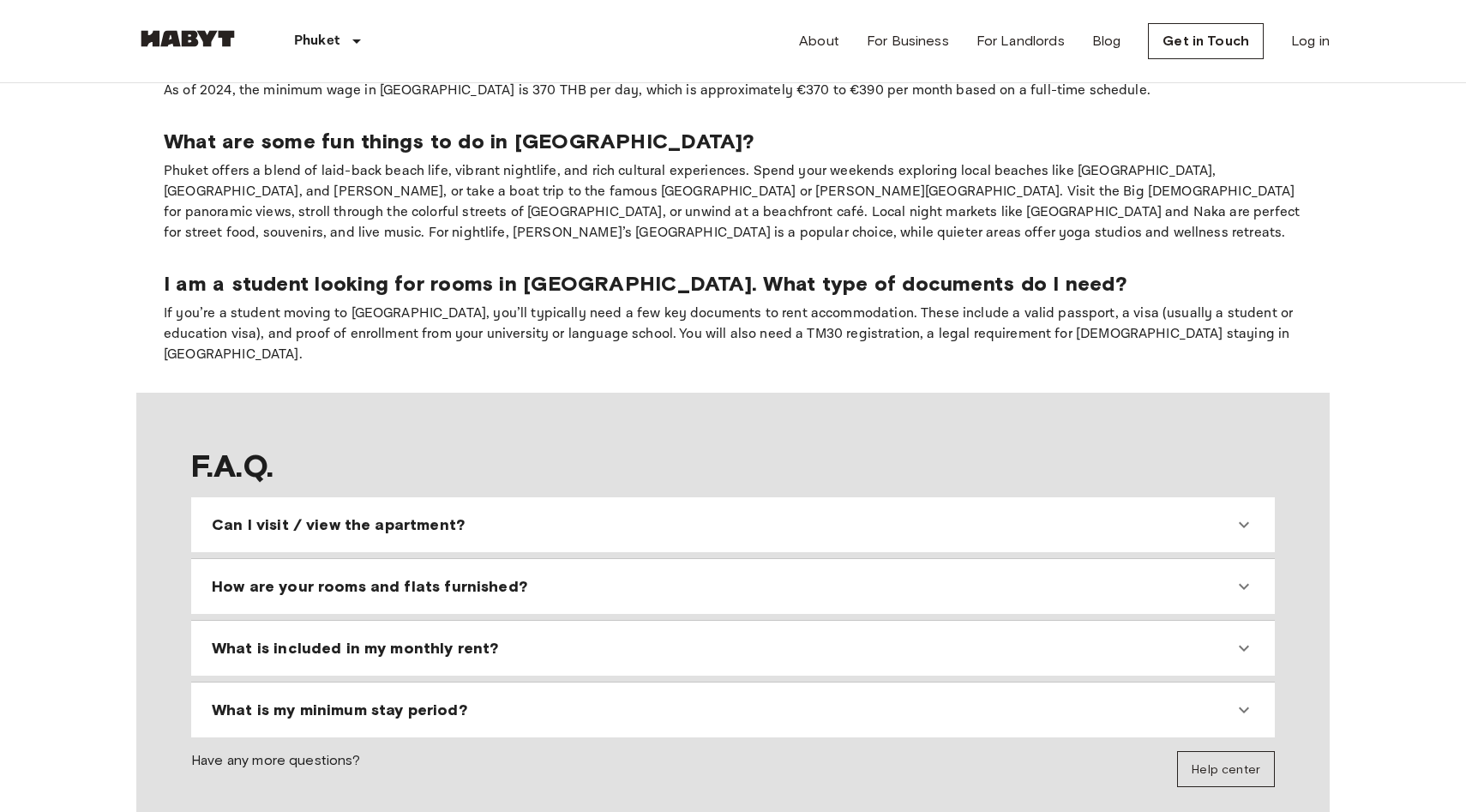
click at [478, 504] on div "Can I visit / view the apartment?" at bounding box center [733, 524] width 1070 height 41
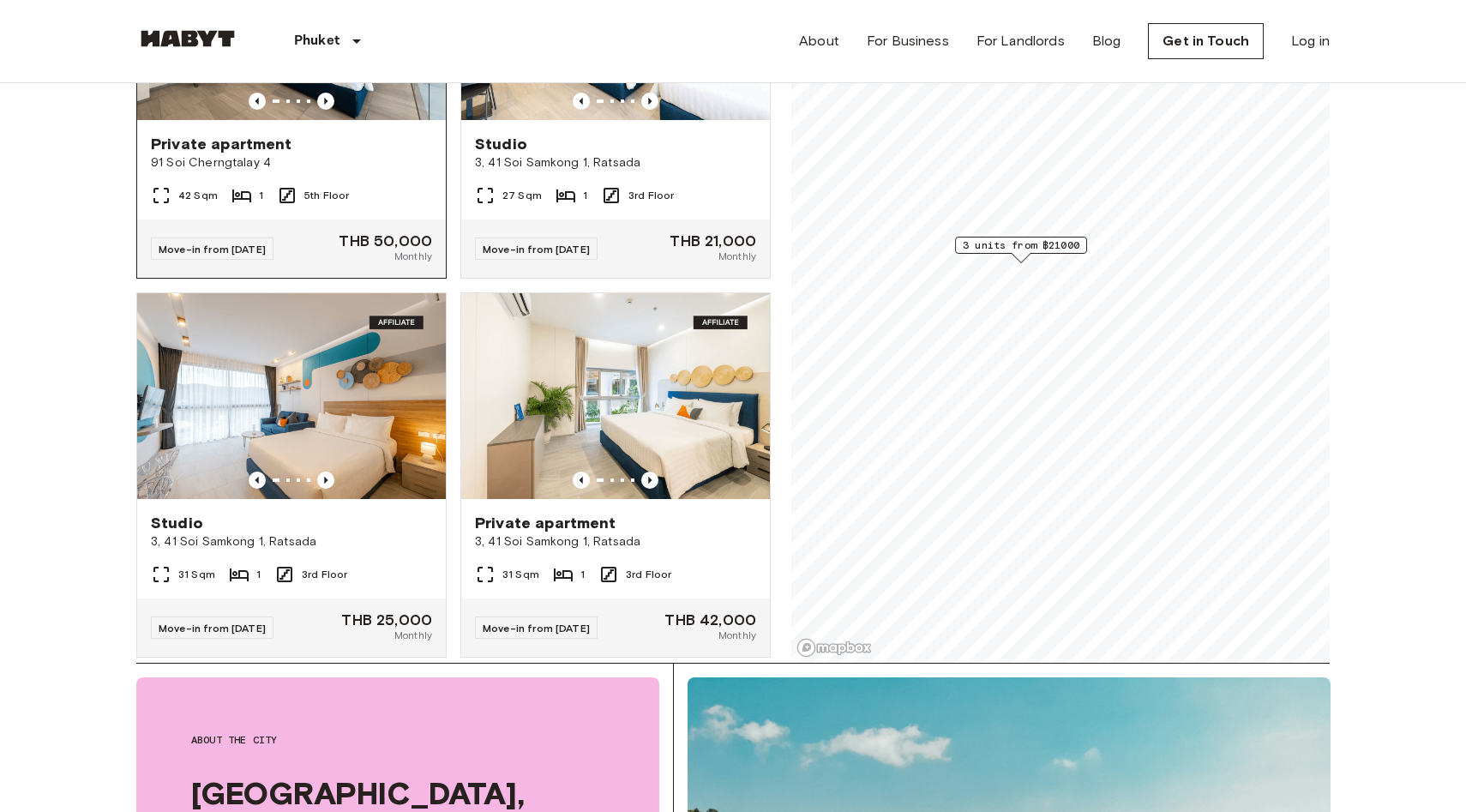
scroll to position [0, 0]
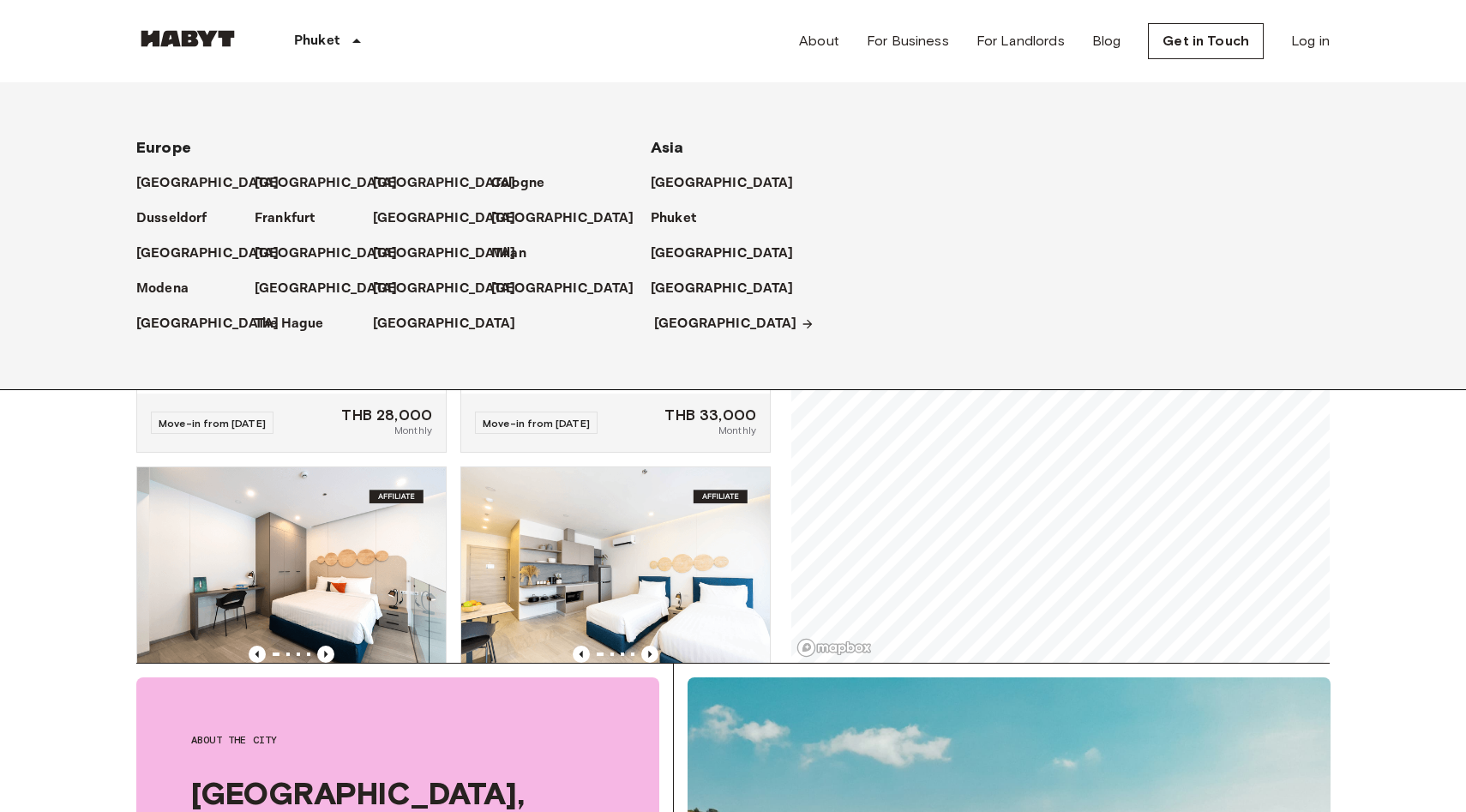
click at [663, 317] on p "[GEOGRAPHIC_DATA]" at bounding box center [726, 324] width 143 height 21
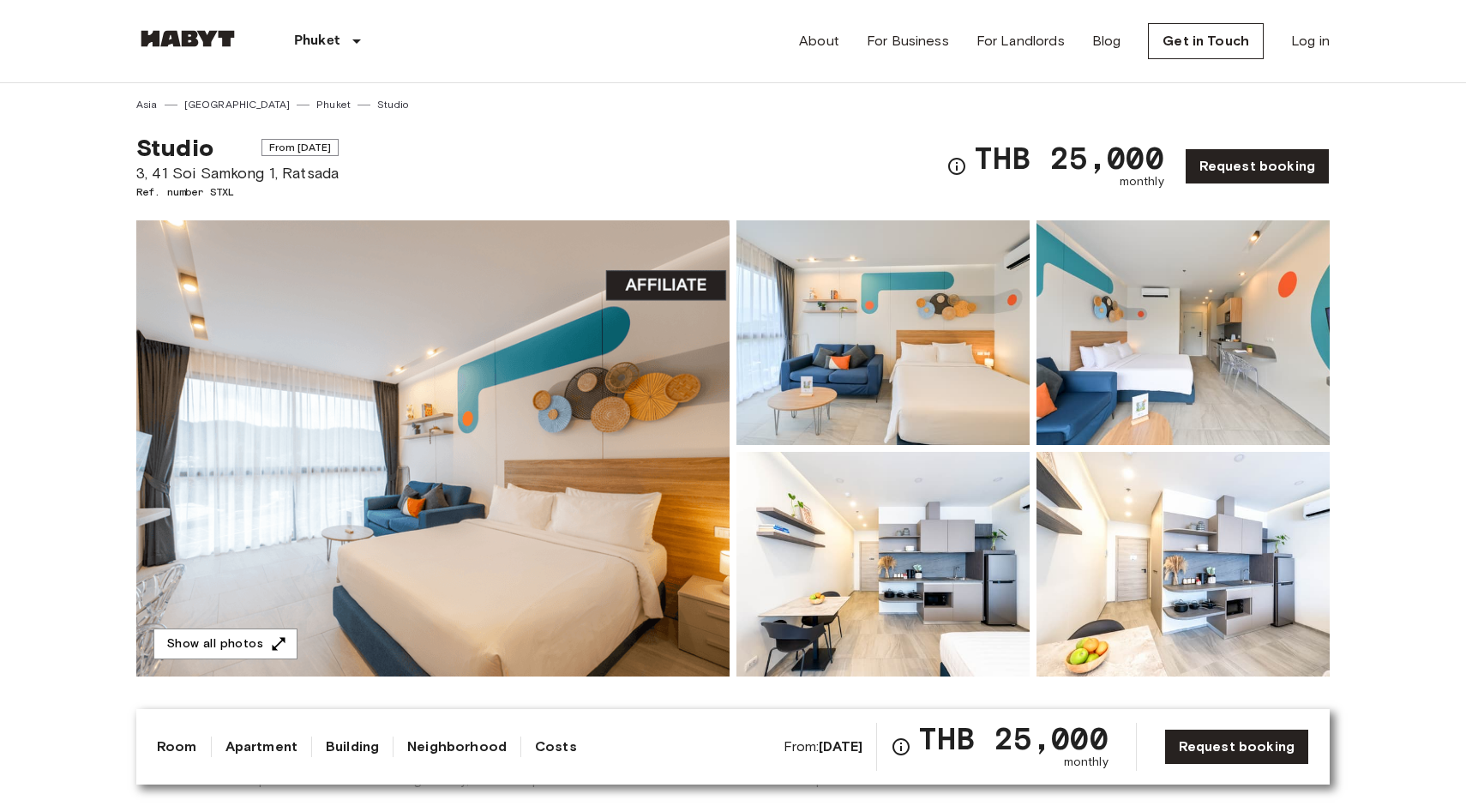
click at [457, 296] on img at bounding box center [433, 448] width 594 height 456
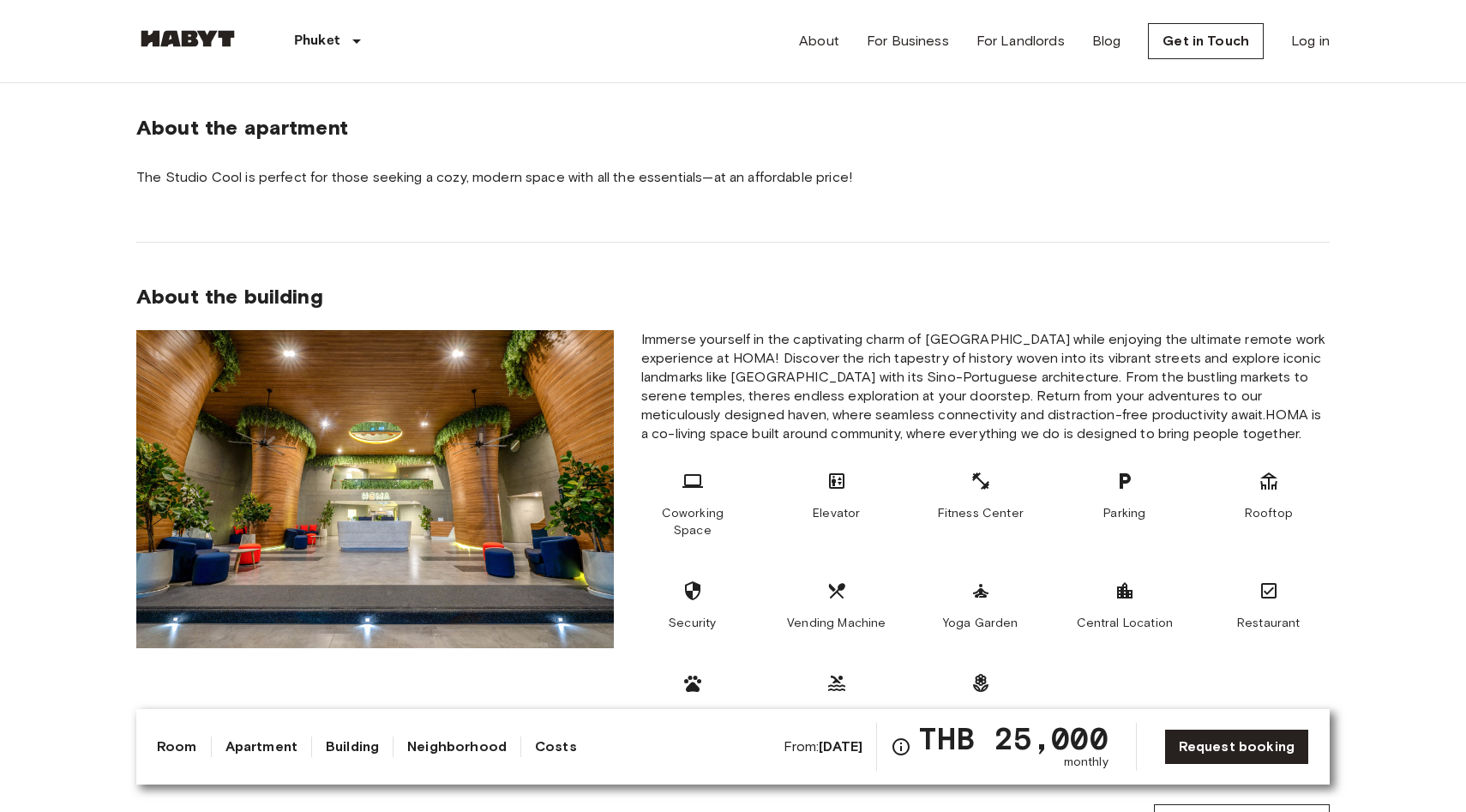
scroll to position [631, 0]
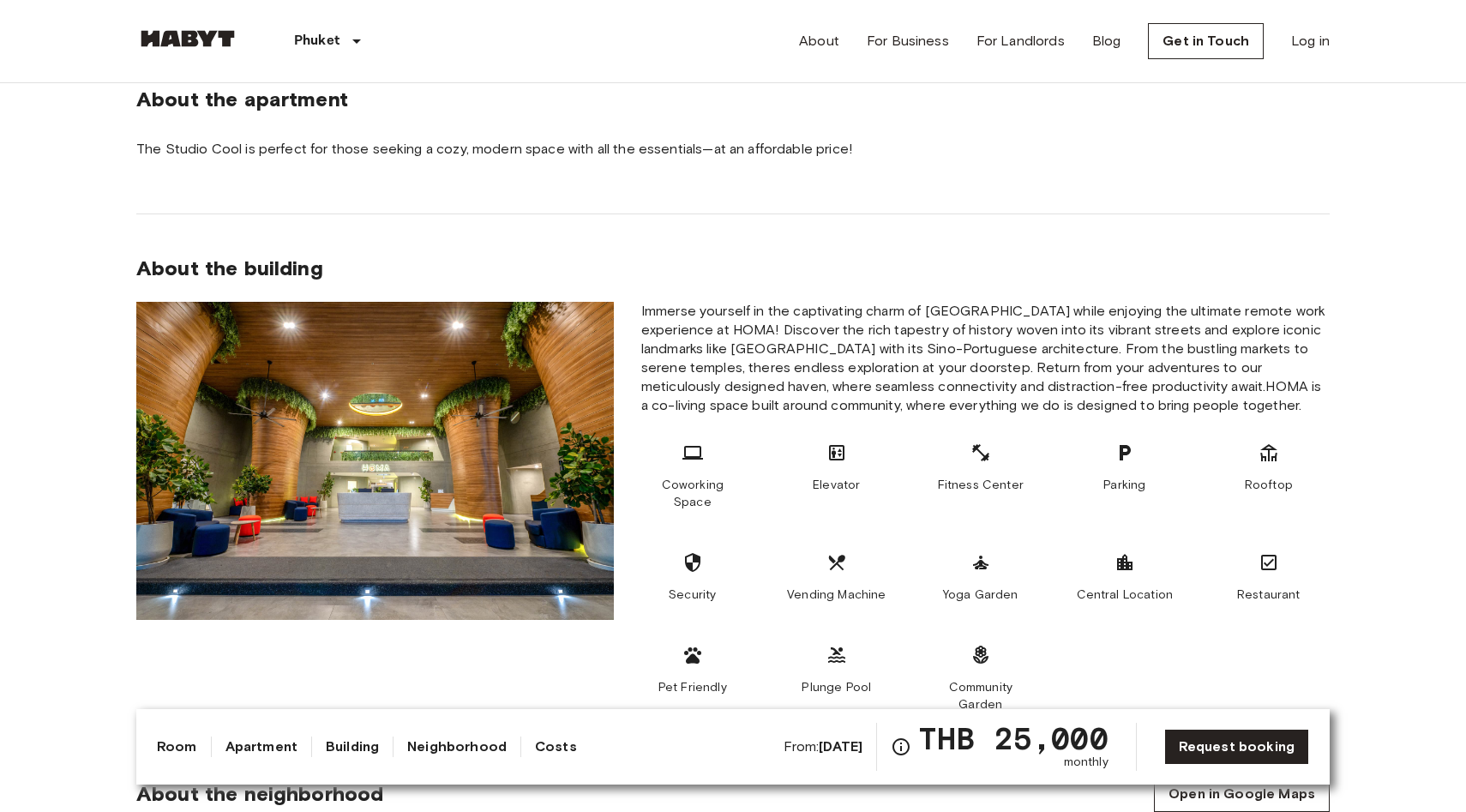
click at [536, 748] on link "Costs" at bounding box center [556, 747] width 42 height 21
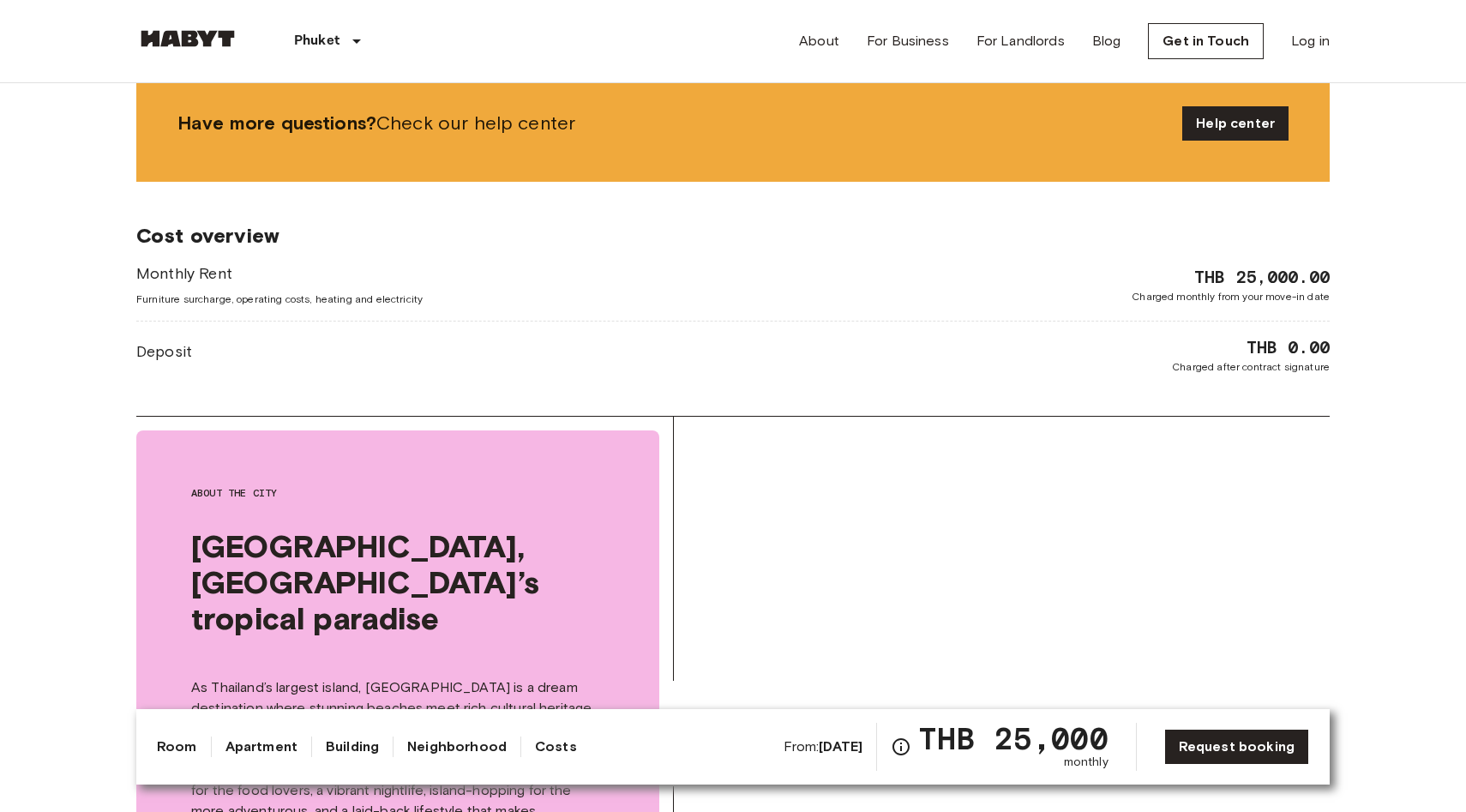
scroll to position [2087, 0]
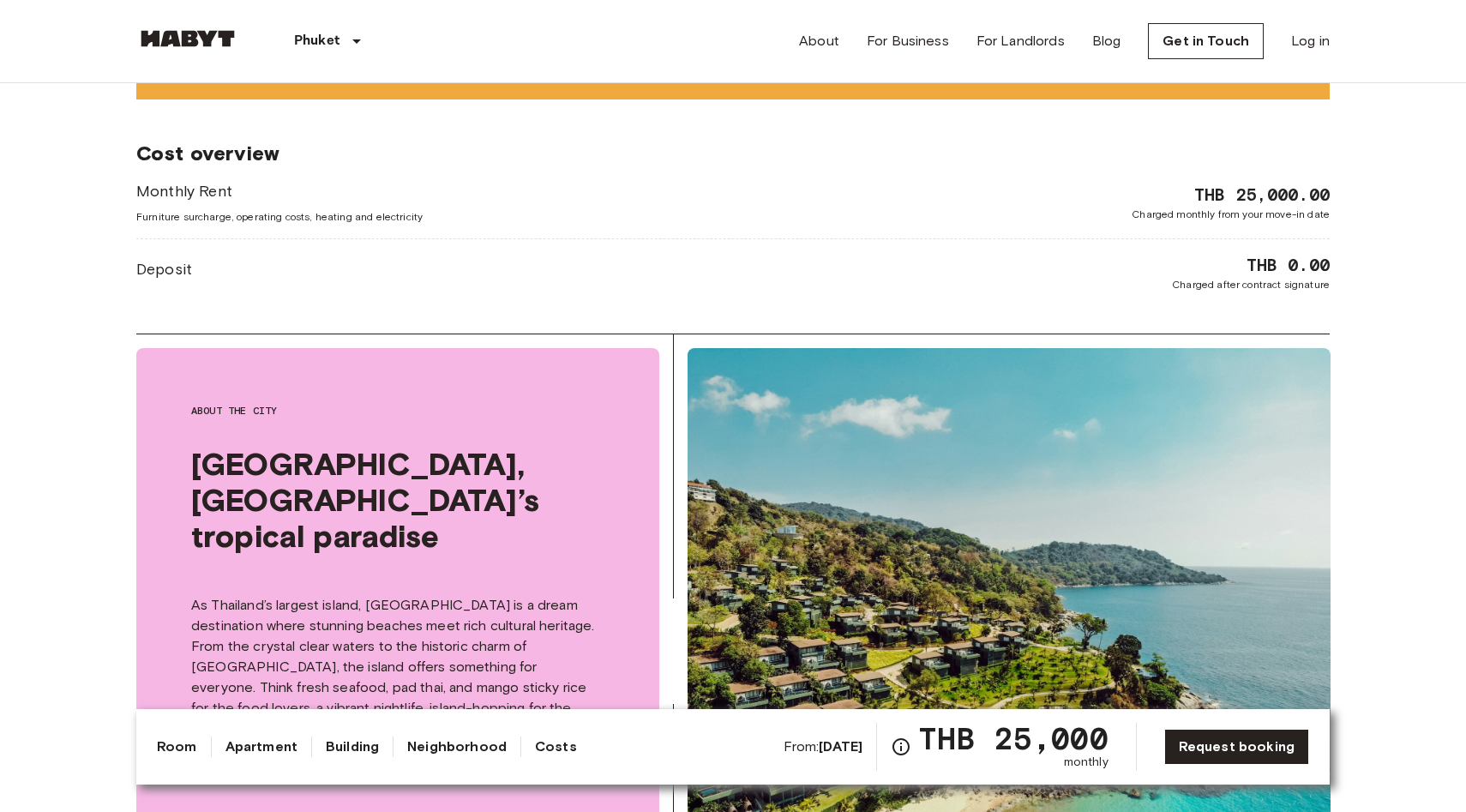
click at [466, 735] on div "Room Apartment Building Neighborhood Costs From: Aug 16 2025 THB 25,000 monthly…" at bounding box center [733, 746] width 1153 height 48
click at [467, 748] on link "Neighborhood" at bounding box center [458, 747] width 100 height 21
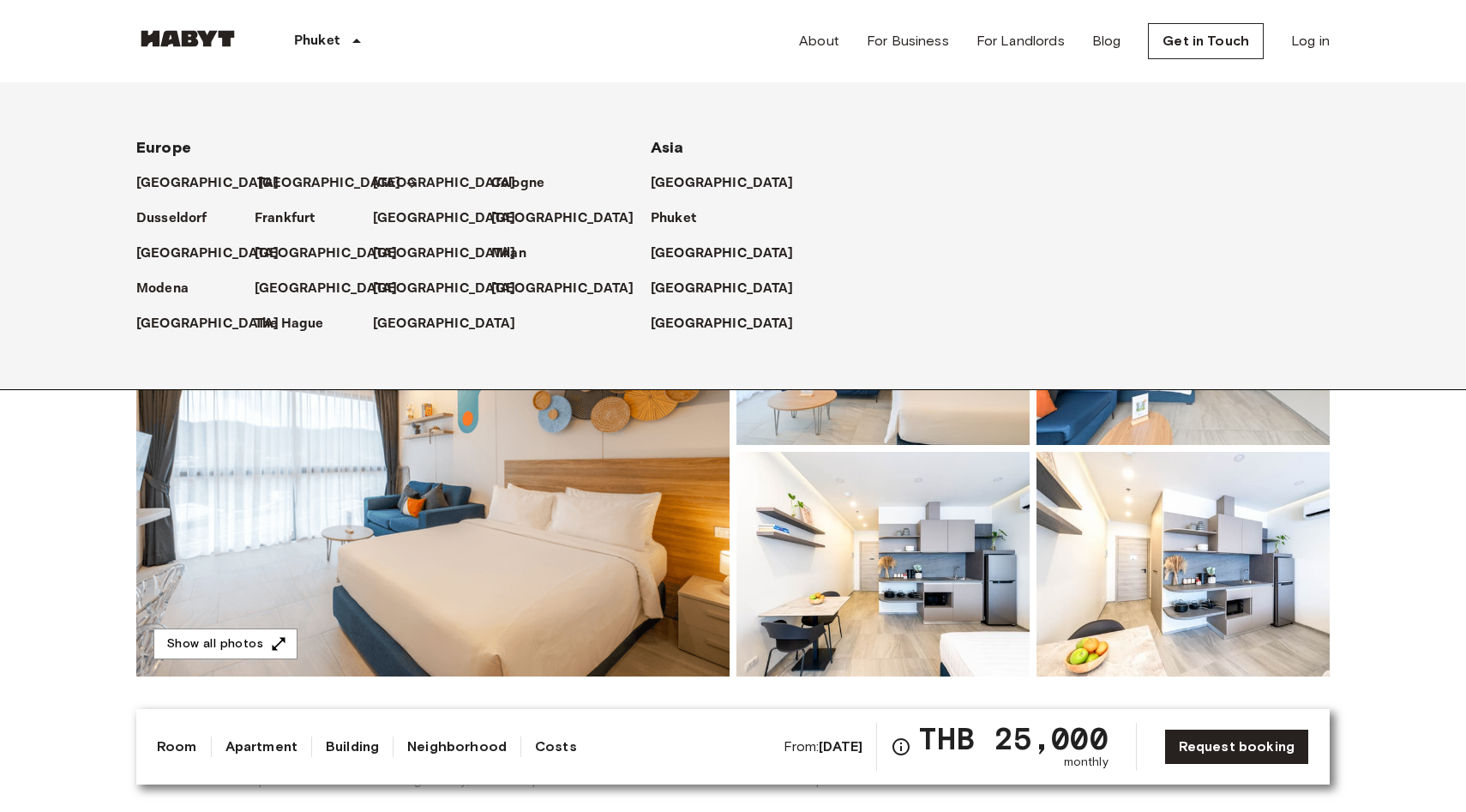
click at [286, 185] on p "[GEOGRAPHIC_DATA]" at bounding box center [330, 183] width 143 height 21
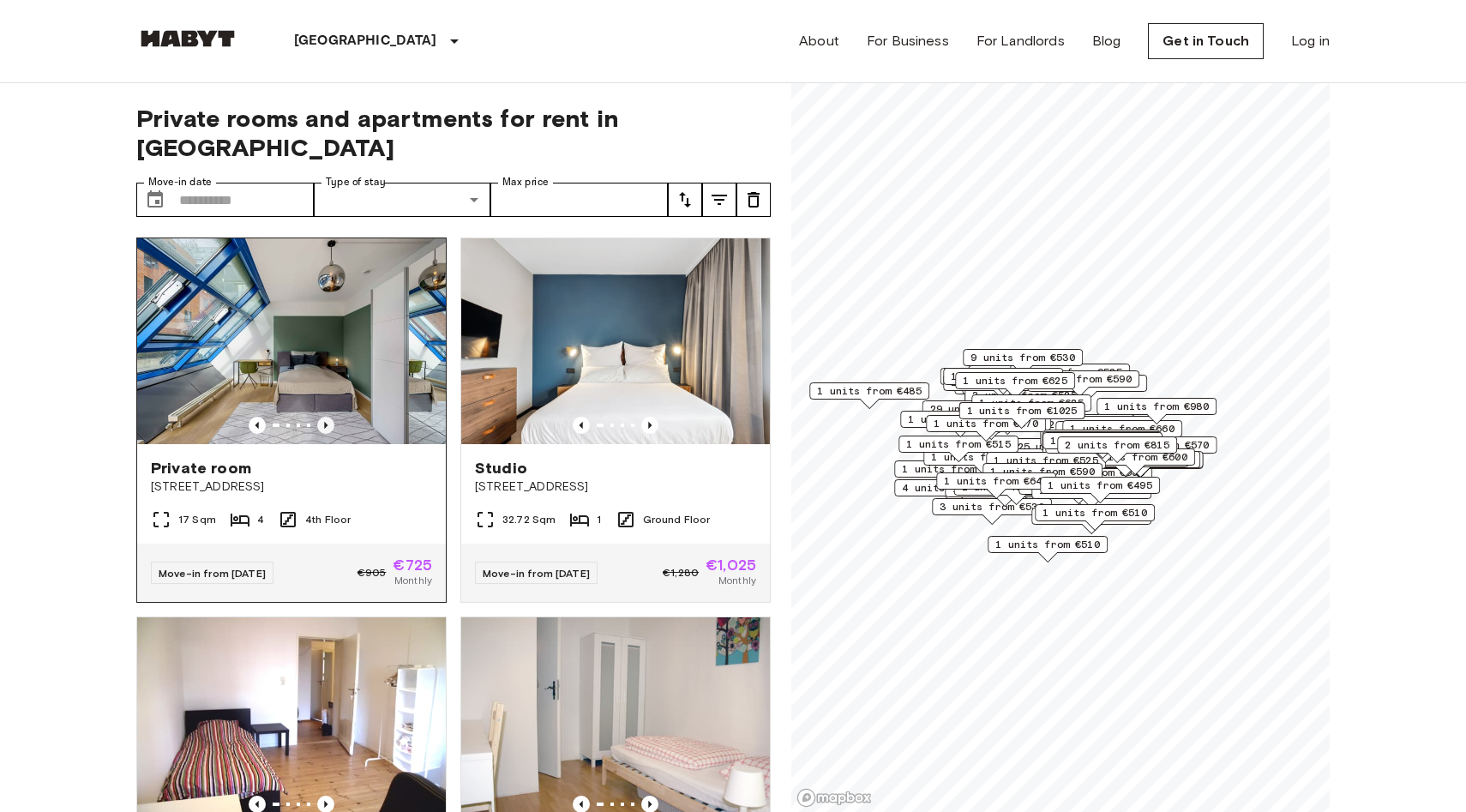
click at [325, 416] on icon "Previous image" at bounding box center [326, 425] width 17 height 17
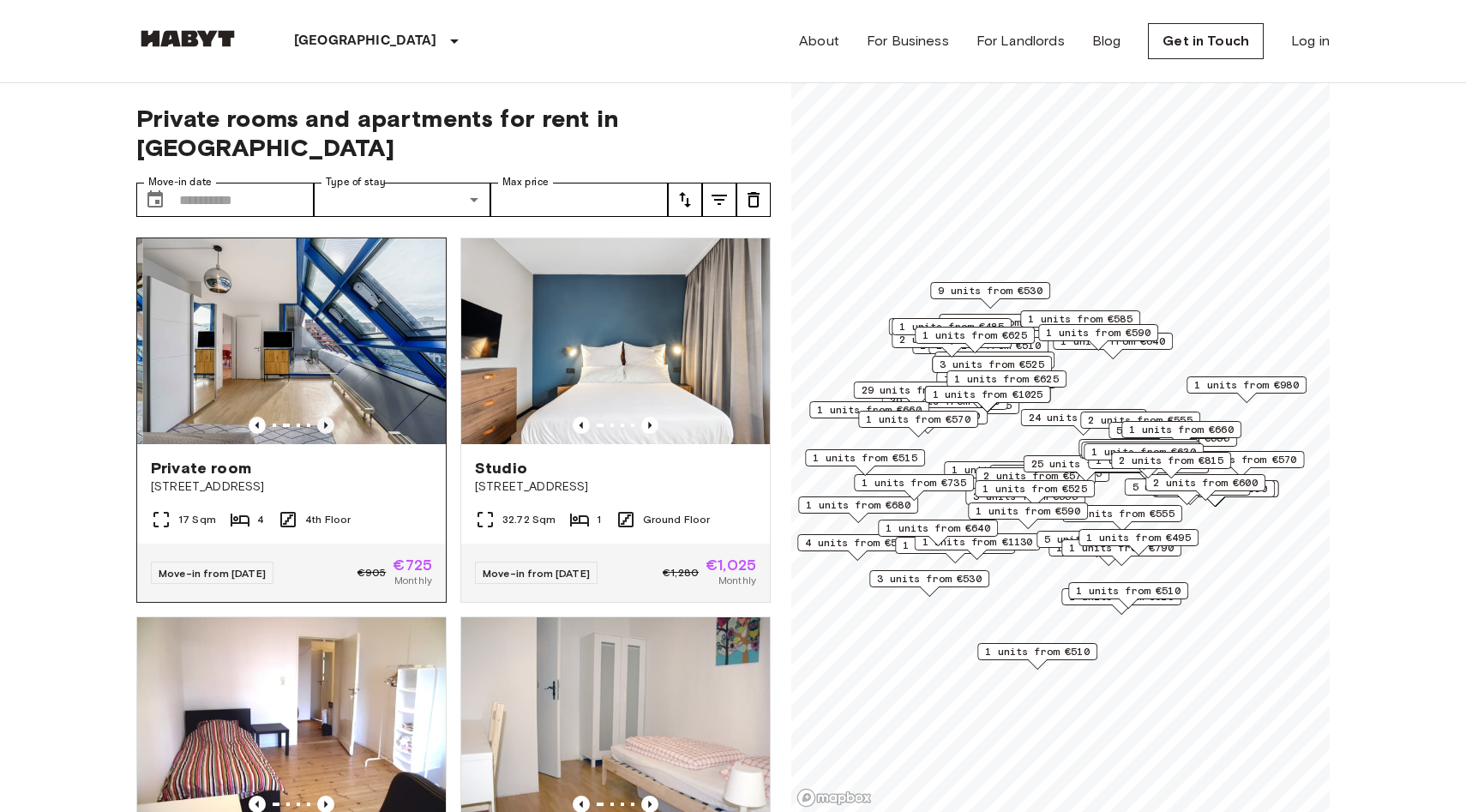
click at [325, 416] on icon "Previous image" at bounding box center [326, 425] width 17 height 17
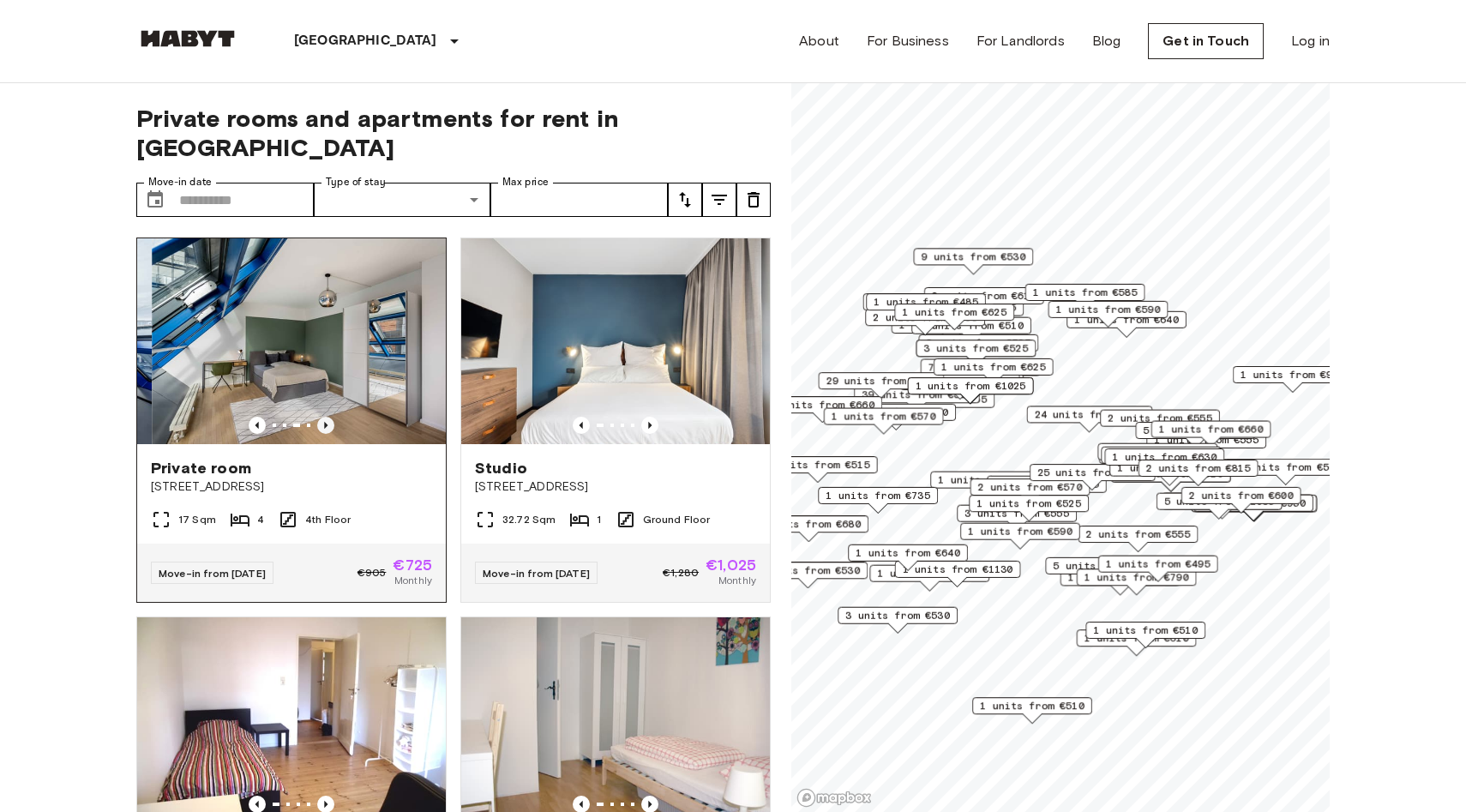
click at [325, 416] on icon "Previous image" at bounding box center [326, 425] width 17 height 17
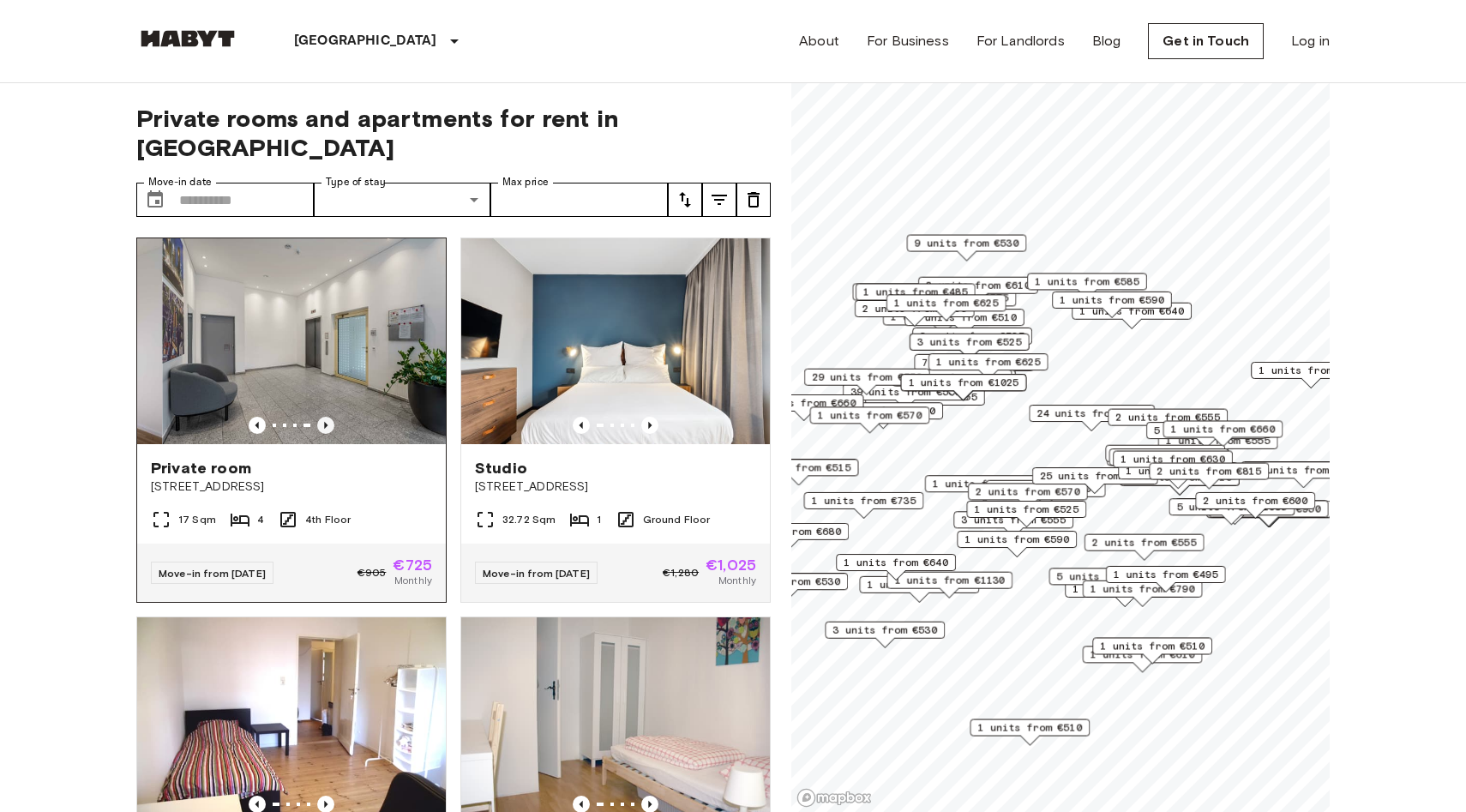
click at [325, 416] on icon "Previous image" at bounding box center [326, 425] width 17 height 17
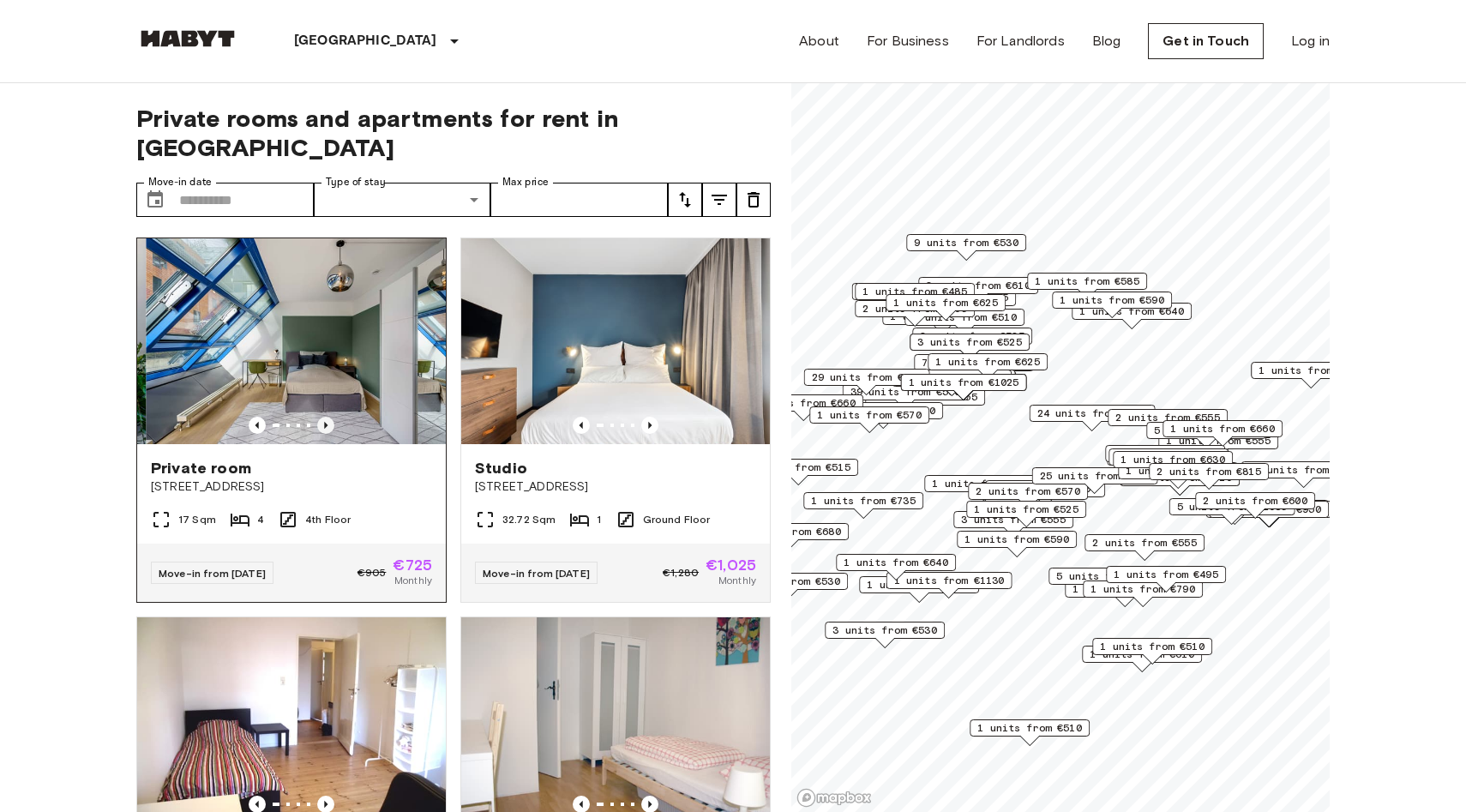
click at [325, 416] on icon "Previous image" at bounding box center [326, 425] width 17 height 17
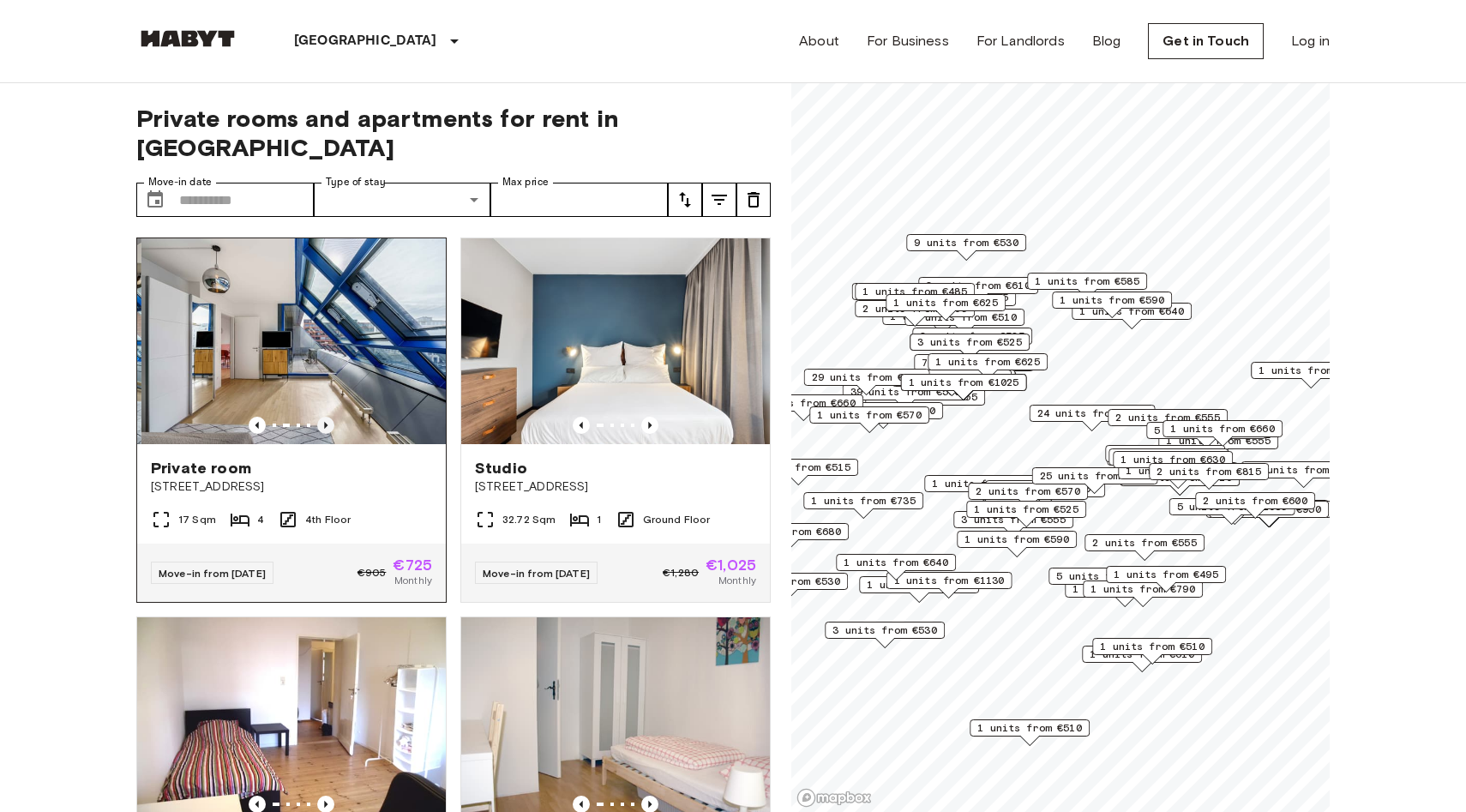
click at [325, 416] on icon "Previous image" at bounding box center [326, 425] width 17 height 17
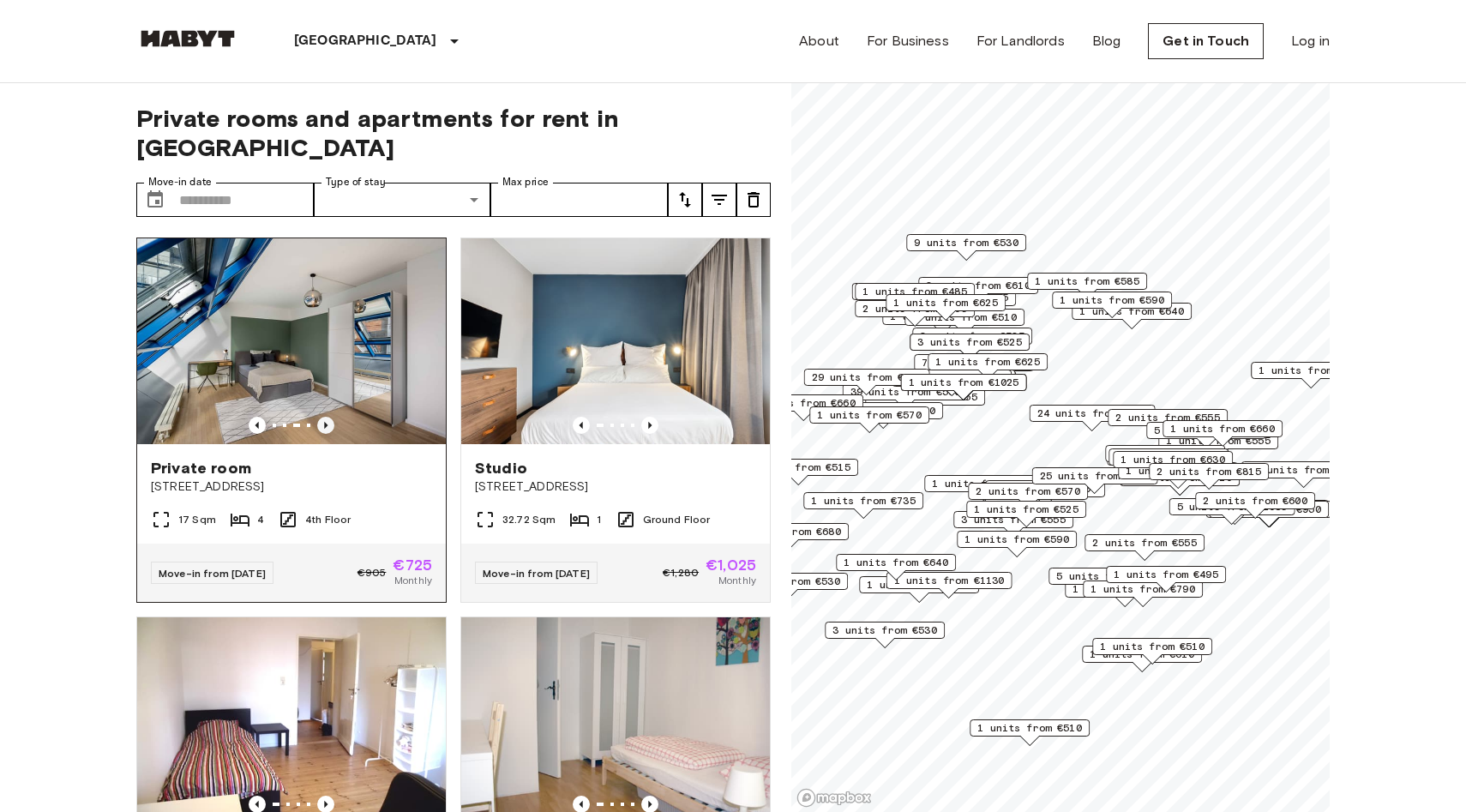
click at [325, 416] on icon "Previous image" at bounding box center [326, 425] width 17 height 17
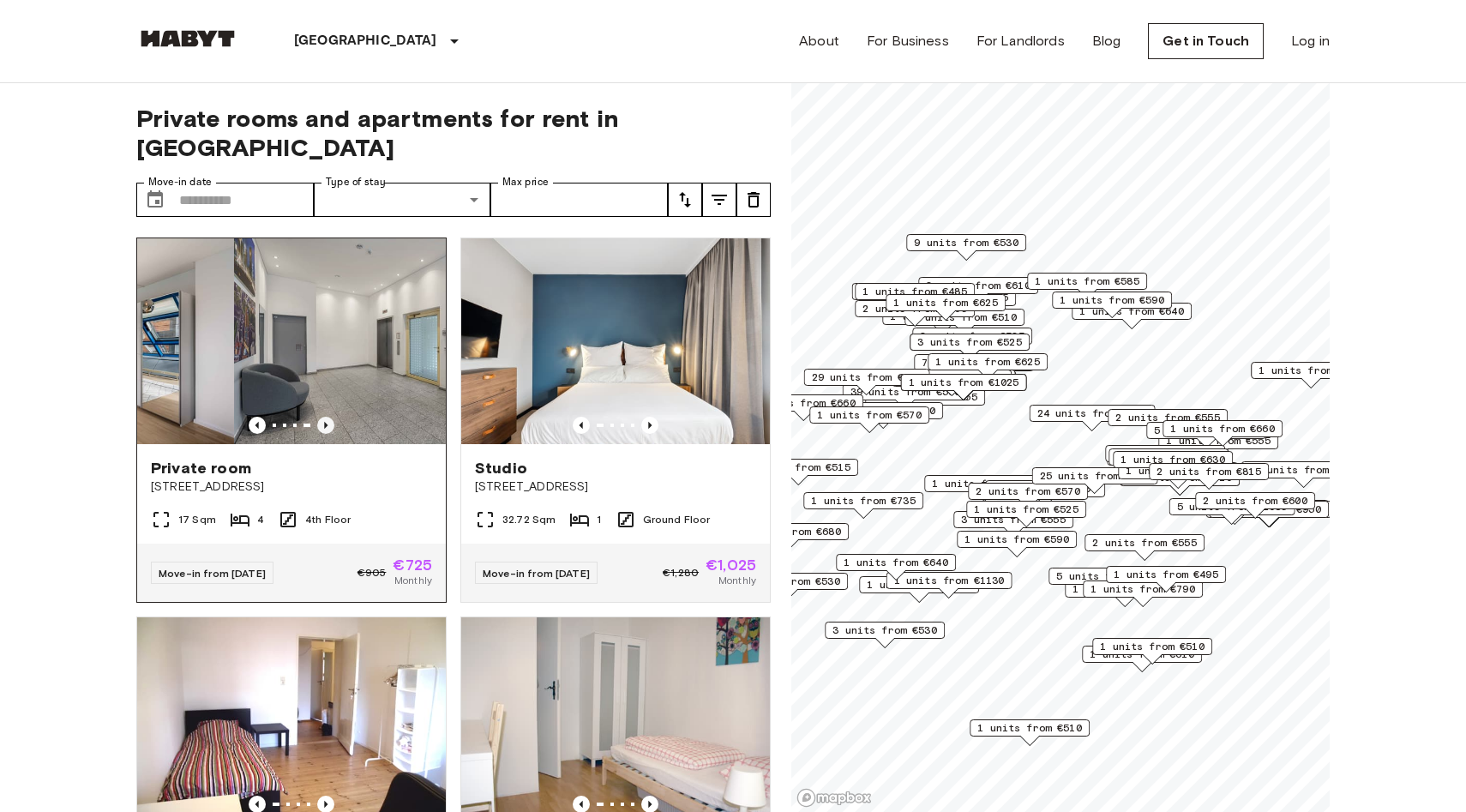
click at [325, 416] on icon "Previous image" at bounding box center [326, 425] width 17 height 17
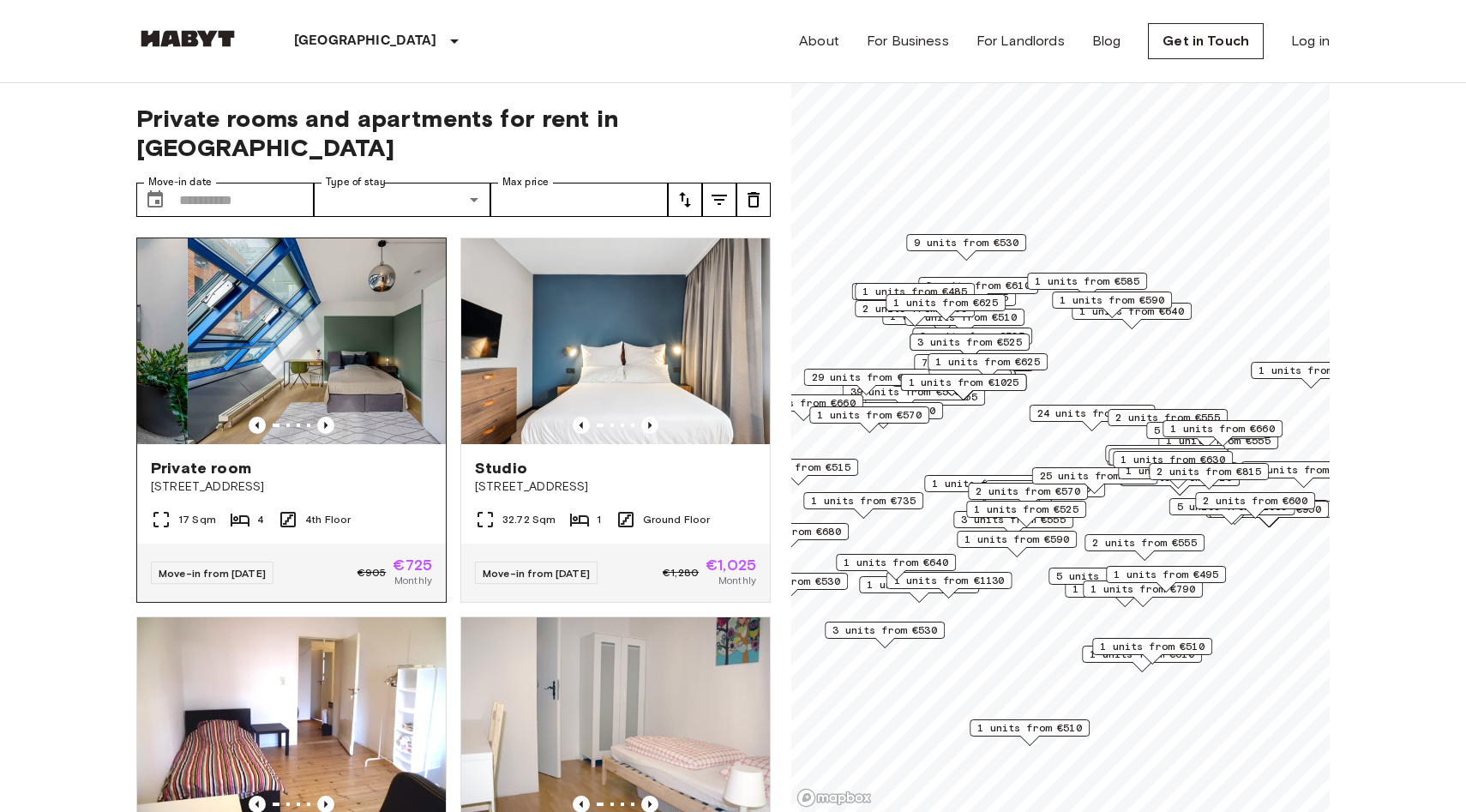
click at [345, 239] on img at bounding box center [342, 341] width 309 height 206
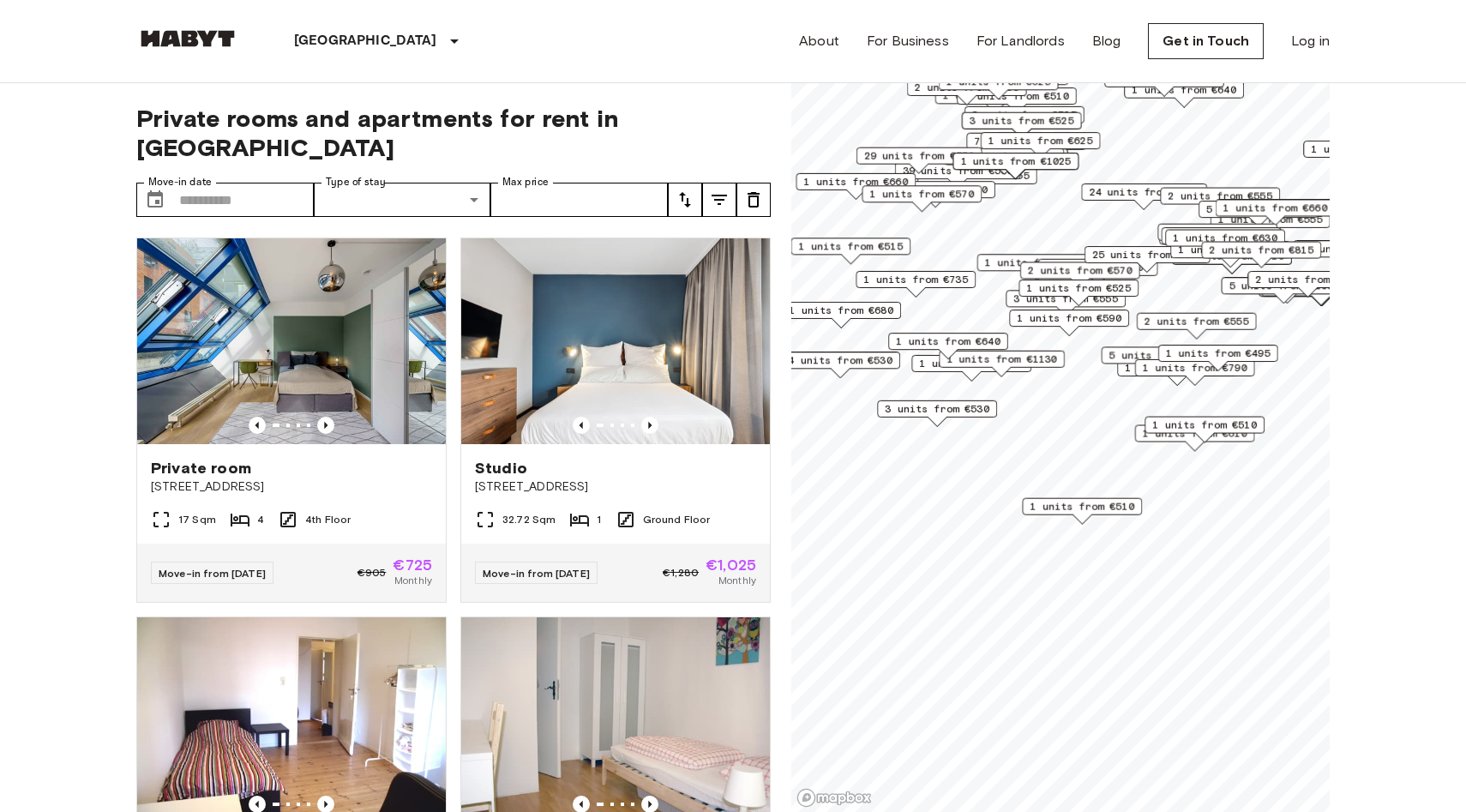
drag, startPoint x: 924, startPoint y: 578, endPoint x: 986, endPoint y: 337, distance: 248.8
click at [980, 347] on div "1 units from €640" at bounding box center [949, 346] width 120 height 26
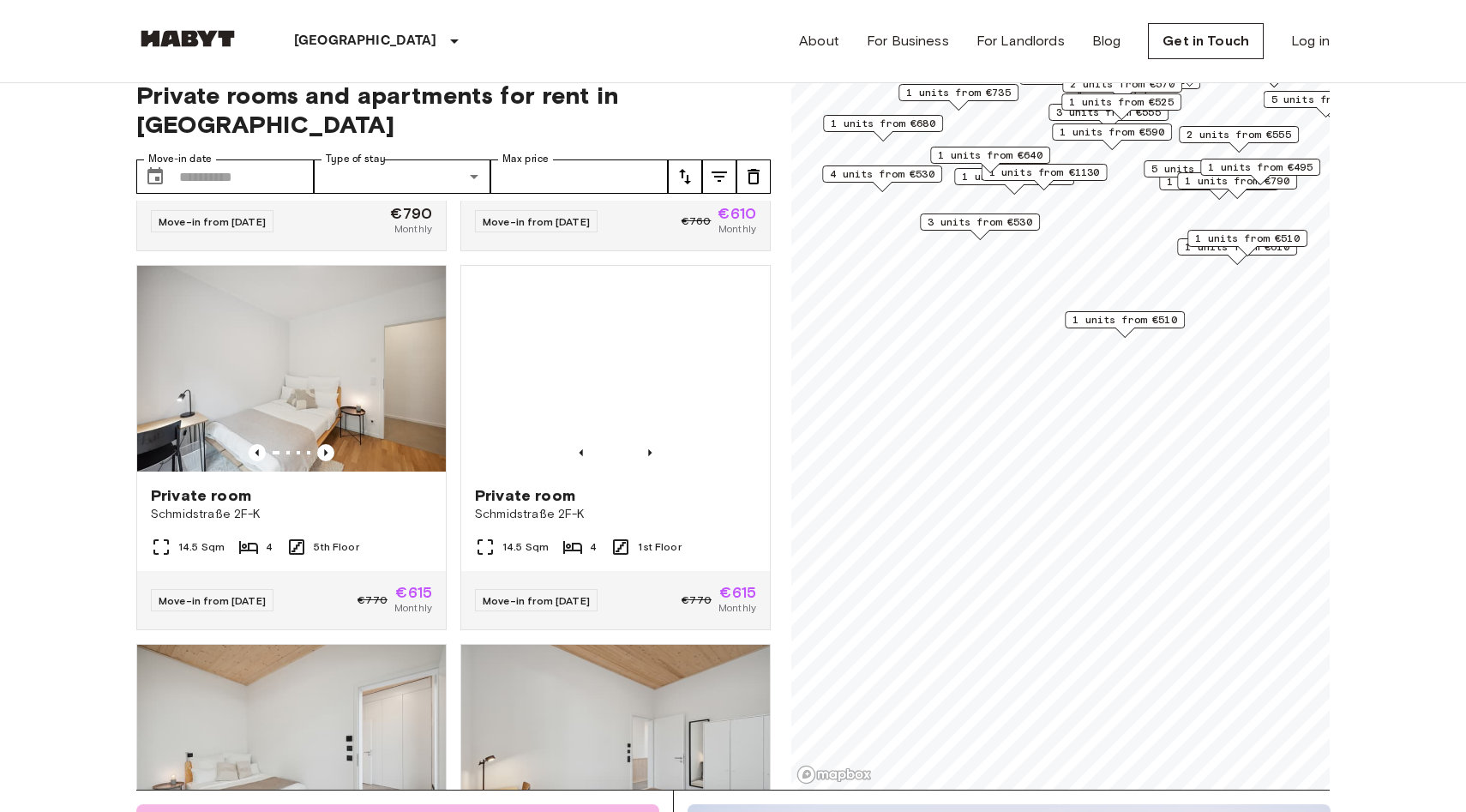
scroll to position [9639, 0]
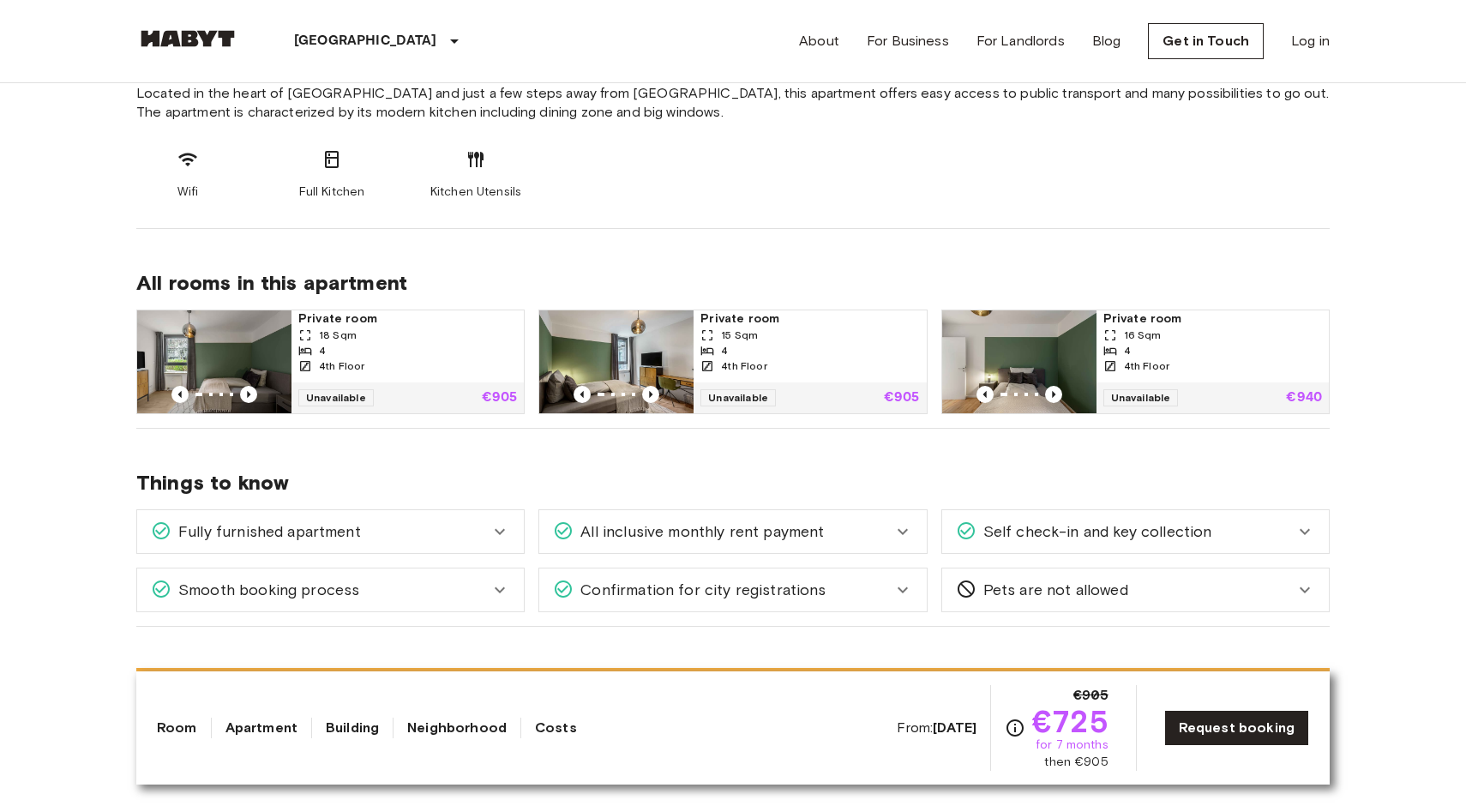
scroll to position [709, 0]
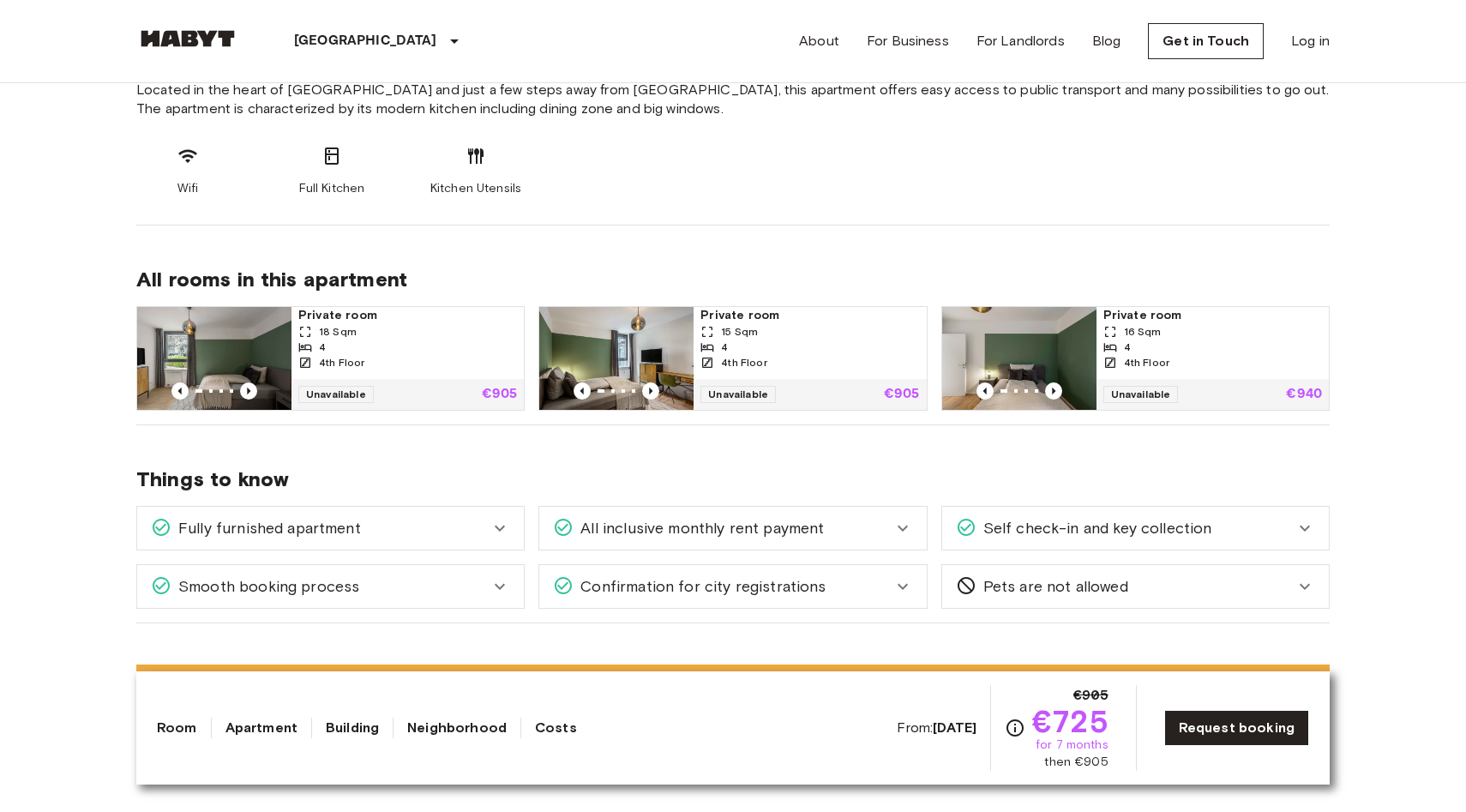
click at [243, 338] on img at bounding box center [214, 357] width 154 height 103
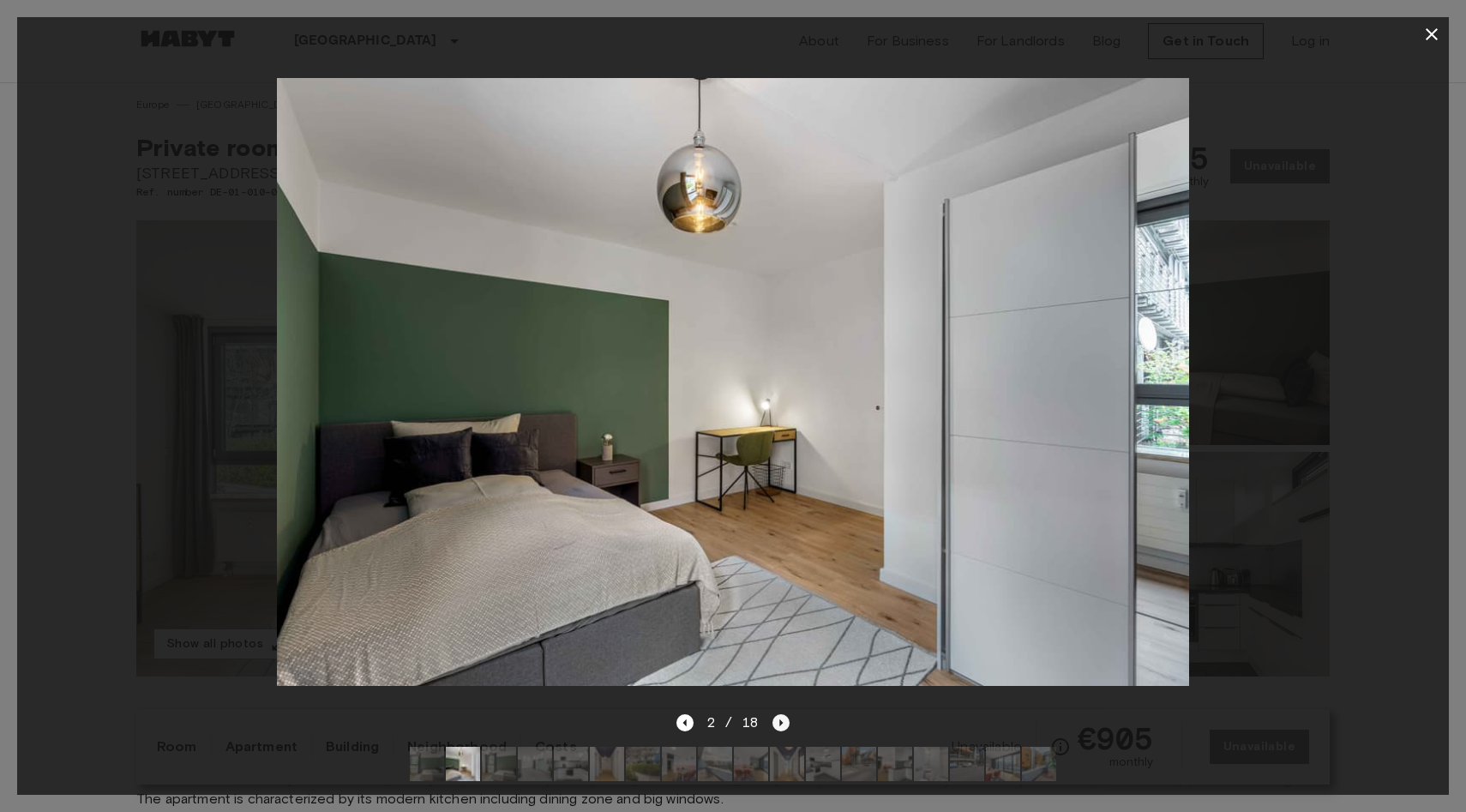
click at [783, 724] on icon "Next image" at bounding box center [781, 722] width 17 height 17
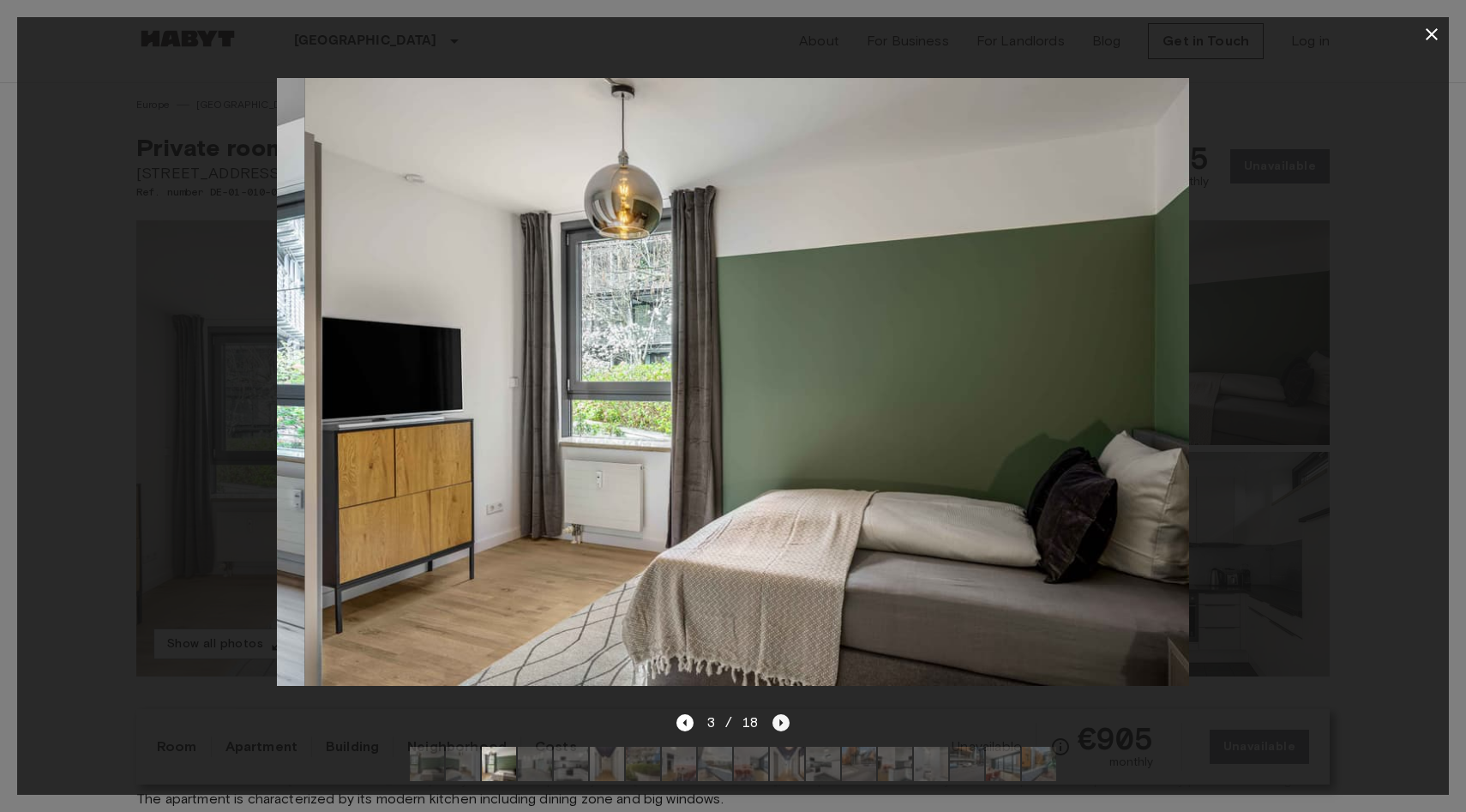
click at [783, 724] on icon "Next image" at bounding box center [781, 722] width 17 height 17
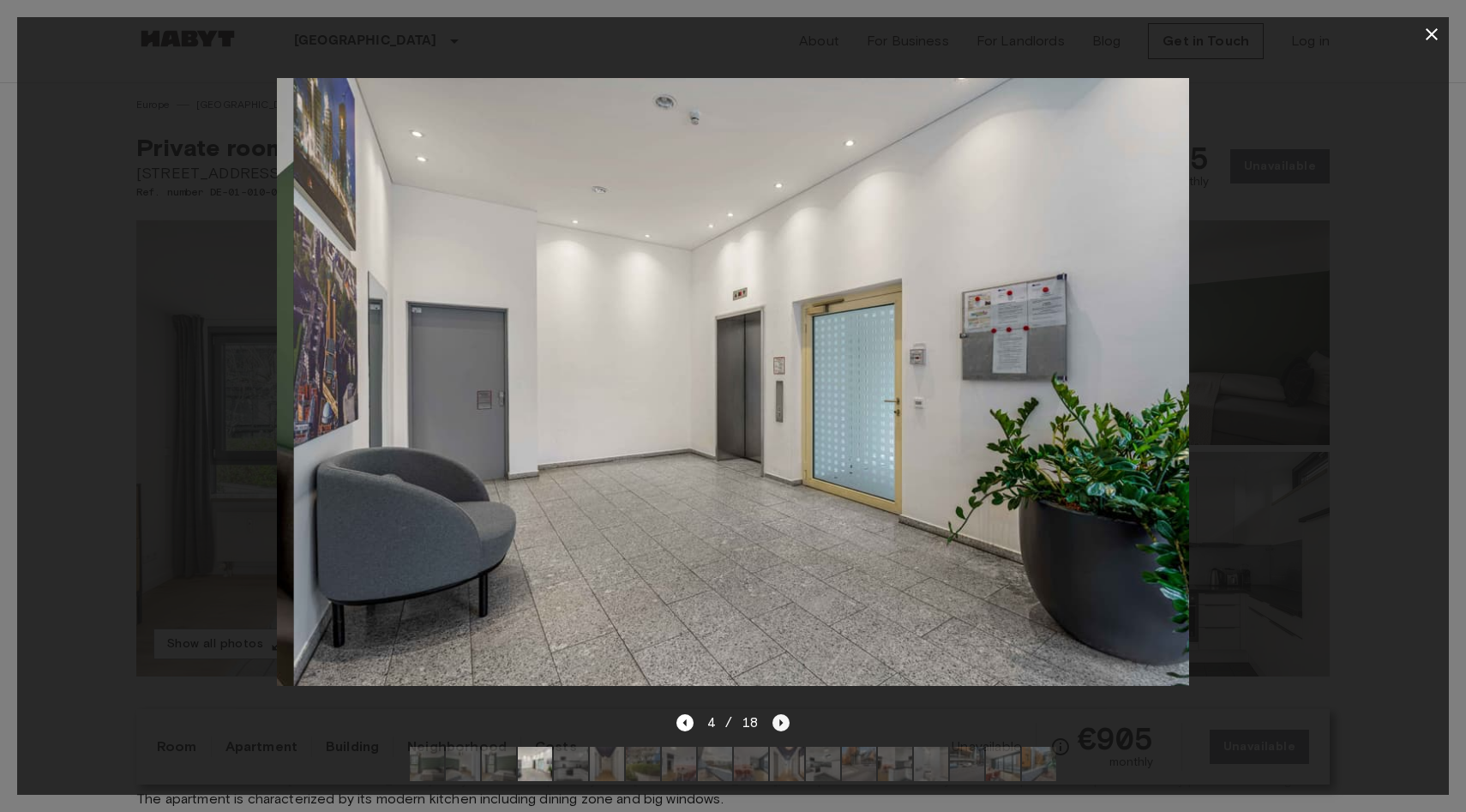
click at [783, 724] on icon "Next image" at bounding box center [781, 722] width 17 height 17
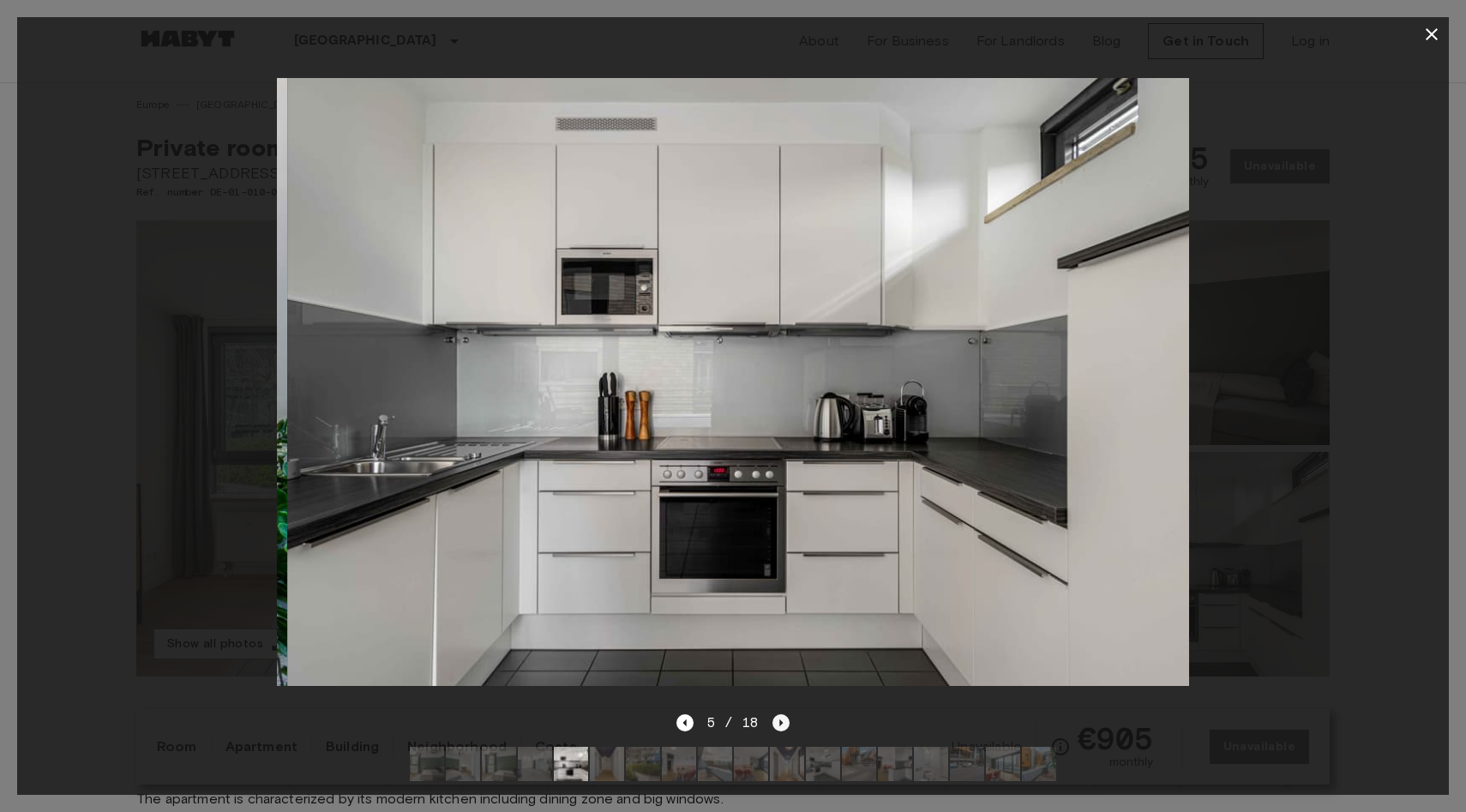
click at [783, 724] on icon "Next image" at bounding box center [781, 722] width 17 height 17
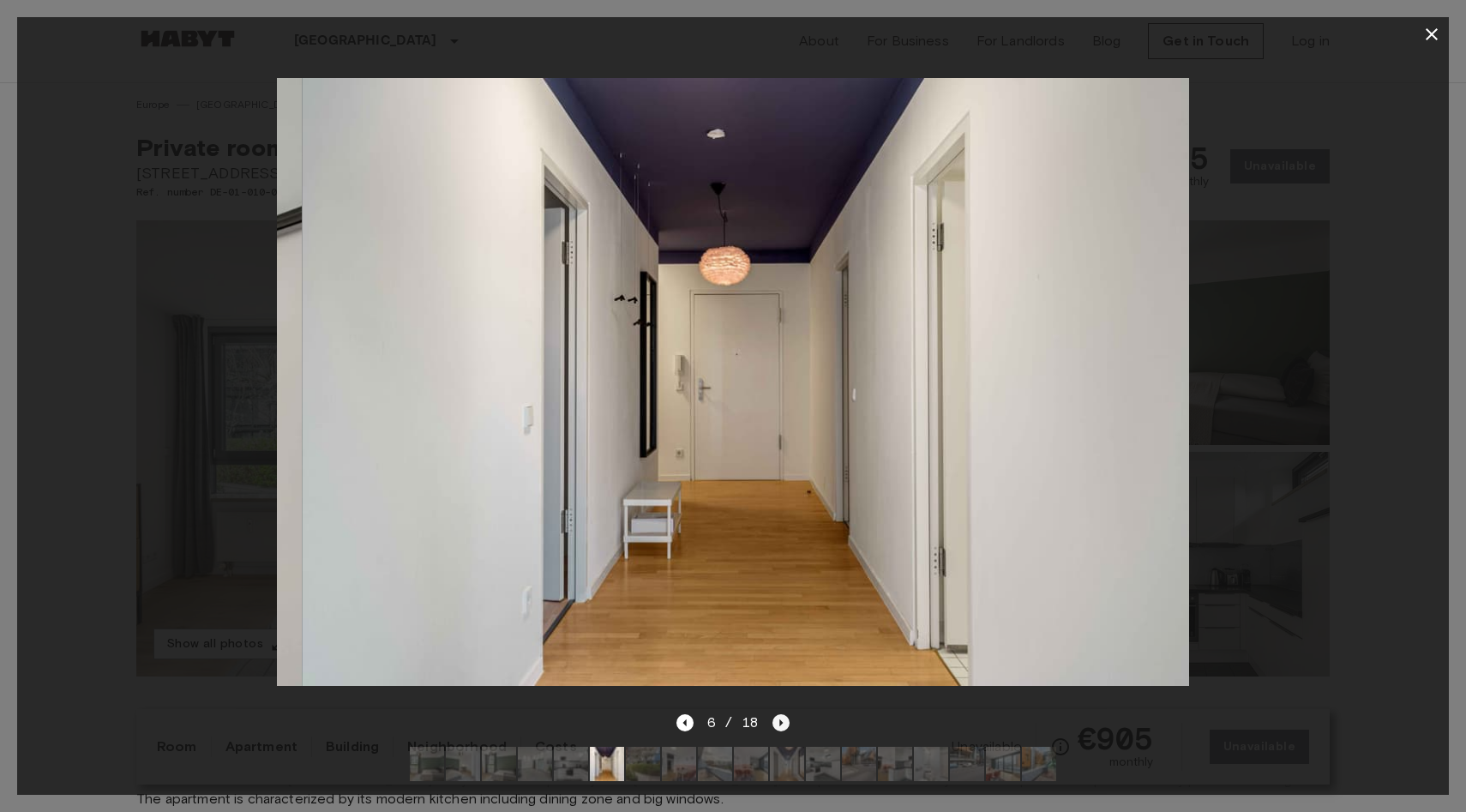
click at [783, 724] on icon "Next image" at bounding box center [781, 722] width 17 height 17
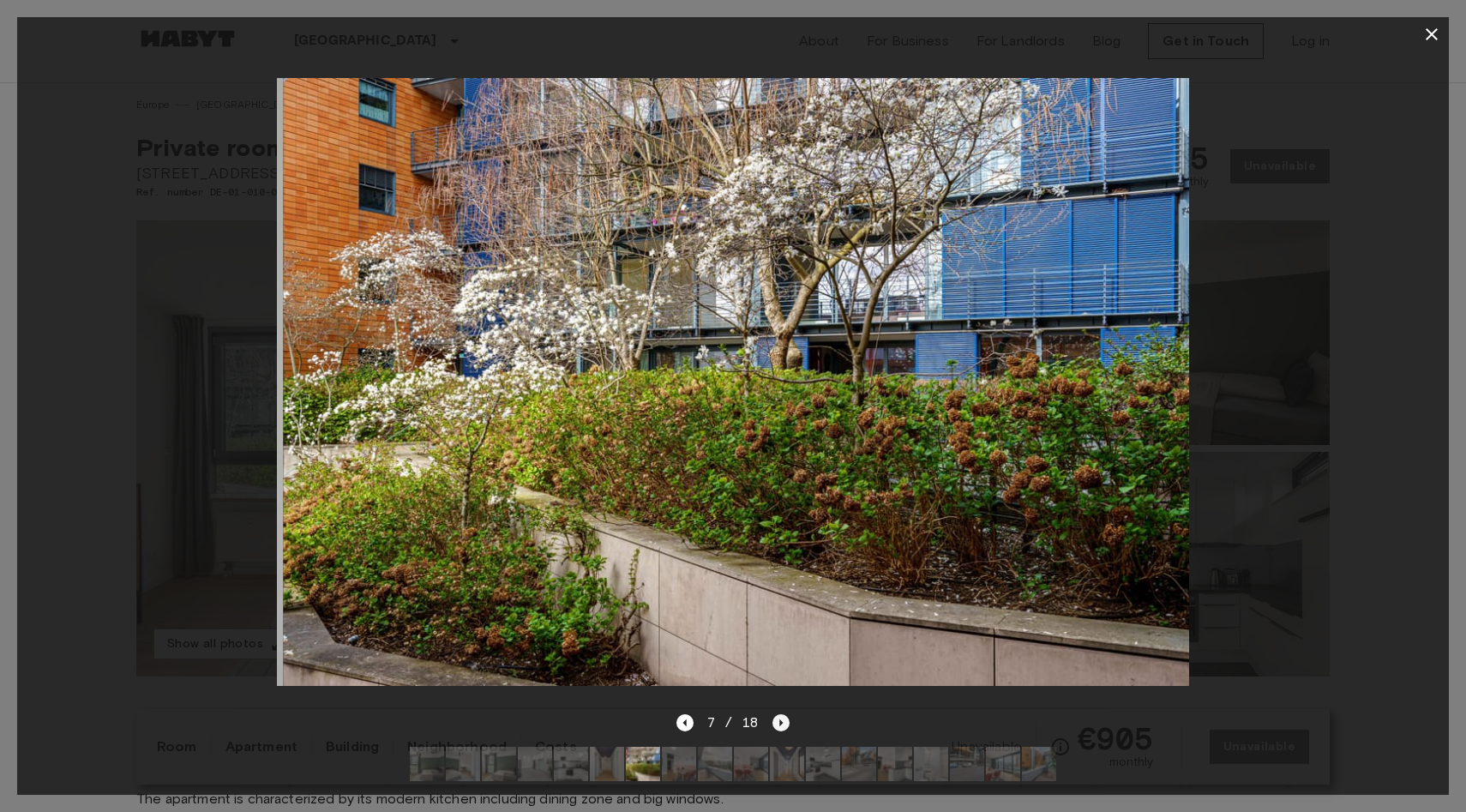
click at [783, 724] on icon "Next image" at bounding box center [781, 722] width 17 height 17
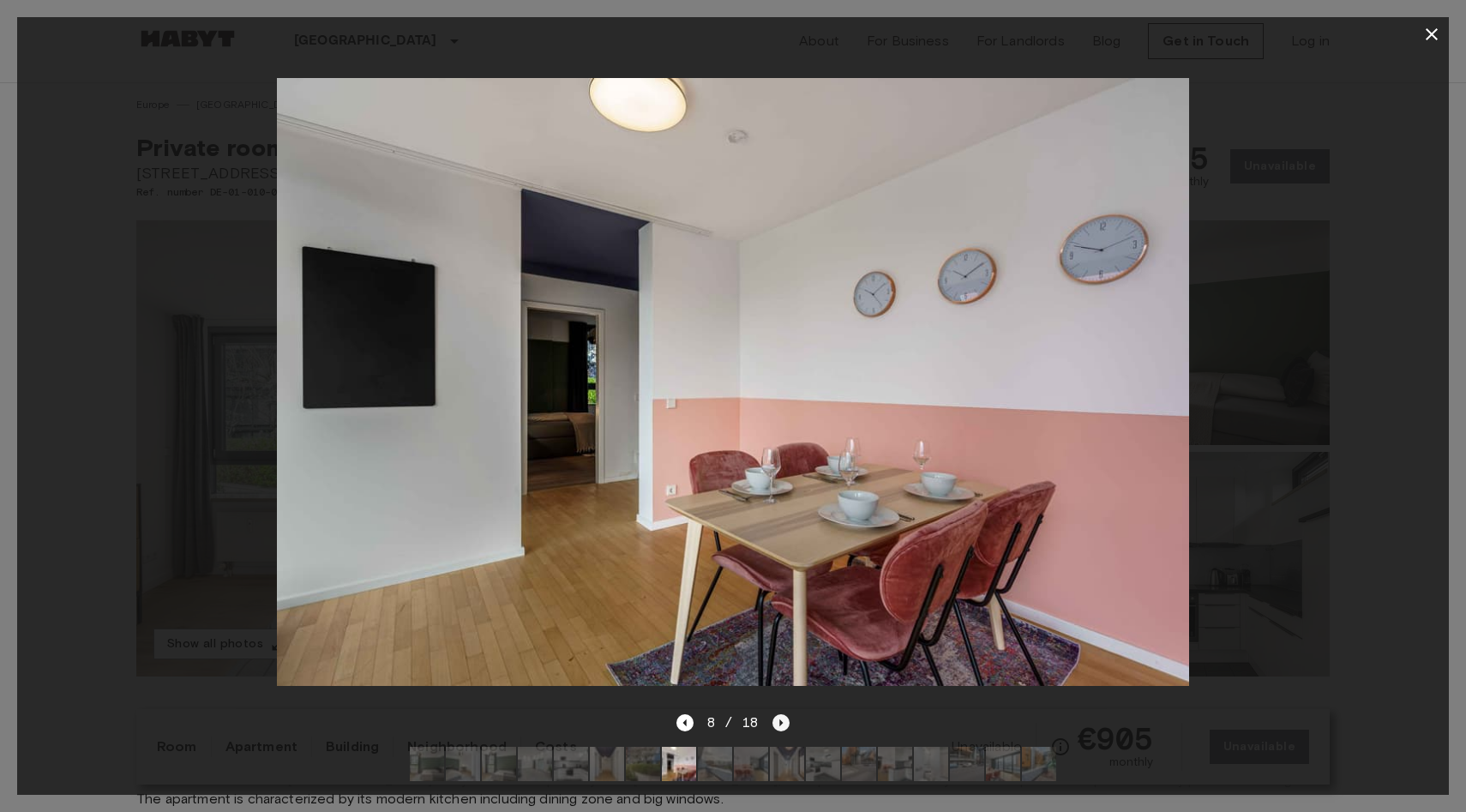
click at [777, 729] on icon "Next image" at bounding box center [781, 722] width 17 height 17
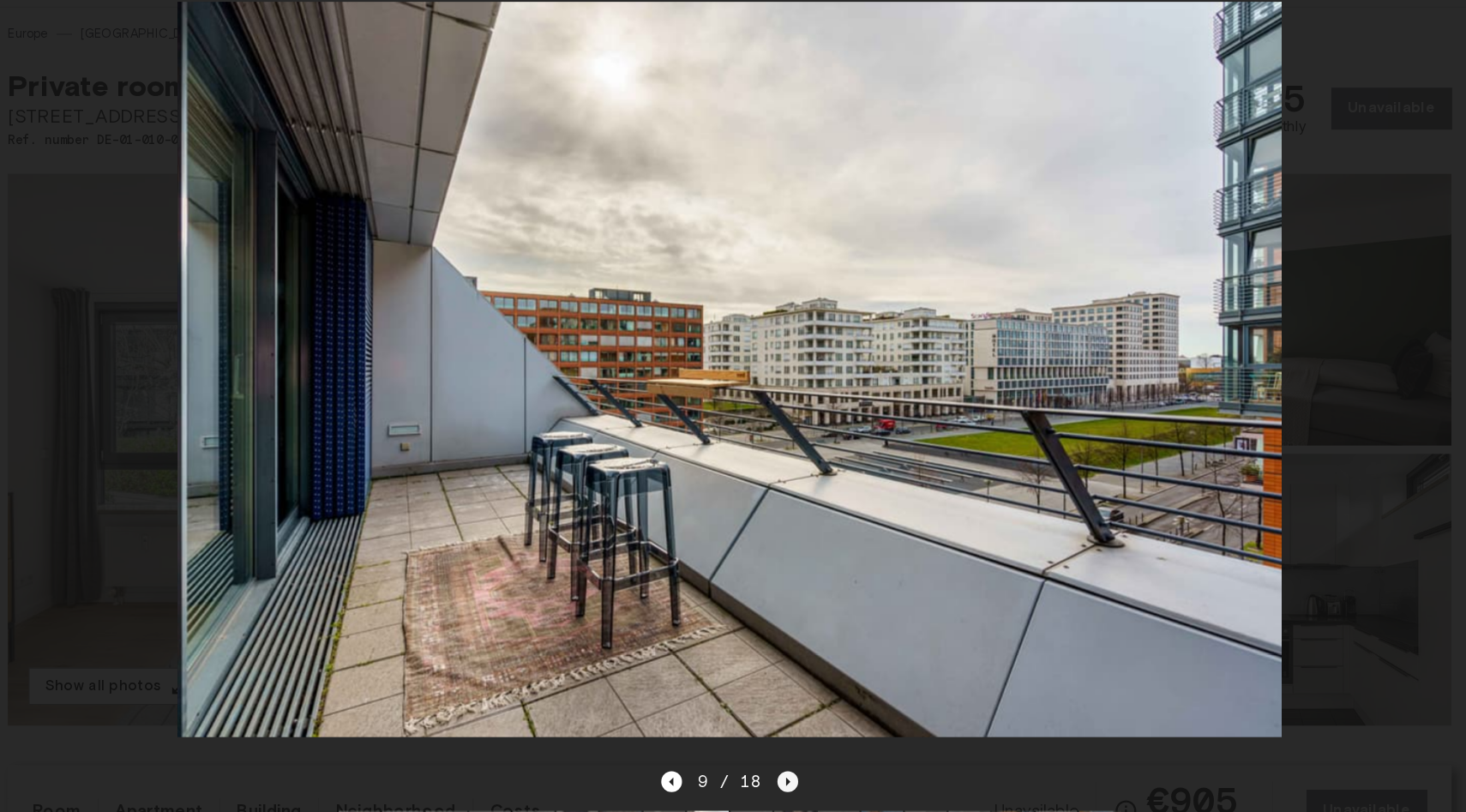
click at [779, 727] on icon "Next image" at bounding box center [781, 722] width 17 height 17
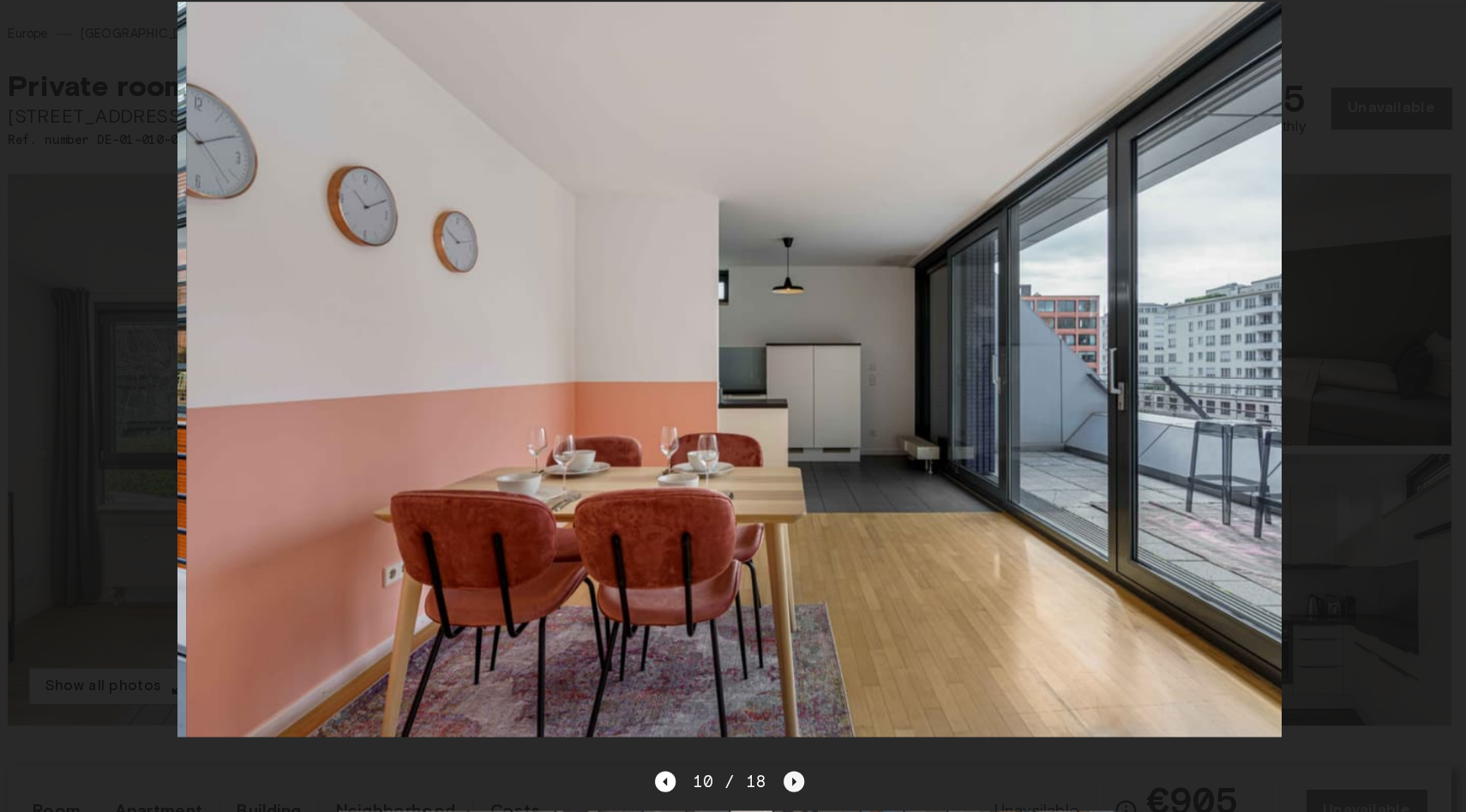
click at [779, 727] on icon "Next image" at bounding box center [786, 722] width 17 height 17
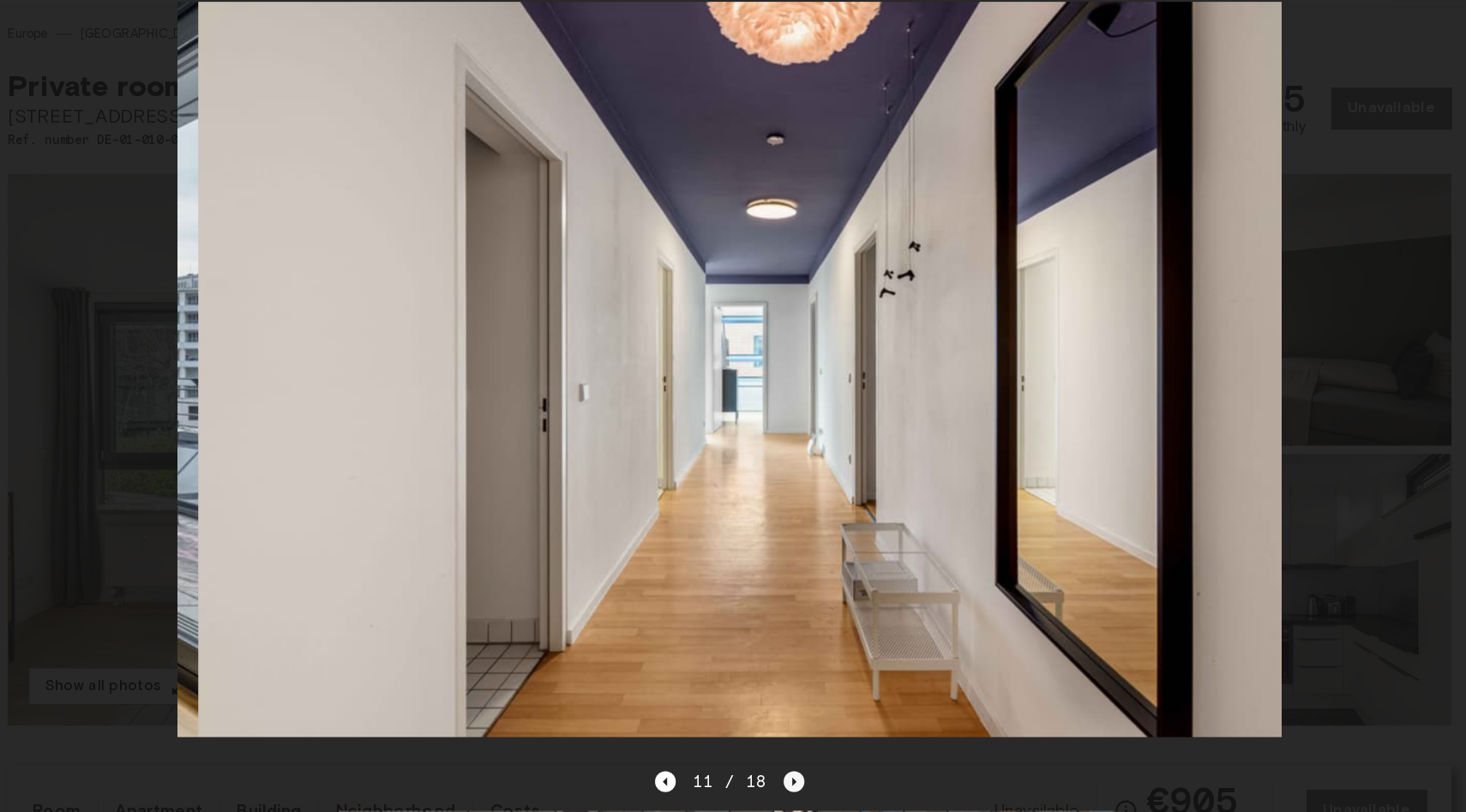
click at [779, 727] on icon "Next image" at bounding box center [786, 722] width 17 height 17
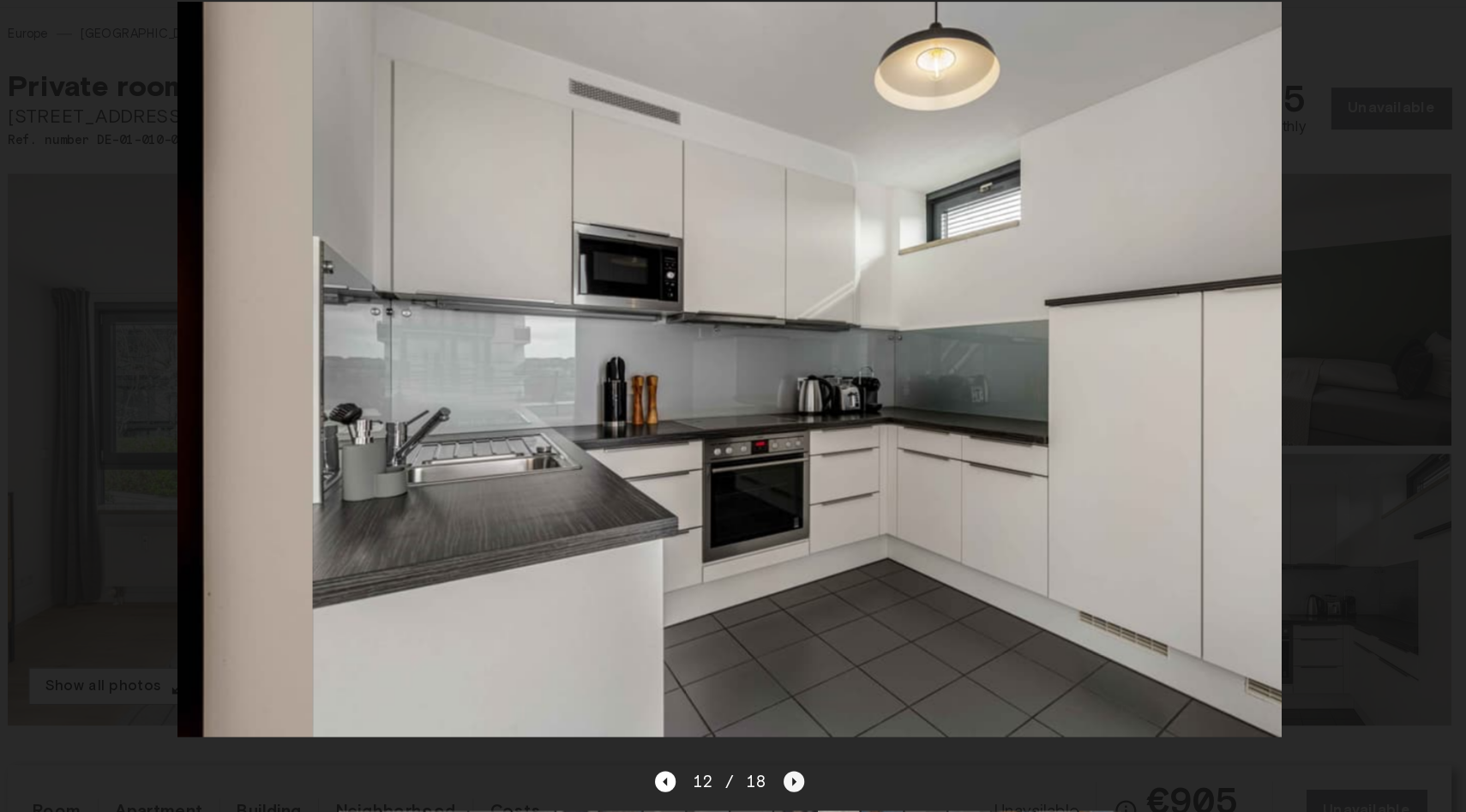
click at [779, 727] on icon "Next image" at bounding box center [786, 722] width 17 height 17
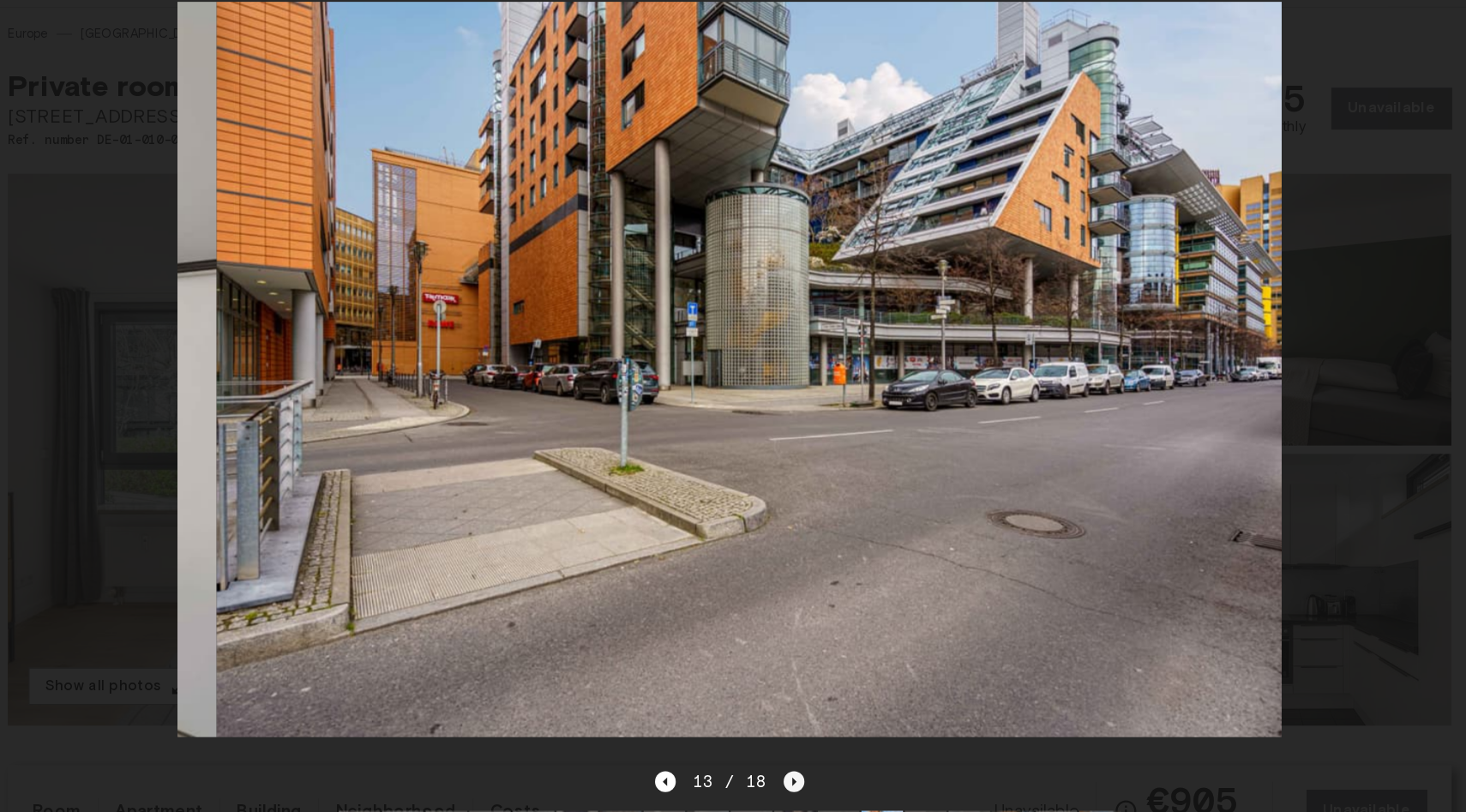
click at [779, 727] on icon "Next image" at bounding box center [786, 722] width 17 height 17
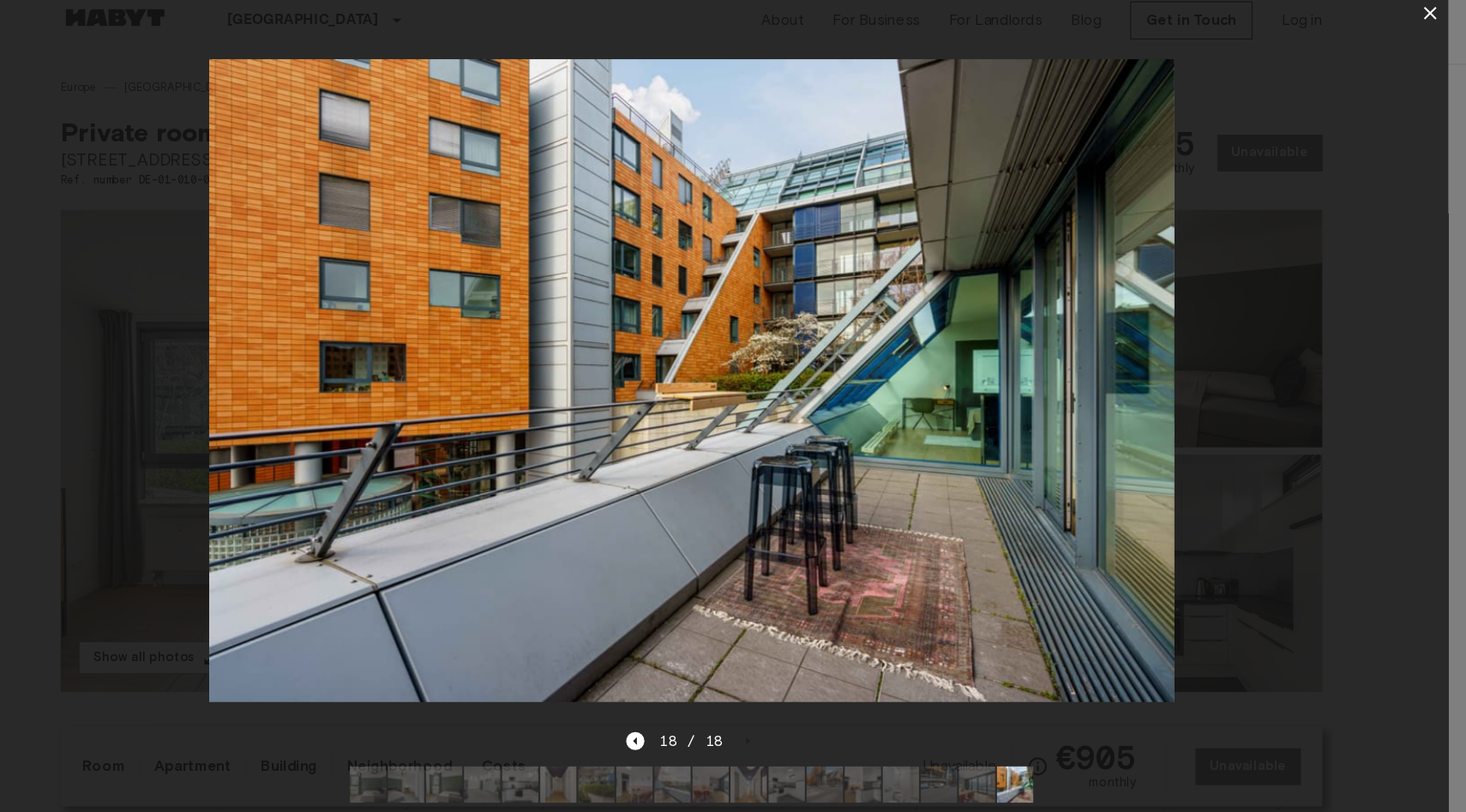
click at [1265, 213] on div at bounding box center [733, 382] width 1432 height 660
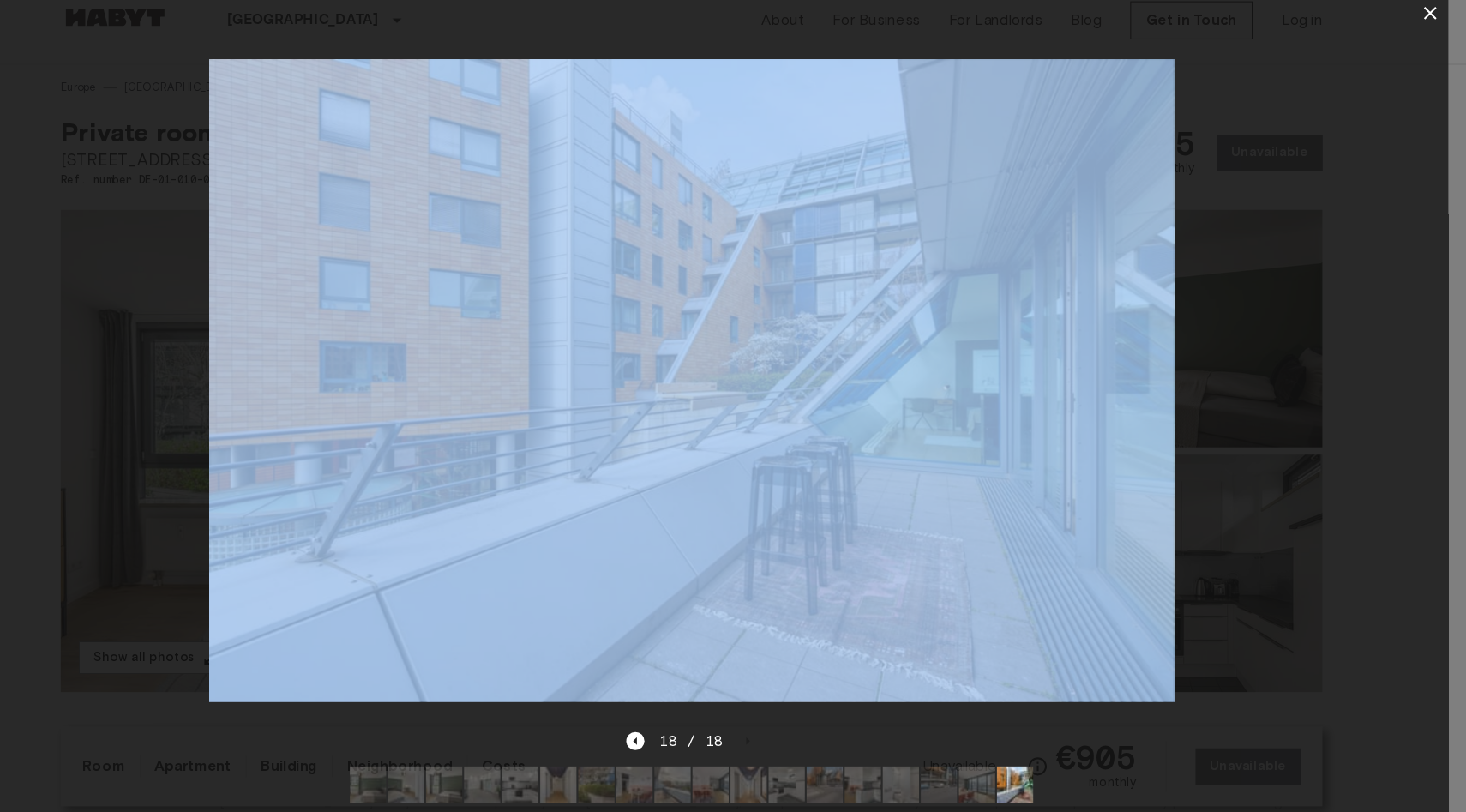
click at [1432, 26] on icon "button" at bounding box center [1432, 34] width 21 height 21
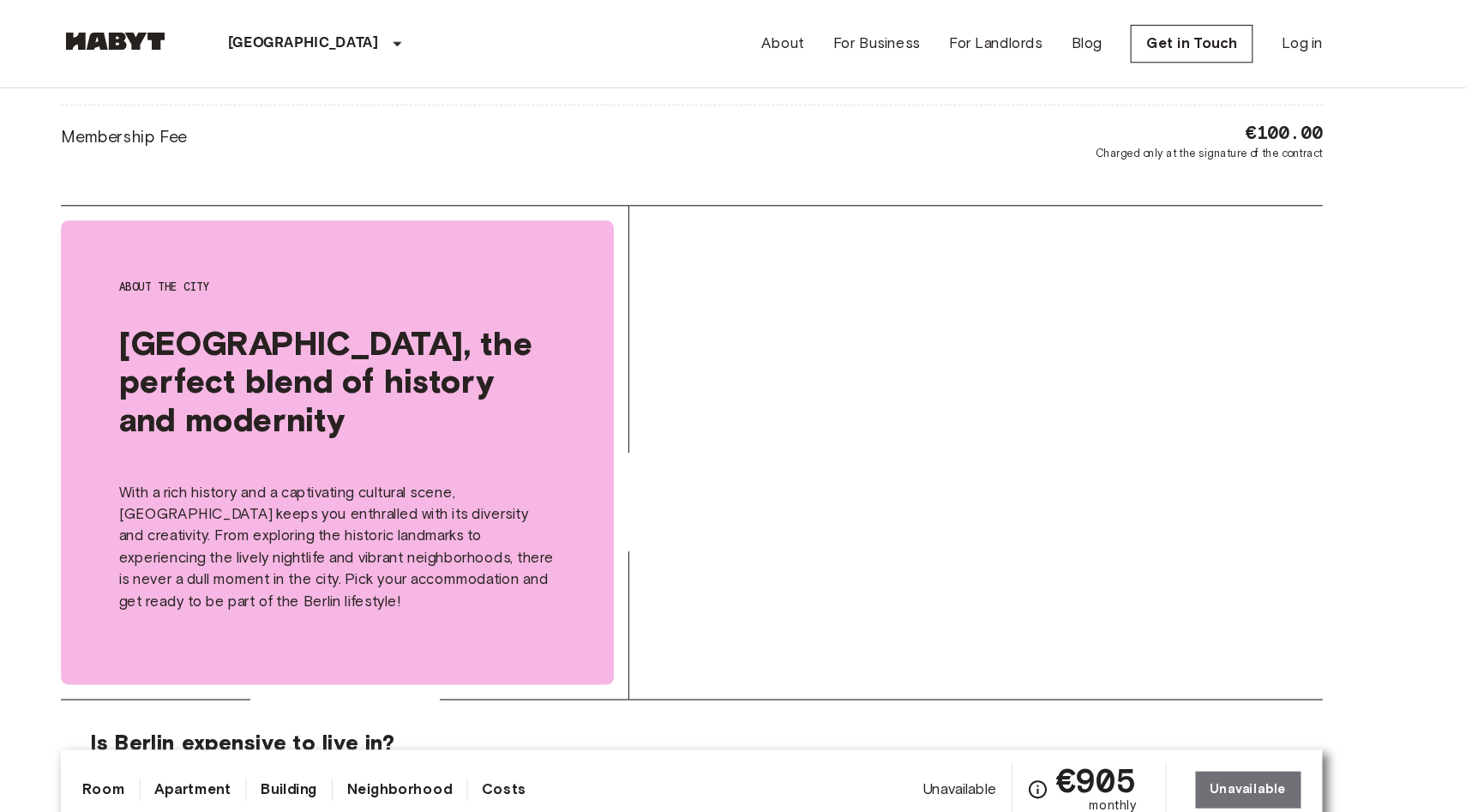
scroll to position [852, 0]
